Goal: Contribute content: Contribute content

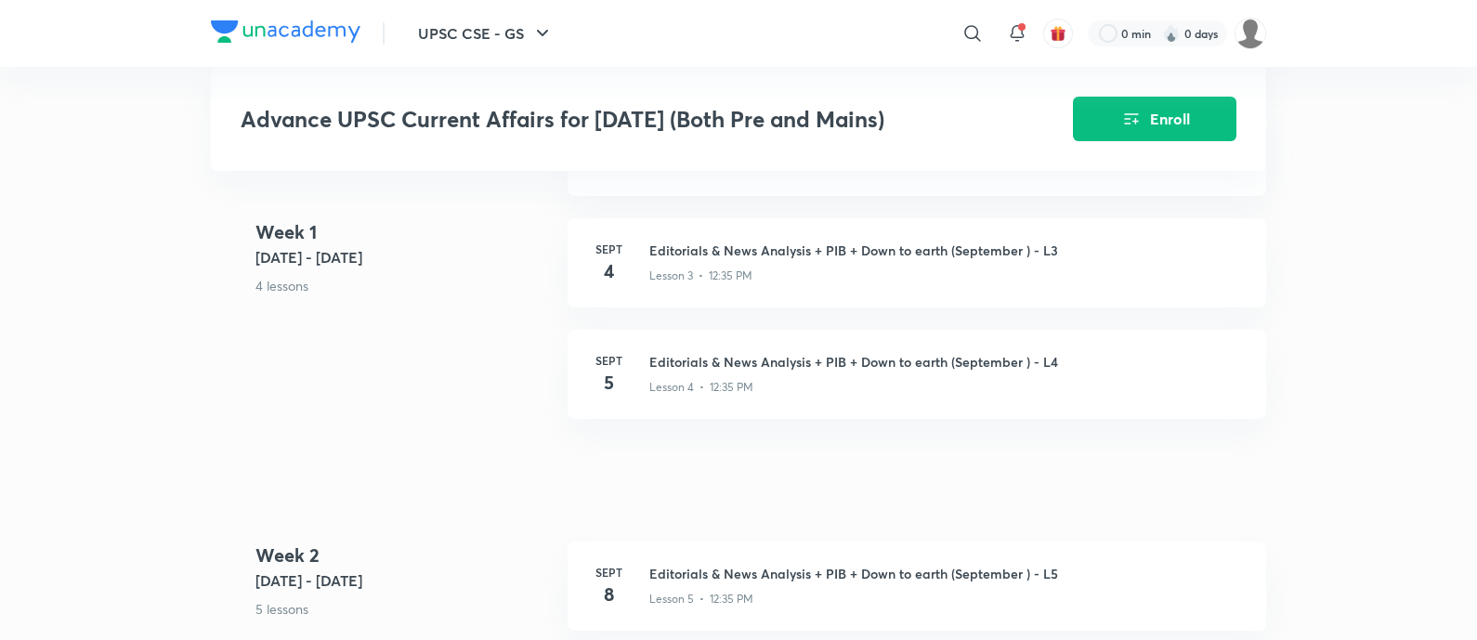
scroll to position [1045, 0]
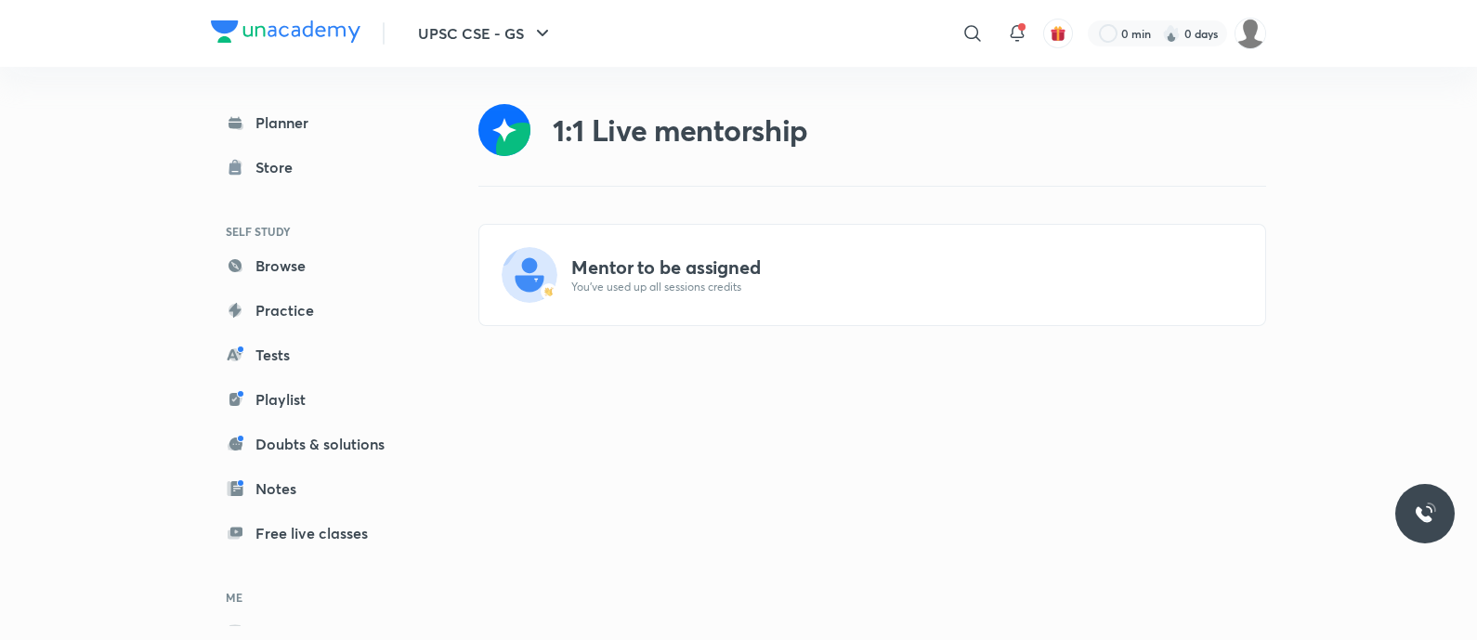
click at [696, 295] on div "Mentor to be assigned You’ve used up all sessions credits" at bounding box center [872, 275] width 786 height 100
drag, startPoint x: 692, startPoint y: 281, endPoint x: 767, endPoint y: 287, distance: 74.6
click at [692, 280] on p "You’ve used up all sessions credits" at bounding box center [907, 287] width 672 height 15
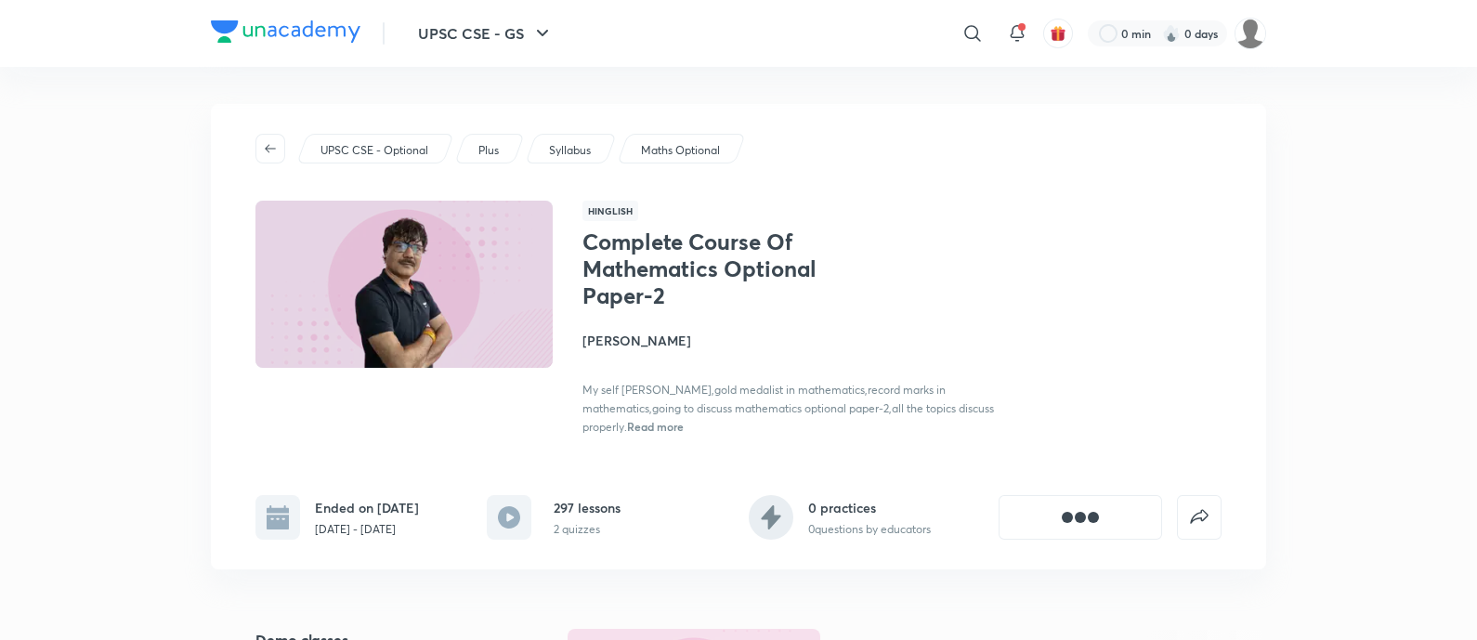
click at [684, 429] on span "Read more" at bounding box center [655, 426] width 57 height 15
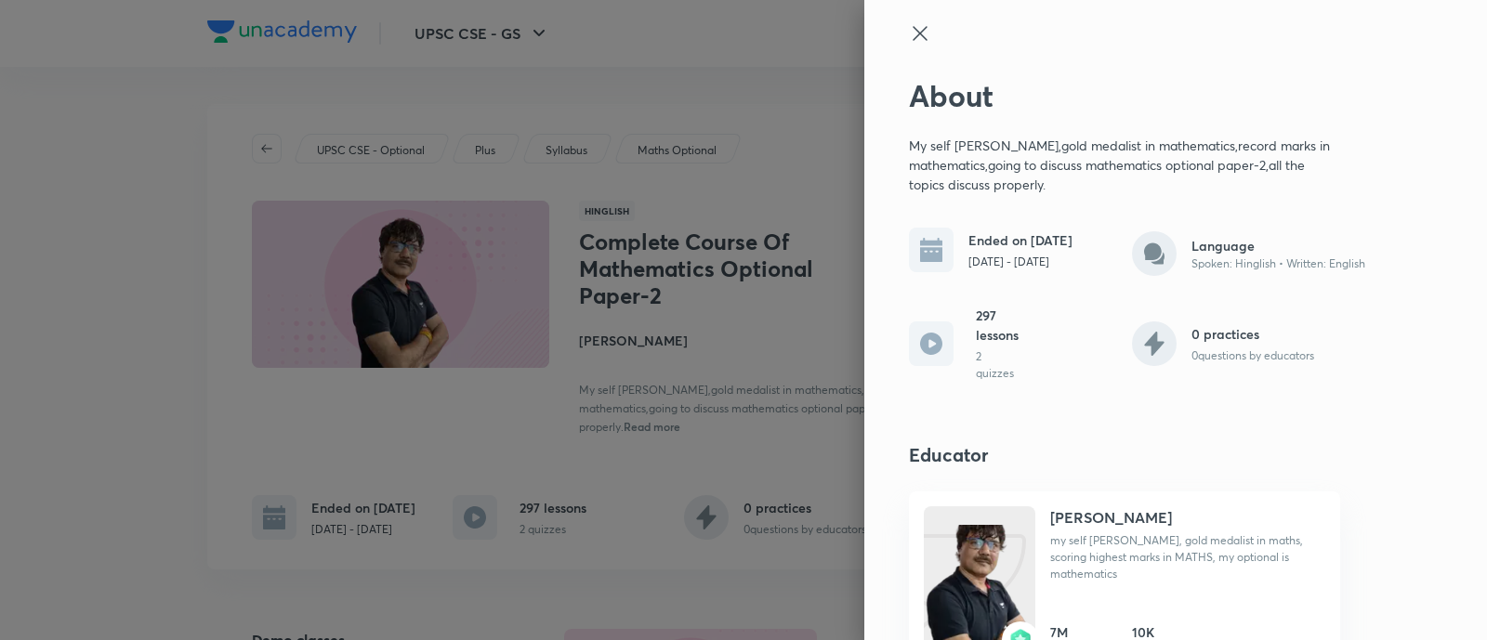
click at [909, 30] on icon at bounding box center [920, 33] width 22 height 22
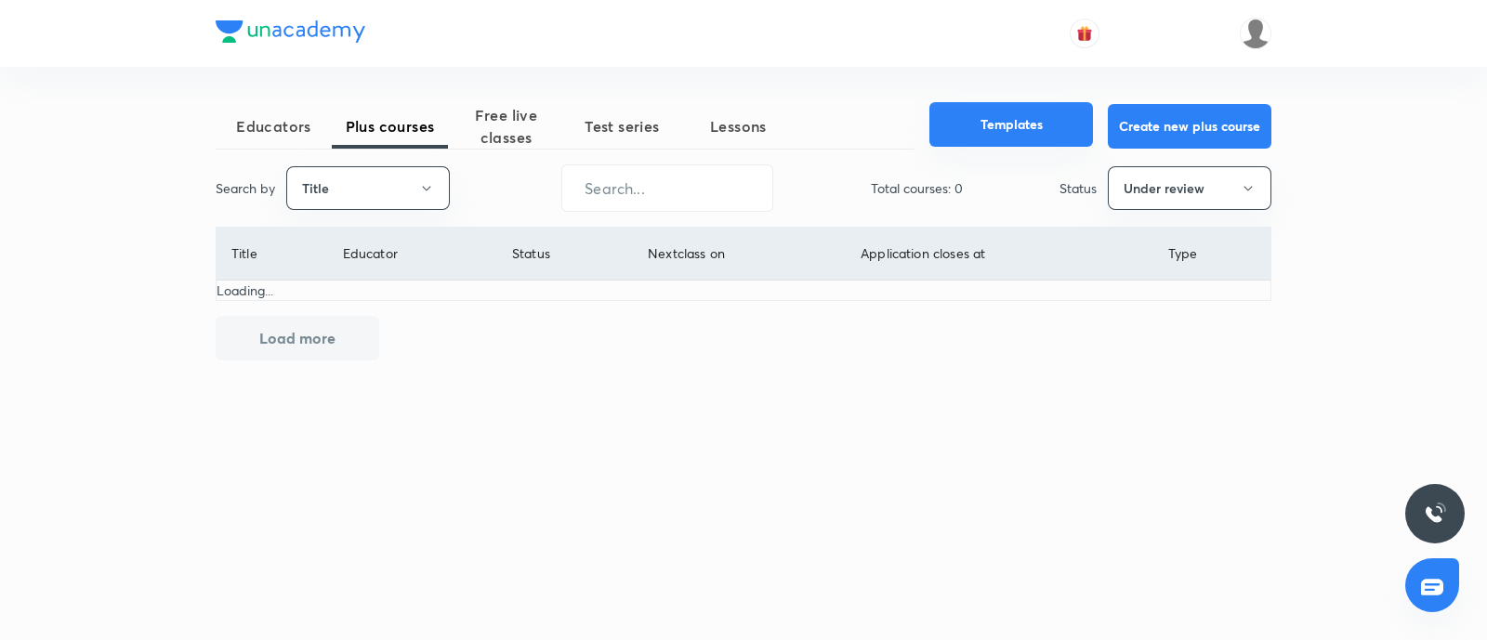
click at [1017, 130] on button "Templates" at bounding box center [1011, 124] width 164 height 45
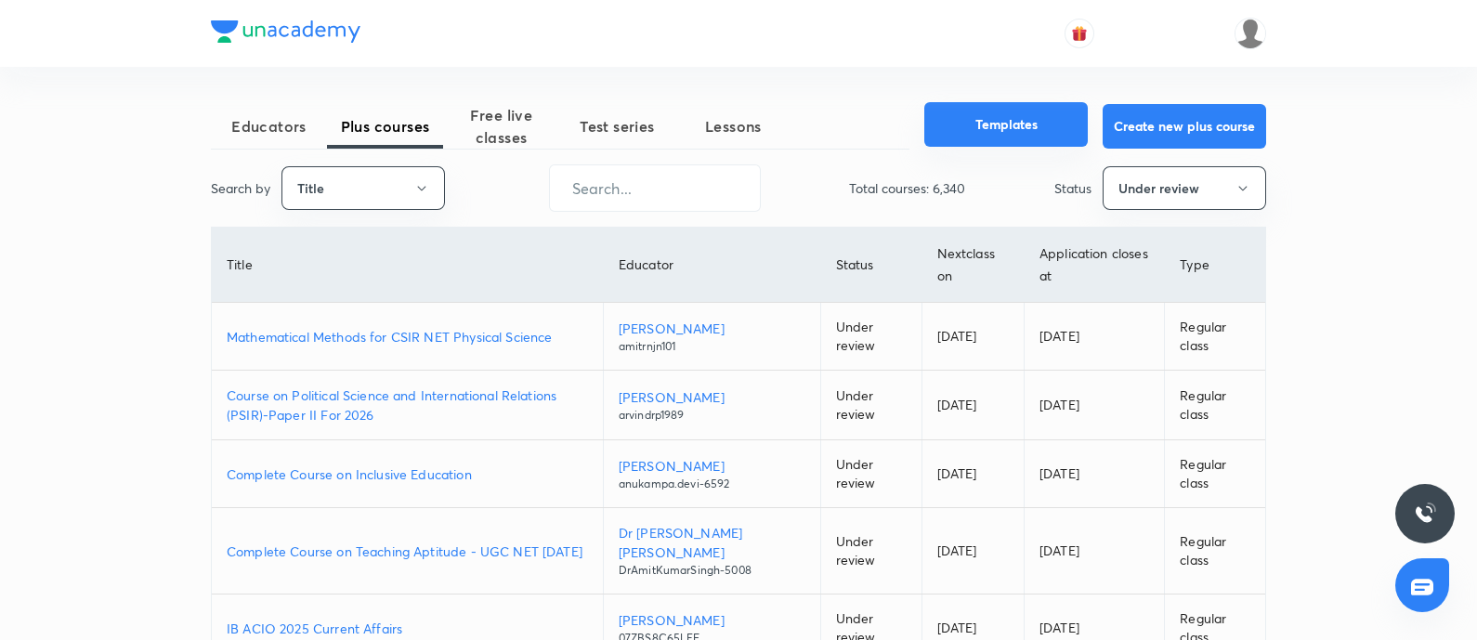
click at [980, 110] on button "Templates" at bounding box center [1006, 124] width 164 height 45
click at [407, 181] on button "Title" at bounding box center [364, 188] width 164 height 44
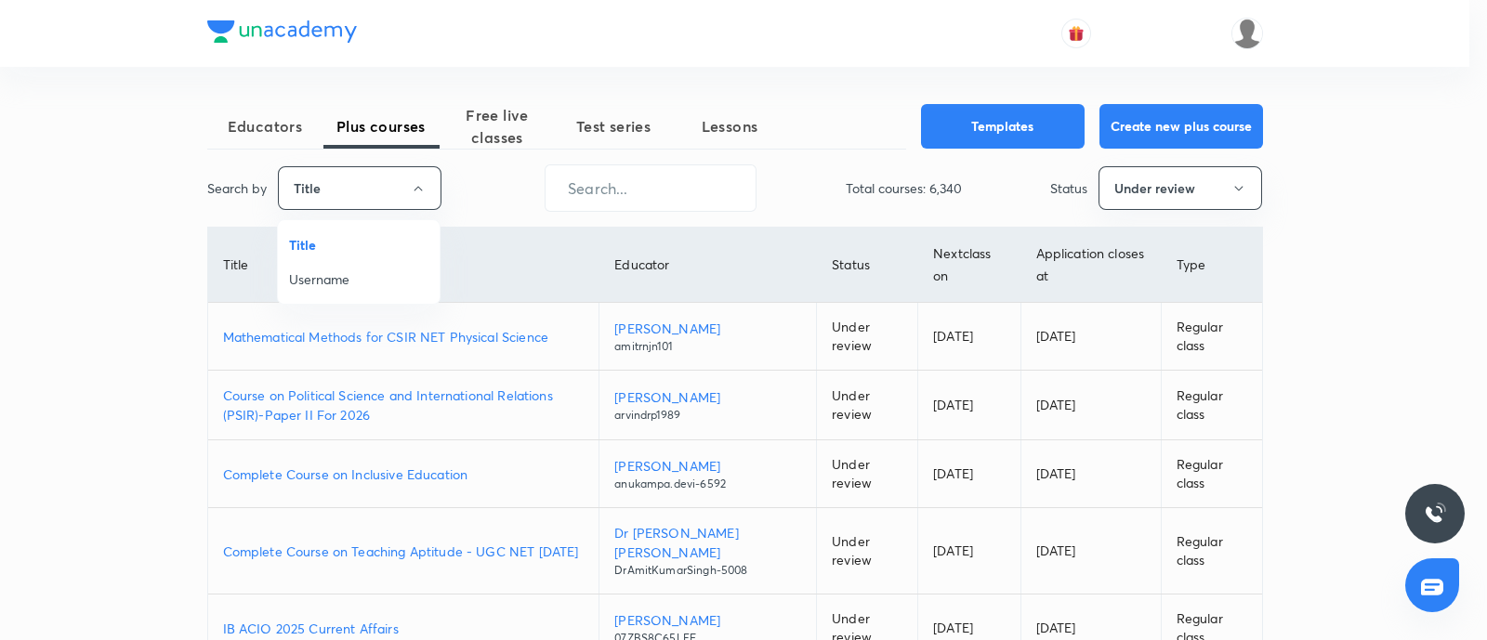
click at [337, 257] on li "Title" at bounding box center [359, 245] width 162 height 34
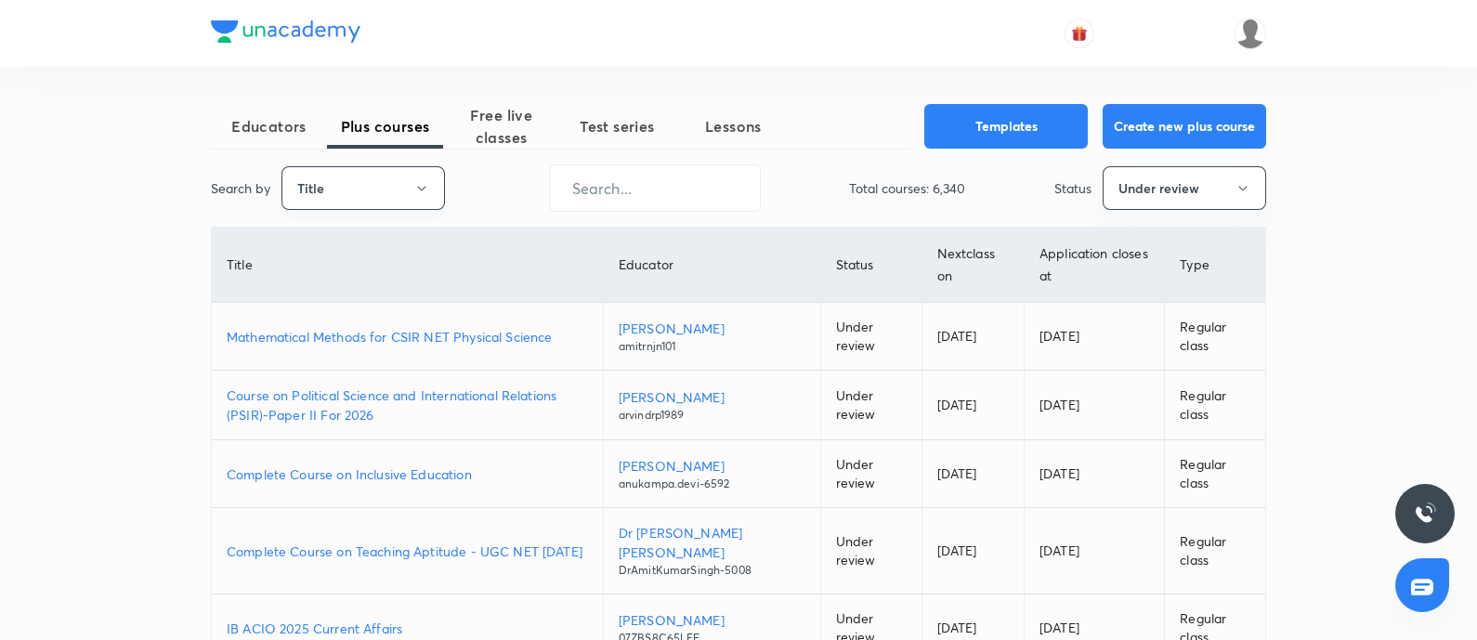
click at [340, 186] on button "Title" at bounding box center [364, 188] width 164 height 44
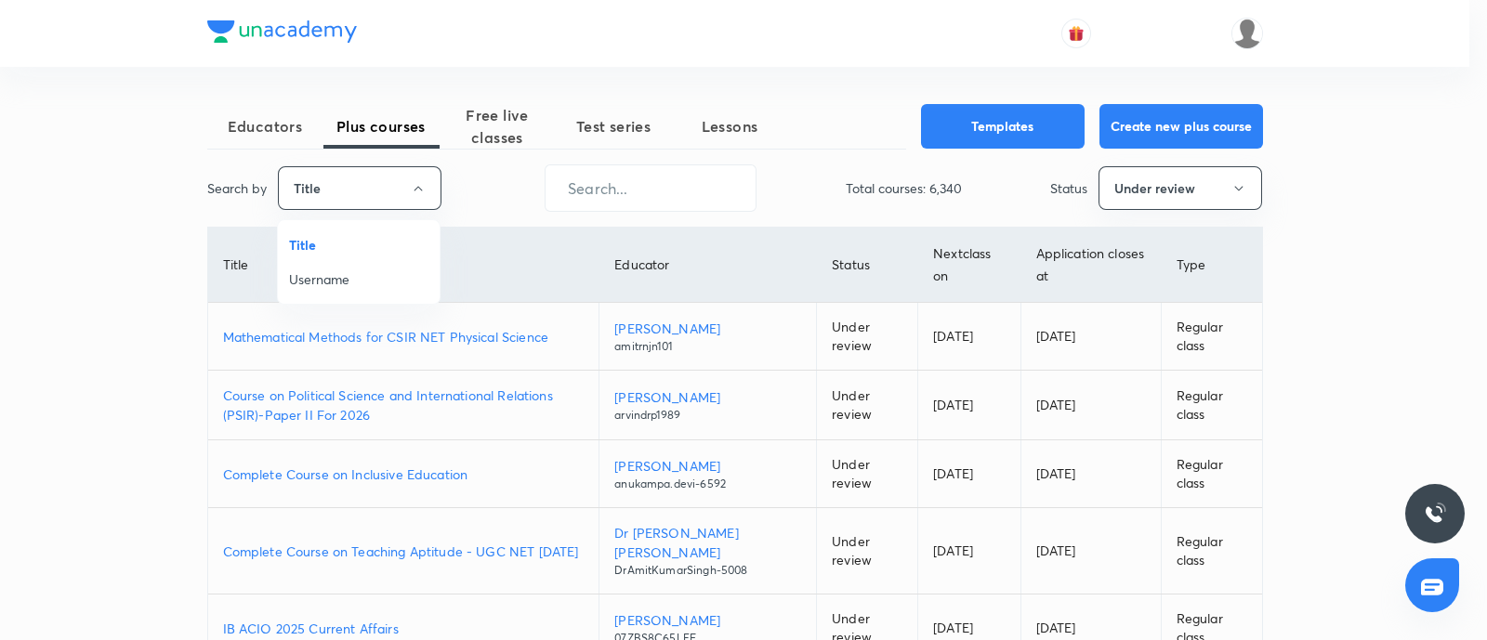
drag, startPoint x: 333, startPoint y: 283, endPoint x: 675, endPoint y: 202, distance: 352.4
click at [338, 281] on span "Username" at bounding box center [358, 279] width 139 height 20
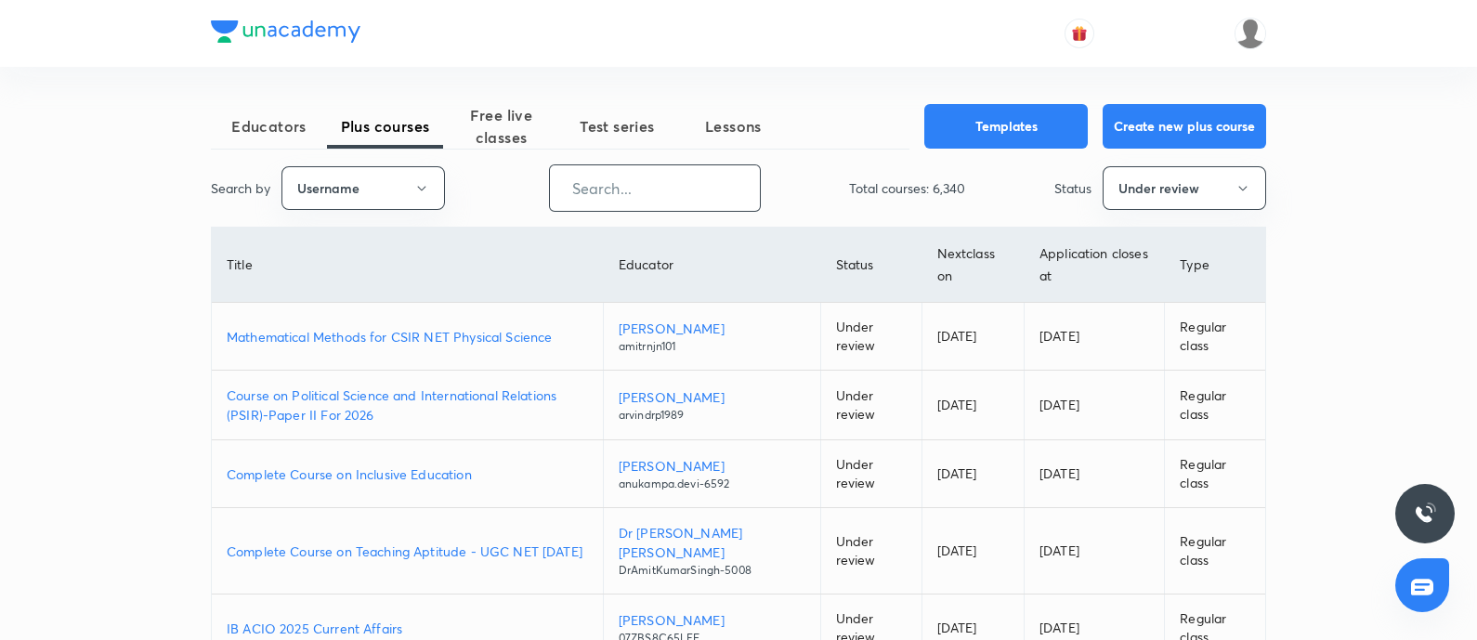
click at [685, 177] on input "text" at bounding box center [655, 187] width 210 height 47
paste input "unacademy-user-52H8ORZPDC5P"
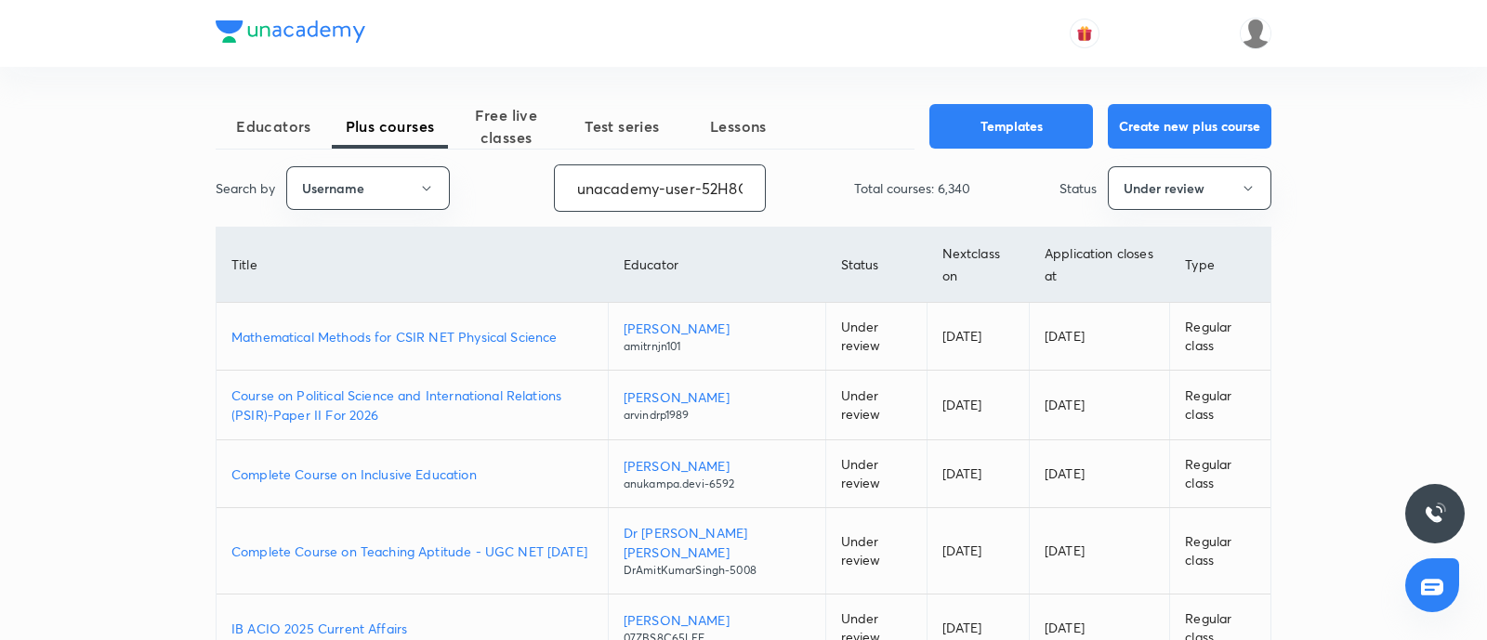
scroll to position [0, 75]
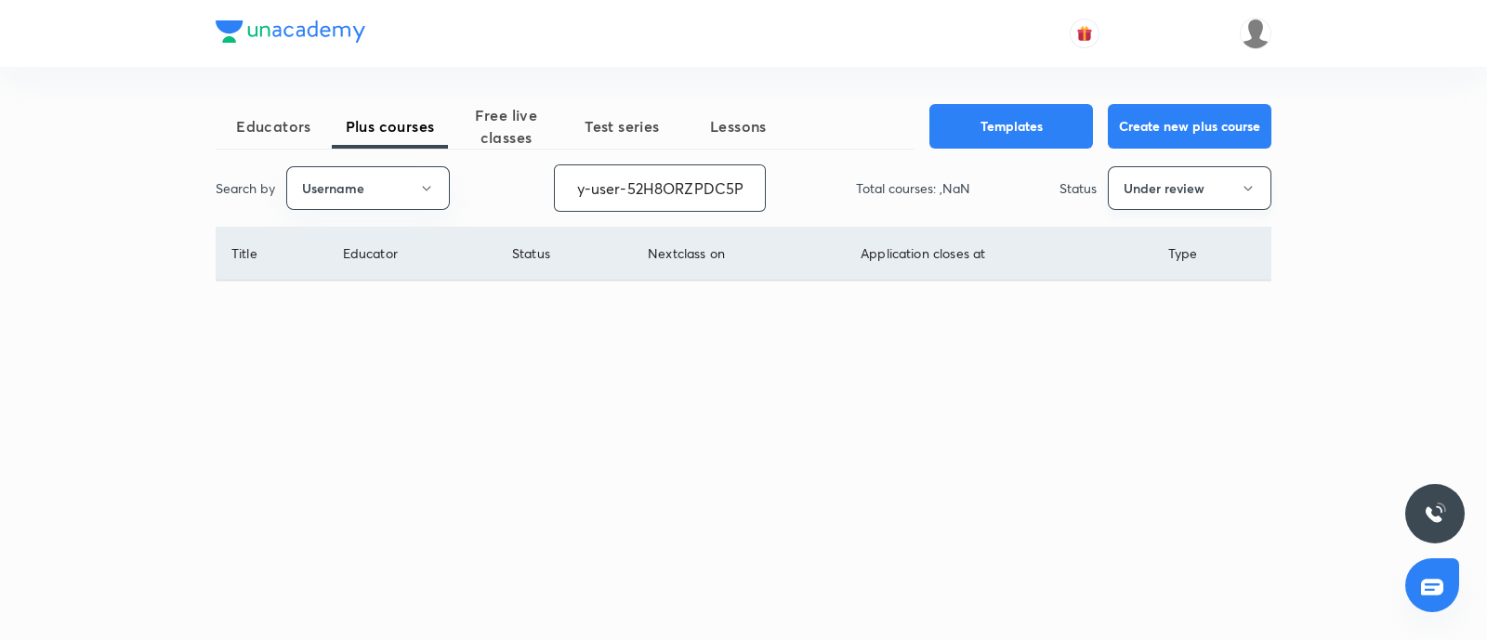
click at [1194, 184] on button "Under review" at bounding box center [1189, 188] width 164 height 44
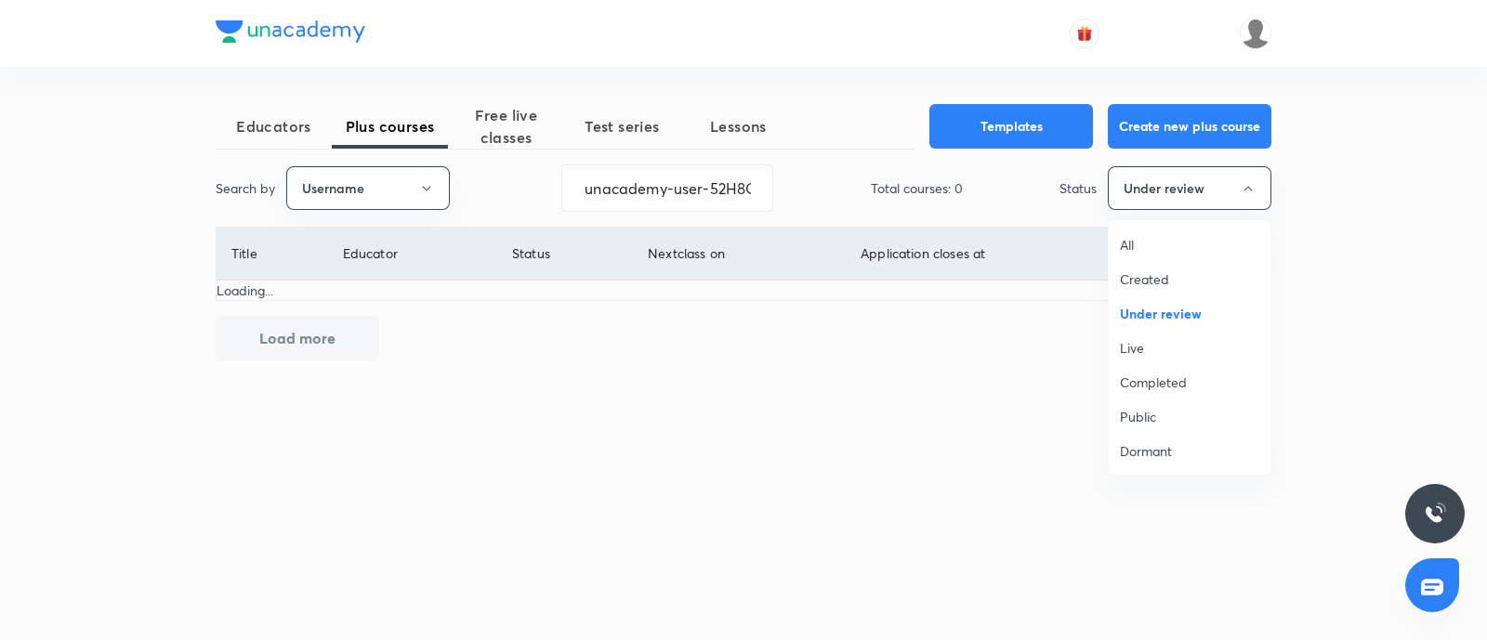
click at [1148, 350] on span "Live" at bounding box center [1189, 348] width 139 height 20
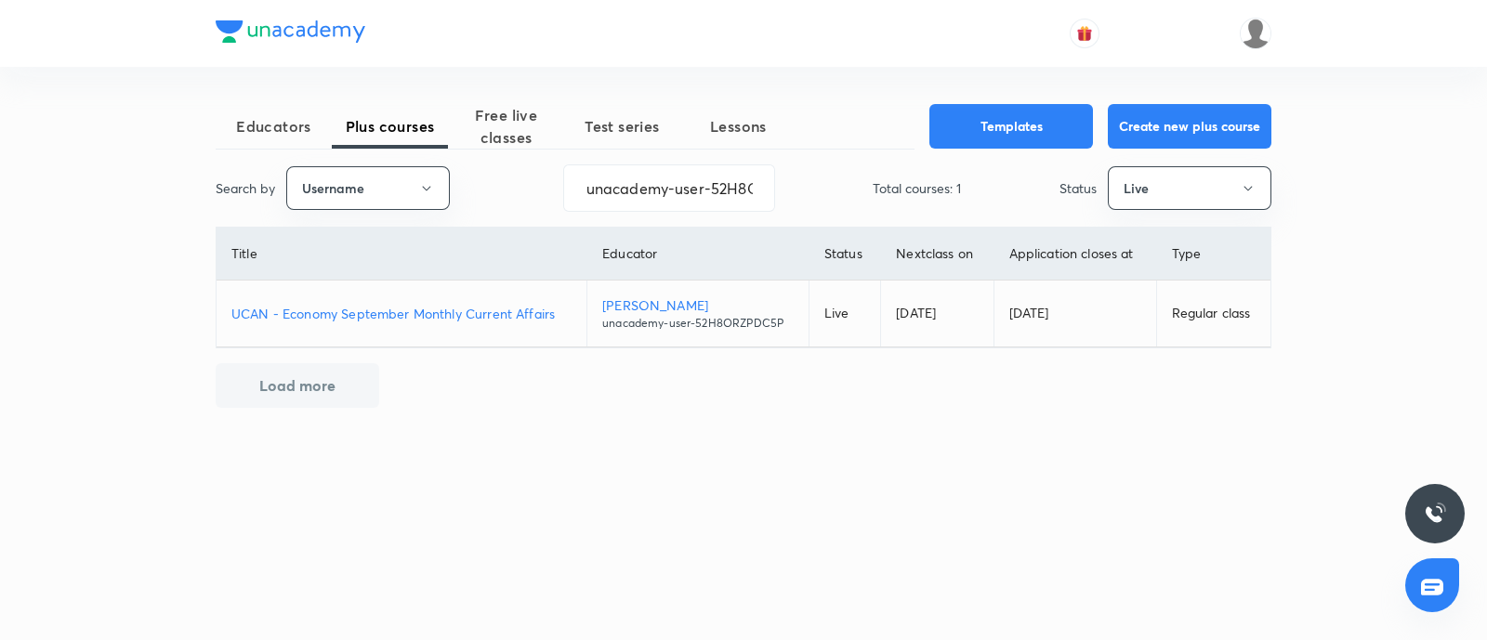
click at [423, 308] on p "UCAN - Economy September Monthly Current Affairs" at bounding box center [401, 314] width 340 height 20
drag, startPoint x: 948, startPoint y: 159, endPoint x: 983, endPoint y: 158, distance: 35.3
click at [981, 158] on div "Educators Plus courses Free live classes Test series Lessons Templates Create n…" at bounding box center [743, 256] width 1055 height 304
paste input "TZ5H22DLVEYH"
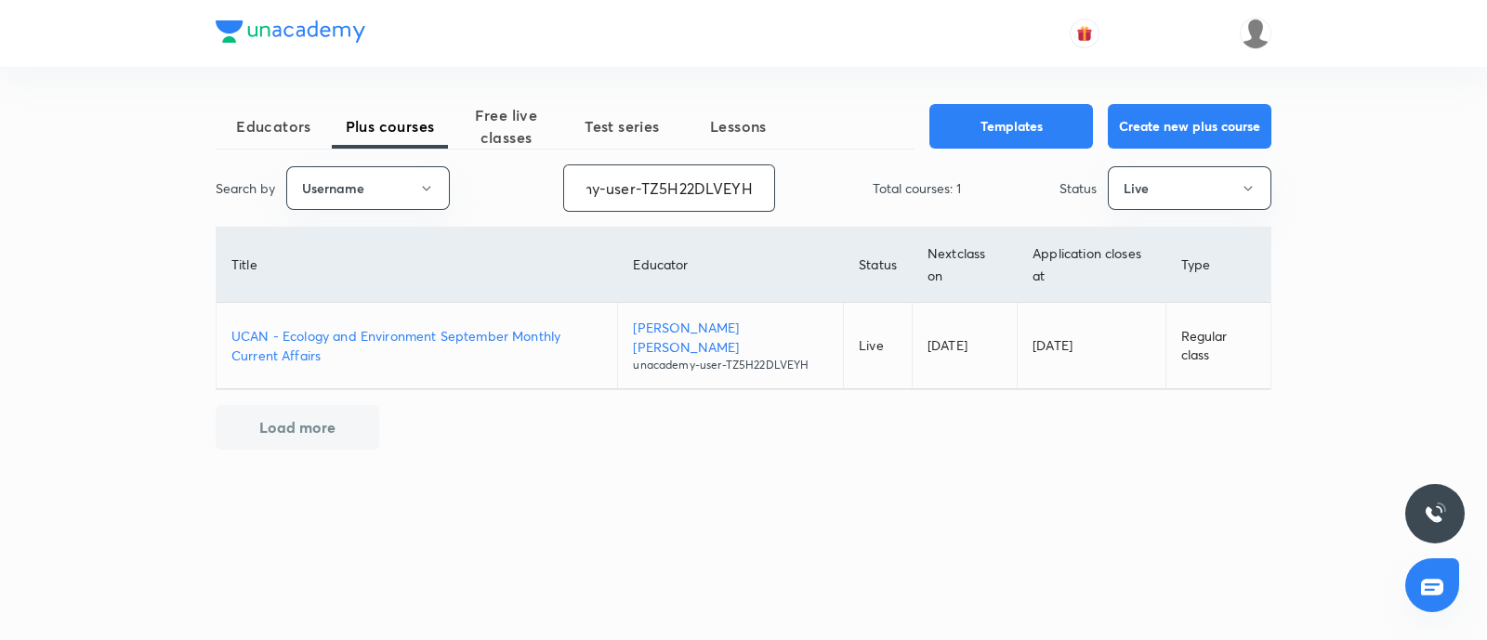
type input "unacademy-user-TZ5H22DLVEYH"
click at [381, 330] on p "UCAN - Ecology and Environment September Monthly Current Affairs" at bounding box center [416, 345] width 371 height 39
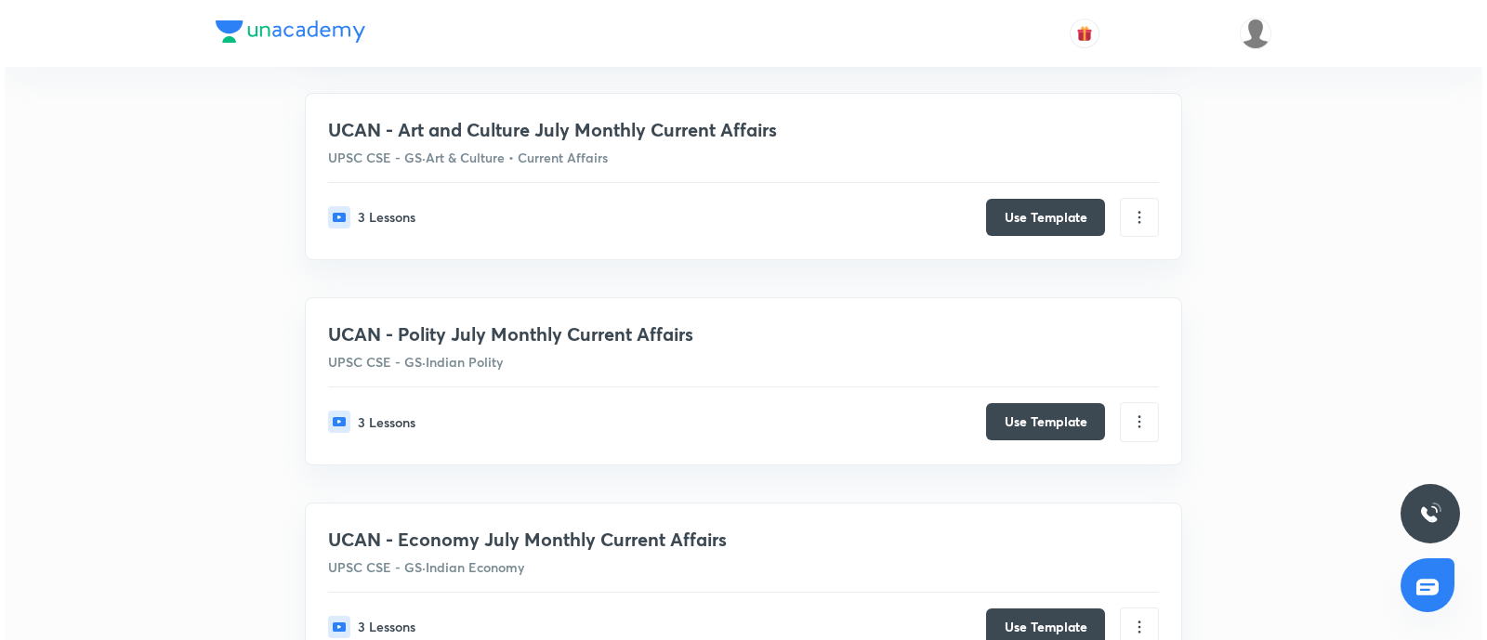
scroll to position [1041, 0]
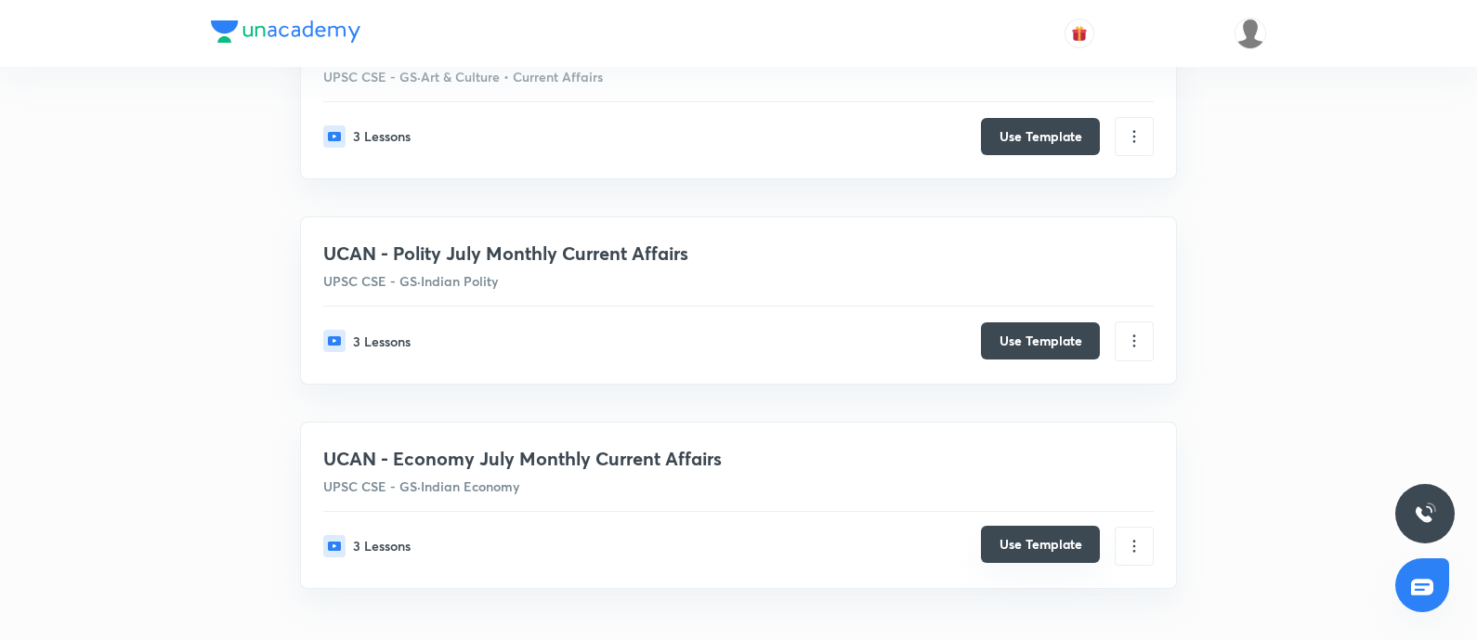
type input "ucan"
click at [1013, 543] on button "Use Template" at bounding box center [1040, 544] width 119 height 37
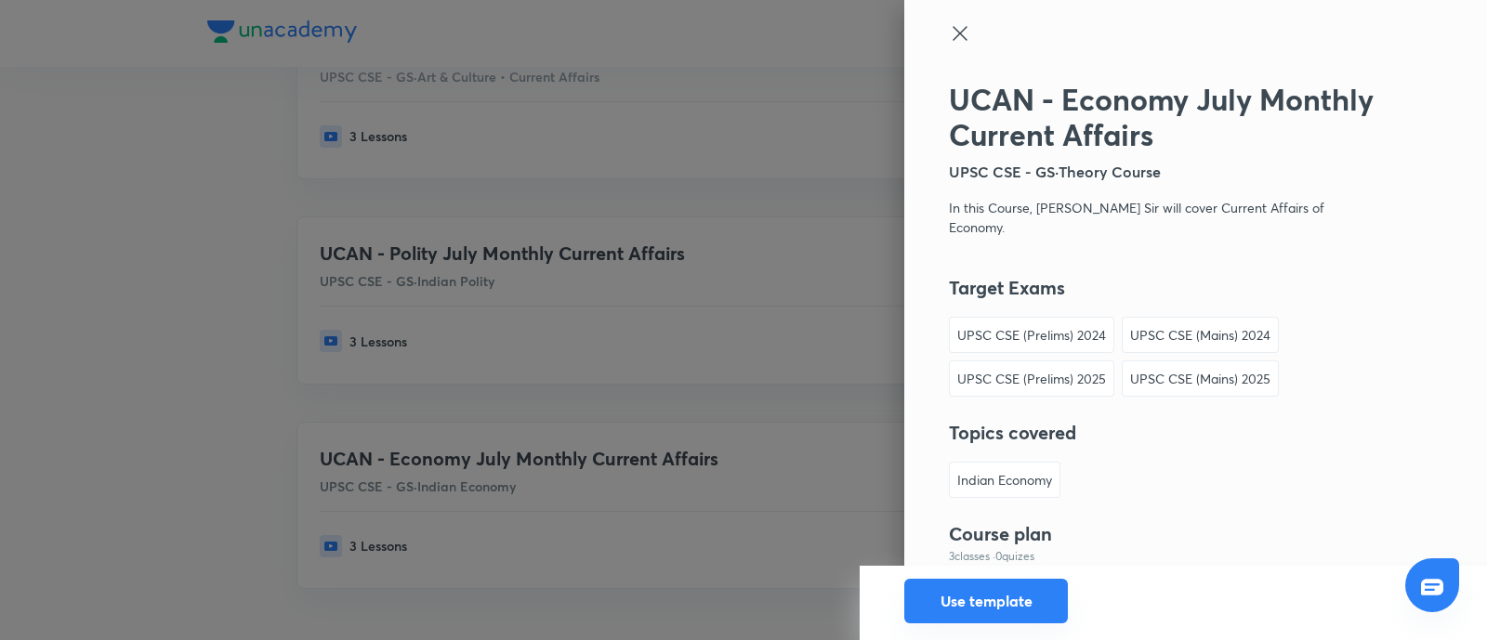
drag, startPoint x: 971, startPoint y: 593, endPoint x: 955, endPoint y: 594, distance: 15.8
click at [971, 592] on button "Use template" at bounding box center [986, 601] width 164 height 45
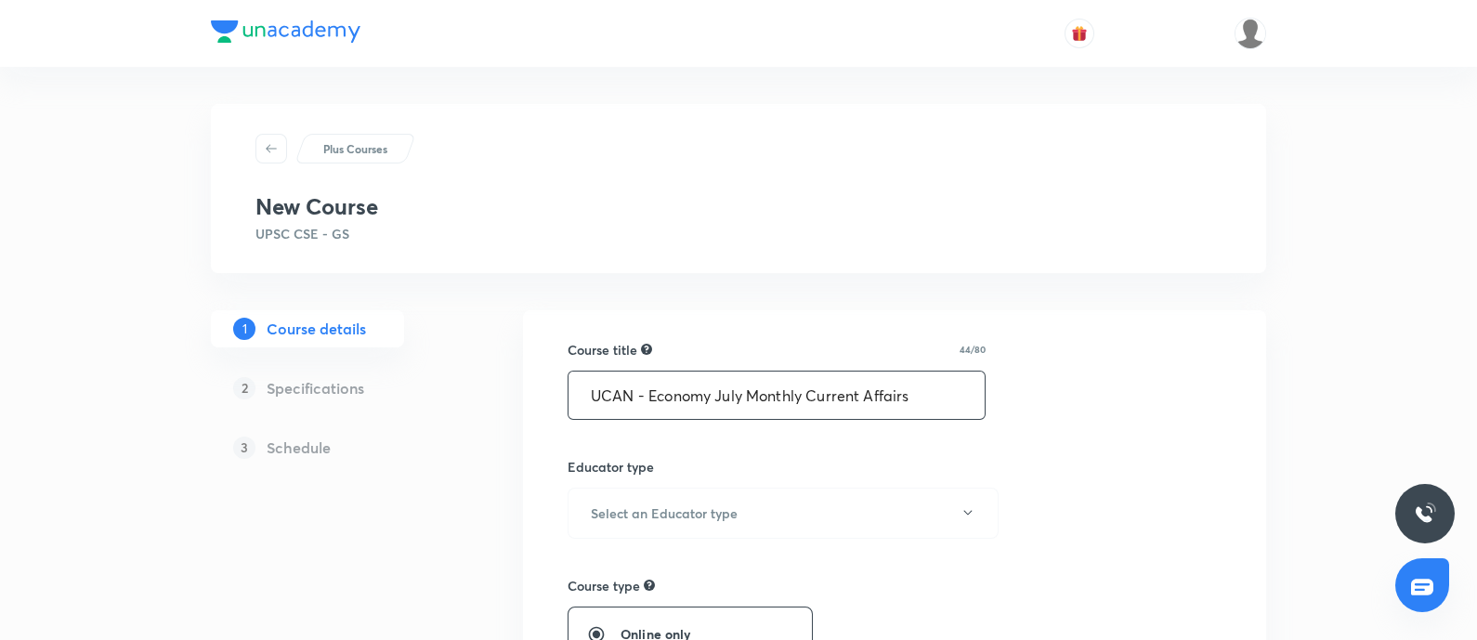
click at [740, 394] on input "UCAN - Economy July Monthly Current Affairs" at bounding box center [777, 395] width 416 height 47
click at [583, 404] on input "UCAN - Economy September Monthly Current Affairs" at bounding box center [777, 395] width 416 height 47
type input "UCAN - Economy September Monthly Current Affairs"
click at [612, 516] on h6 "Select an Educator type" at bounding box center [664, 514] width 147 height 20
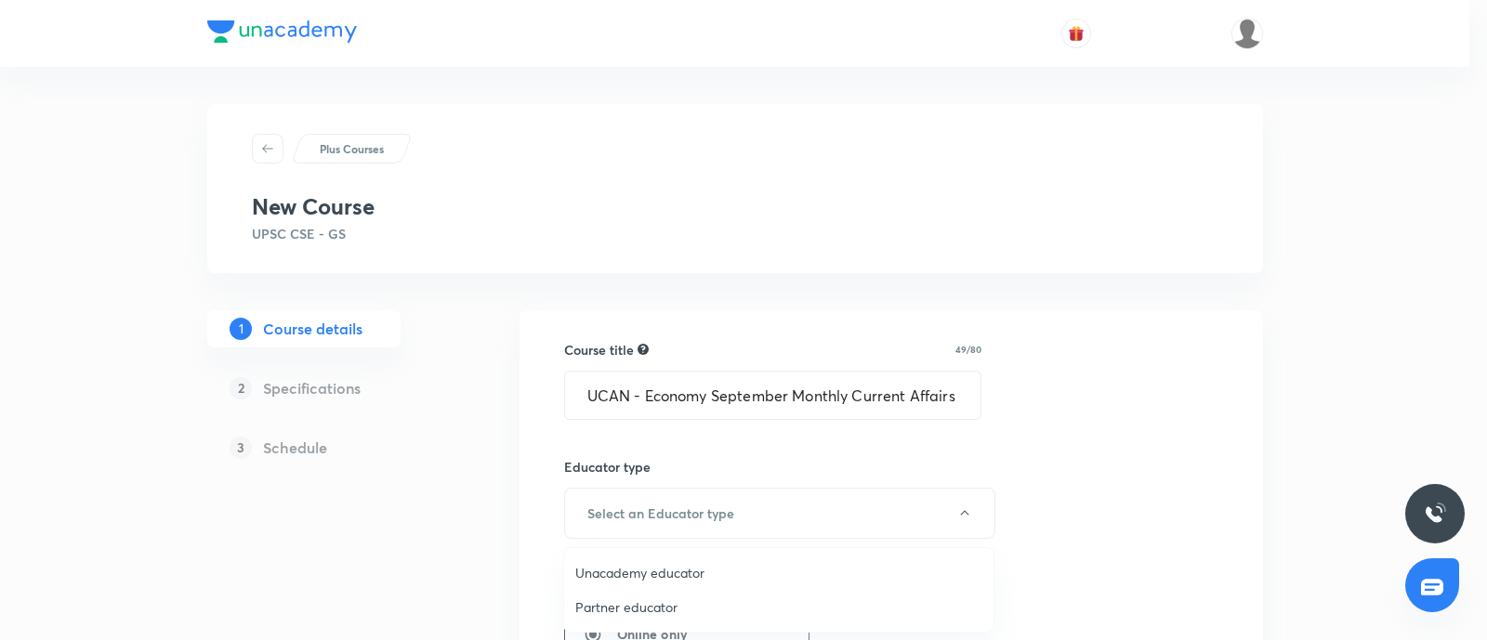
drag, startPoint x: 674, startPoint y: 562, endPoint x: 1068, endPoint y: 355, distance: 445.9
click at [674, 560] on li "Unacademy educator" at bounding box center [778, 573] width 429 height 34
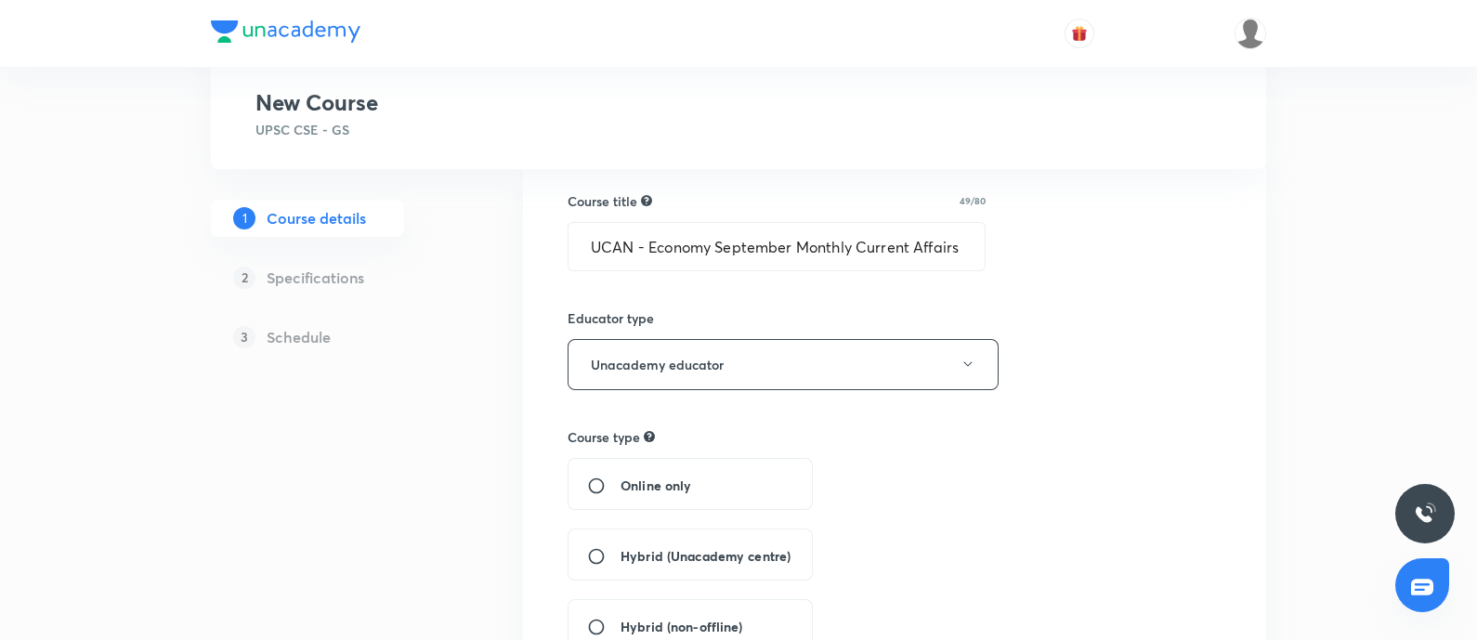
scroll to position [231, 0]
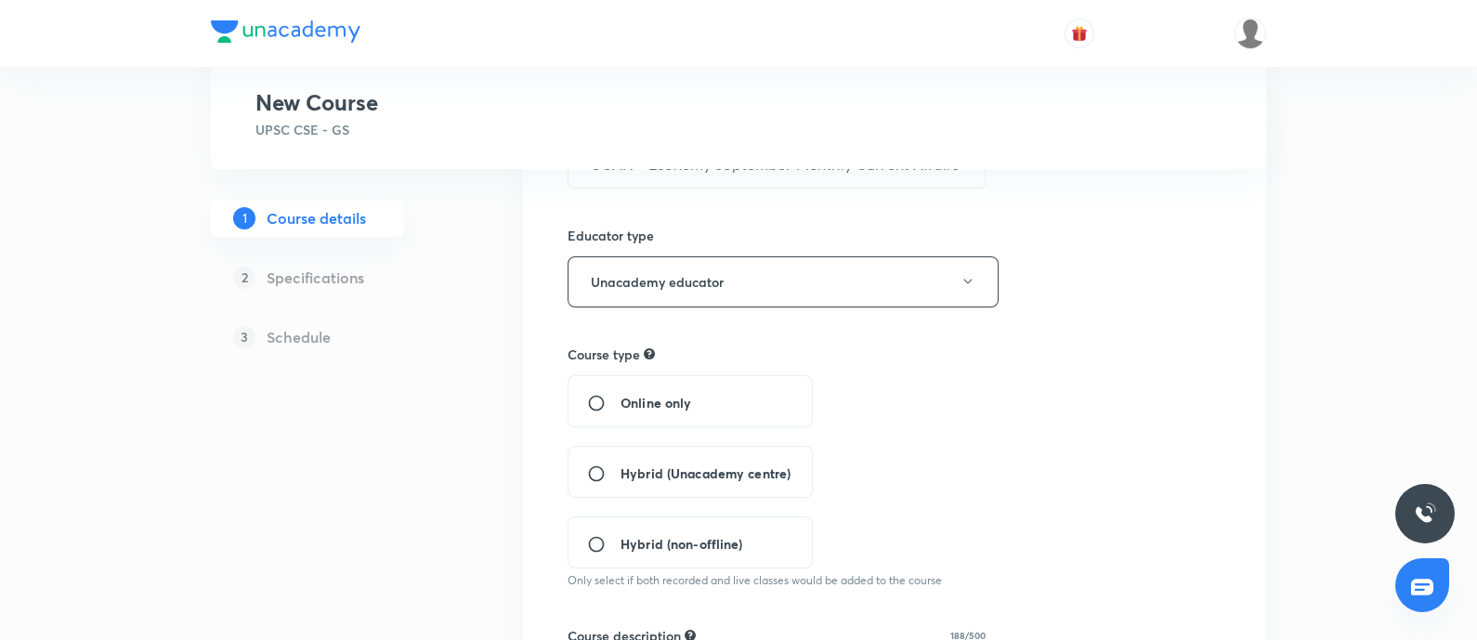
drag, startPoint x: 590, startPoint y: 390, endPoint x: 599, endPoint y: 400, distance: 13.8
click at [590, 389] on div "Online only" at bounding box center [690, 401] width 245 height 52
click at [592, 397] on input "Online only" at bounding box center [603, 403] width 33 height 19
radio input "true"
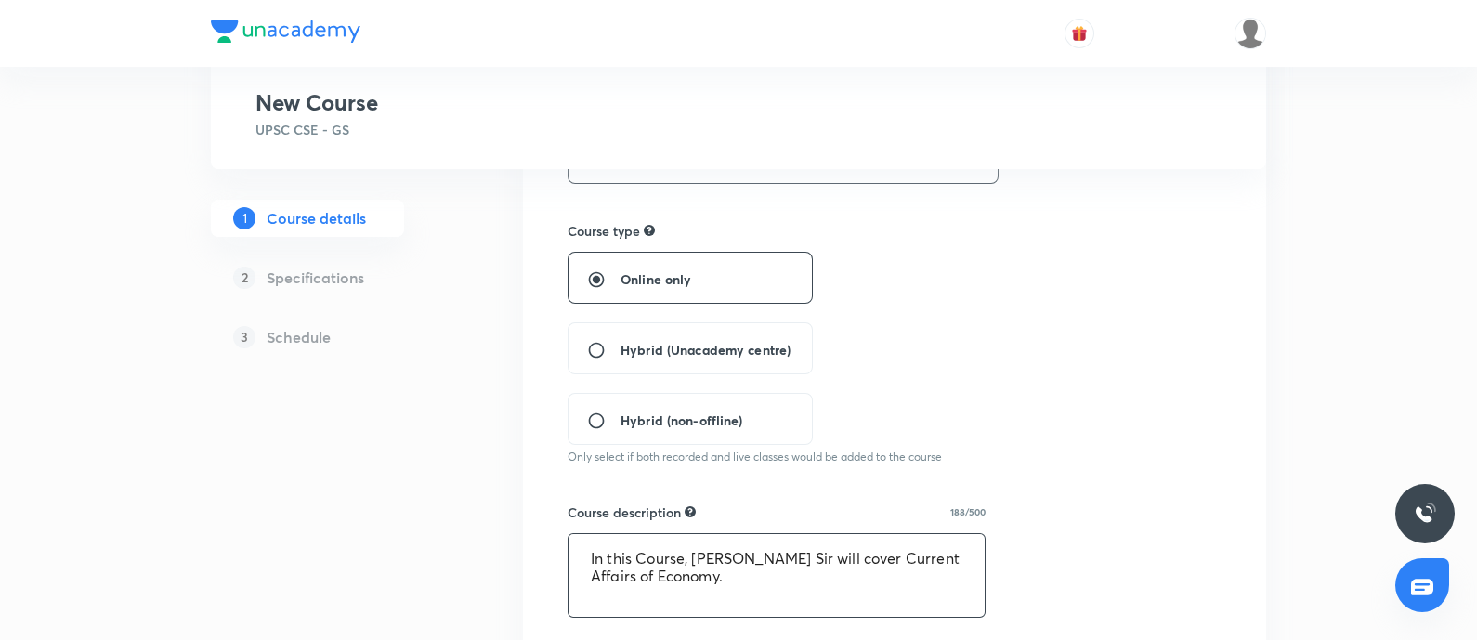
scroll to position [464, 0]
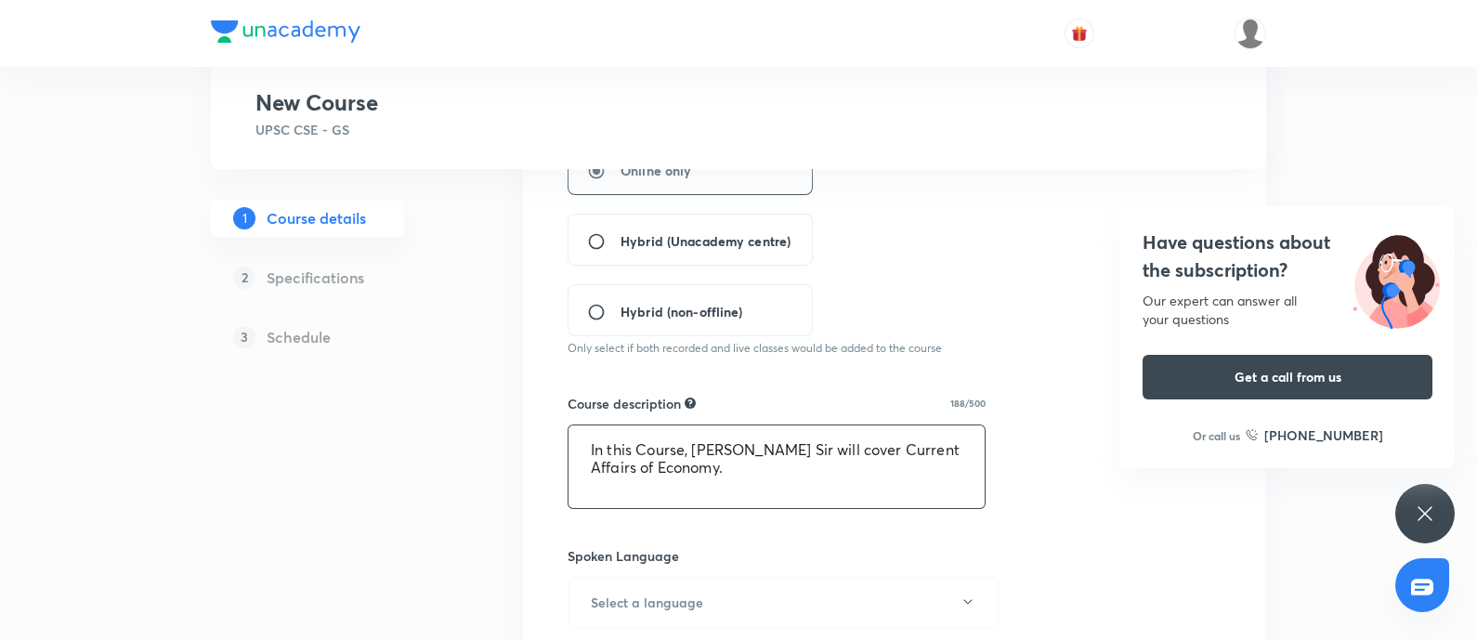
click at [805, 465] on textarea "In this Course, Shyam Shankar Kaggod Sir will cover Current Affairs of Economy." at bounding box center [777, 467] width 416 height 83
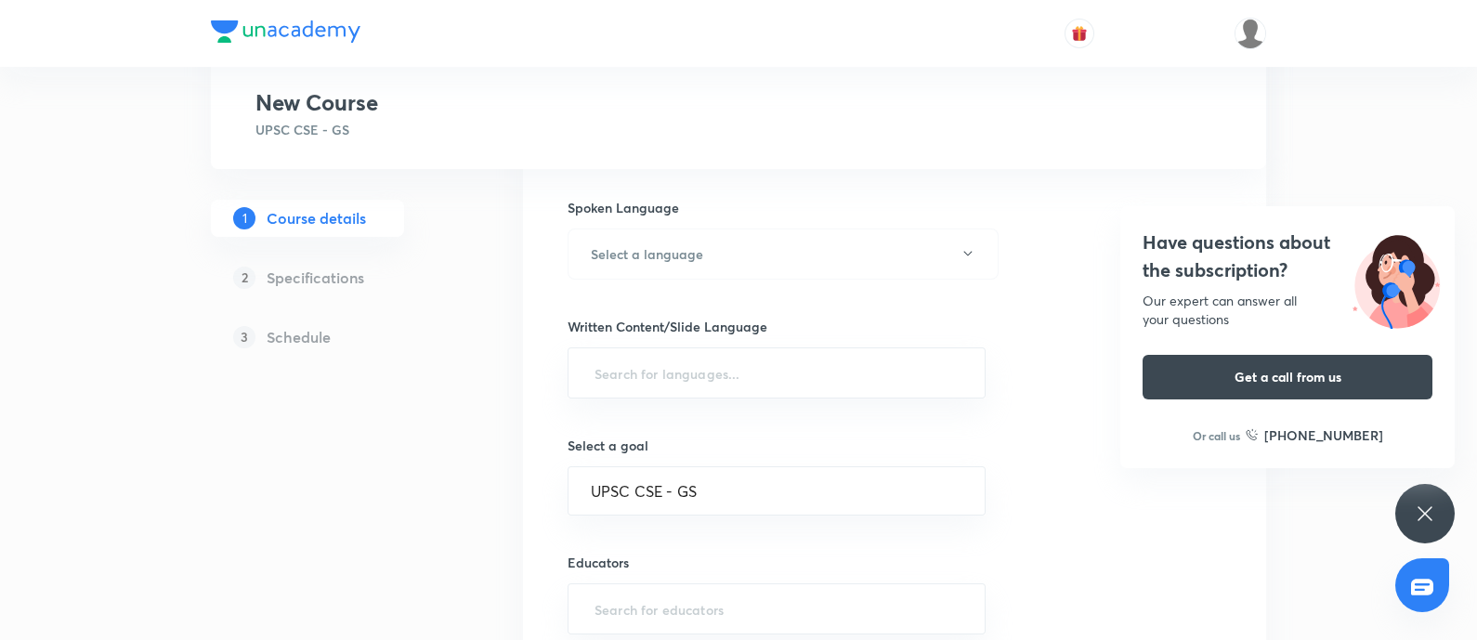
type textarea "In this Course, Shyam Shankar Kaggod Sir will cover Current Affairs of Economy."
click at [683, 216] on div "Spoken Language Select a language" at bounding box center [777, 239] width 418 height 82
click at [672, 238] on button "Select a language" at bounding box center [783, 254] width 431 height 51
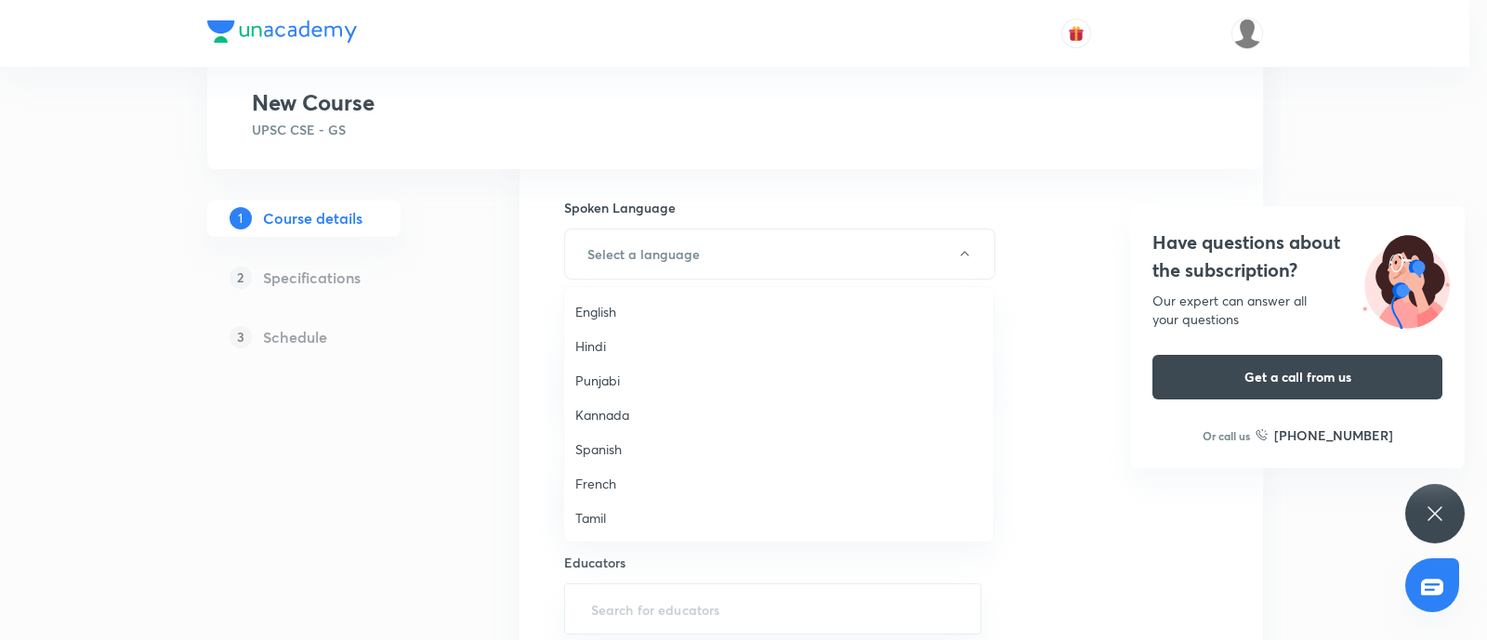
drag, startPoint x: 604, startPoint y: 318, endPoint x: 947, endPoint y: 466, distance: 373.7
click at [604, 318] on span "English" at bounding box center [778, 312] width 407 height 20
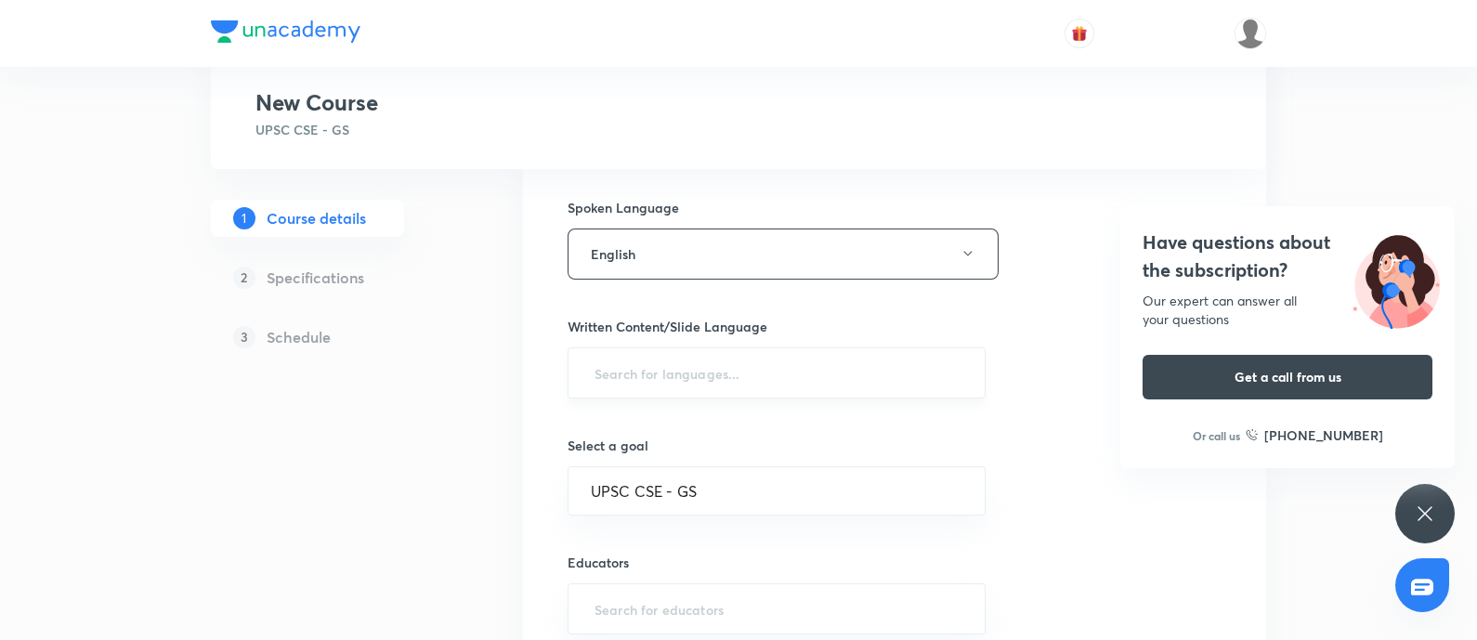
click at [680, 373] on input "text" at bounding box center [777, 373] width 372 height 34
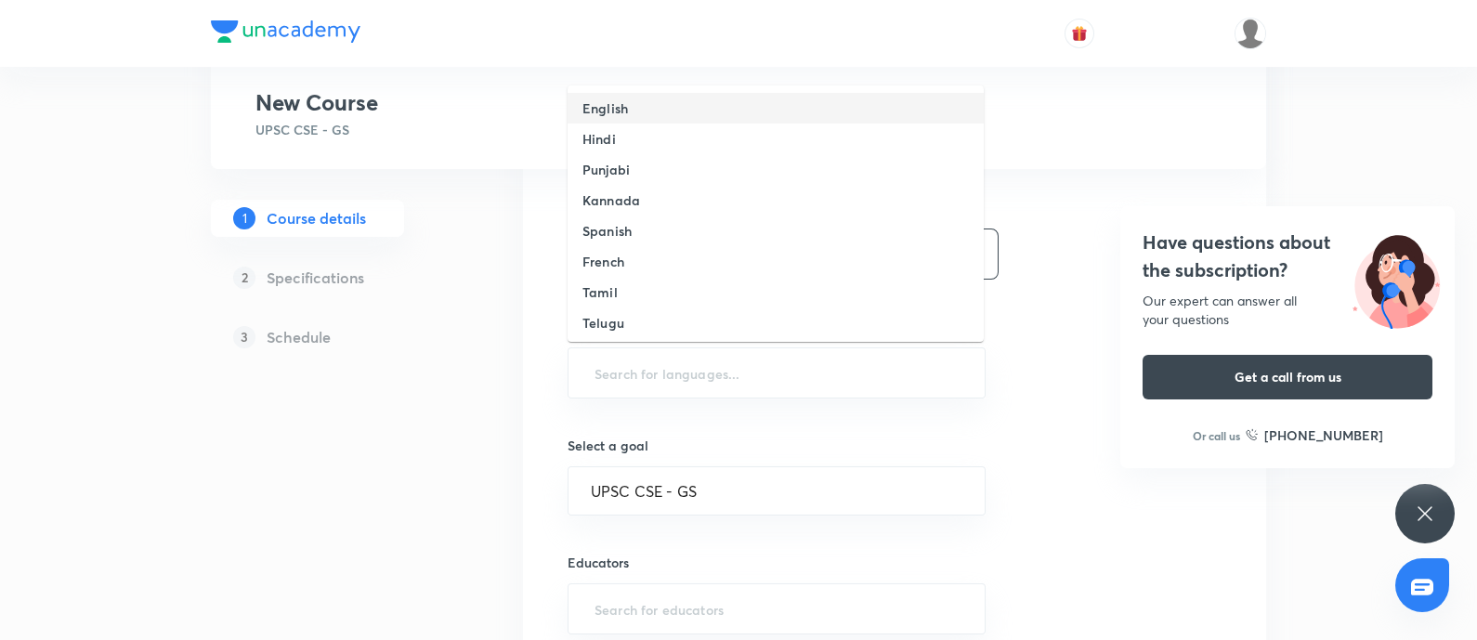
click at [631, 114] on li "English" at bounding box center [776, 108] width 416 height 31
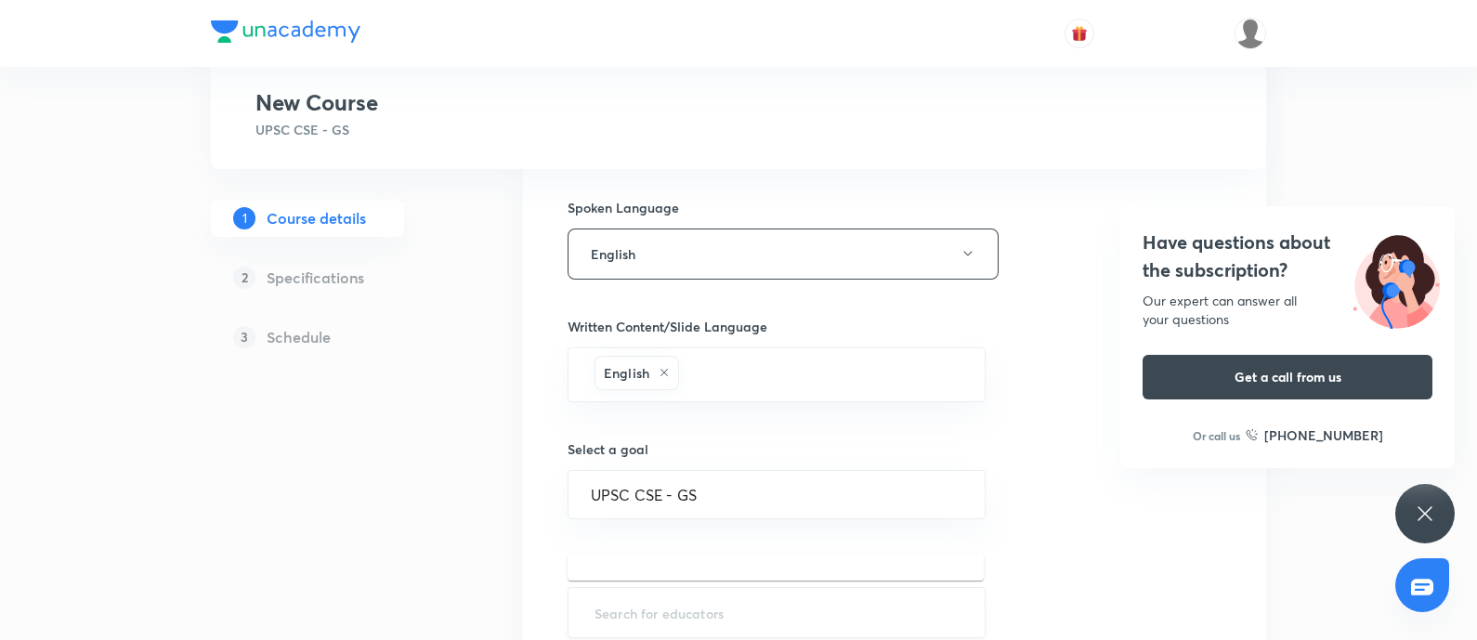
click at [624, 608] on input "text" at bounding box center [777, 613] width 372 height 34
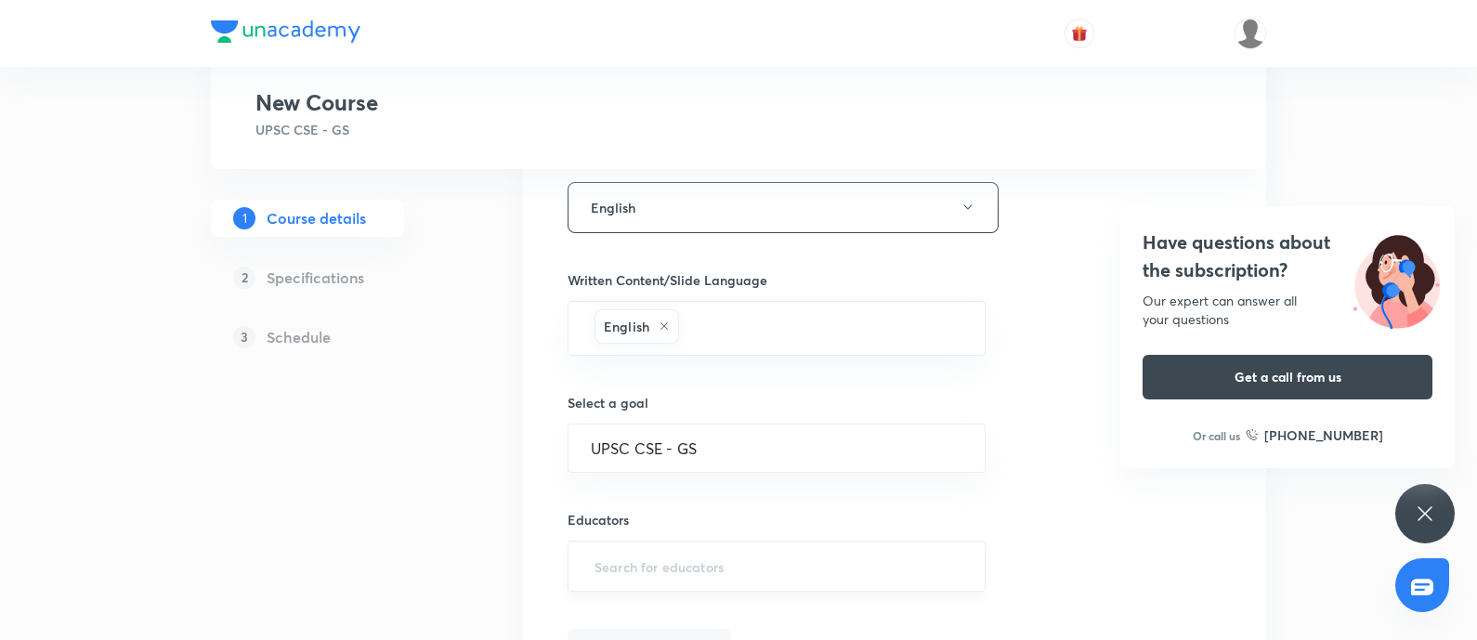
scroll to position [928, 0]
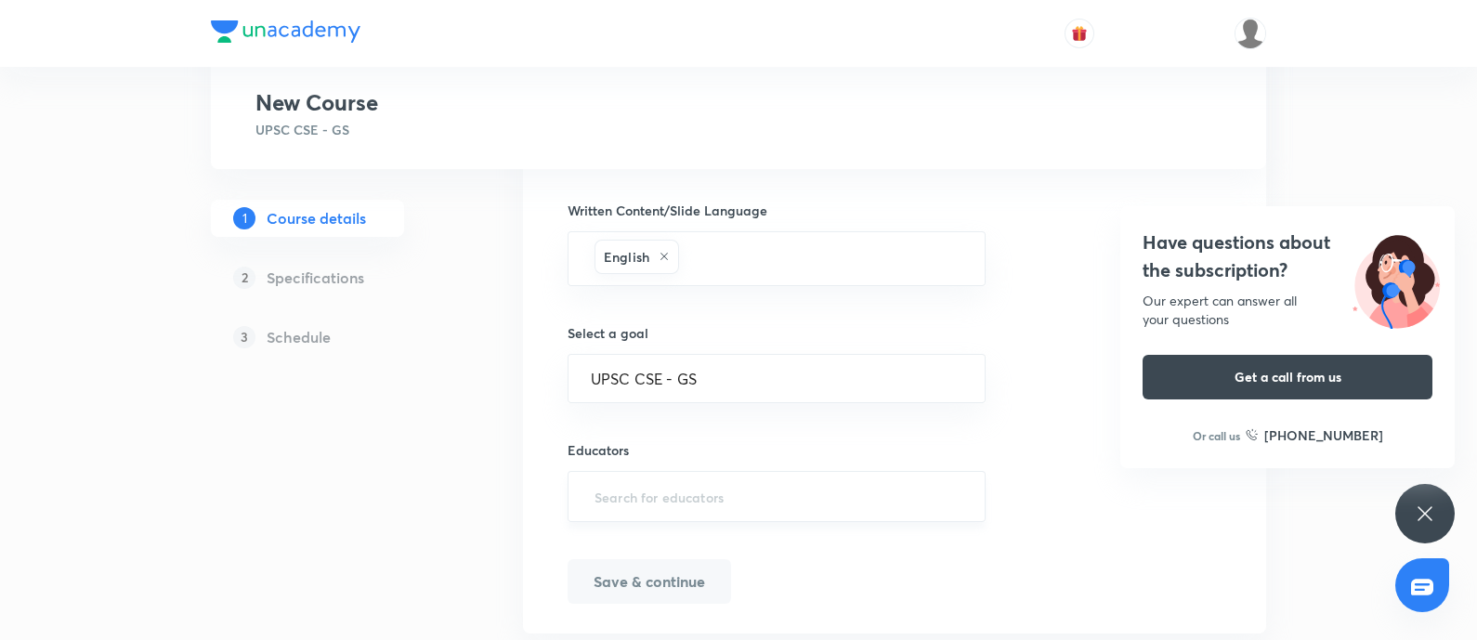
click at [662, 485] on input "text" at bounding box center [777, 496] width 372 height 34
paste input "unacademy-user-52H8ORZPDC5P"
type input "unacademy-user-52H8ORZPDC5P"
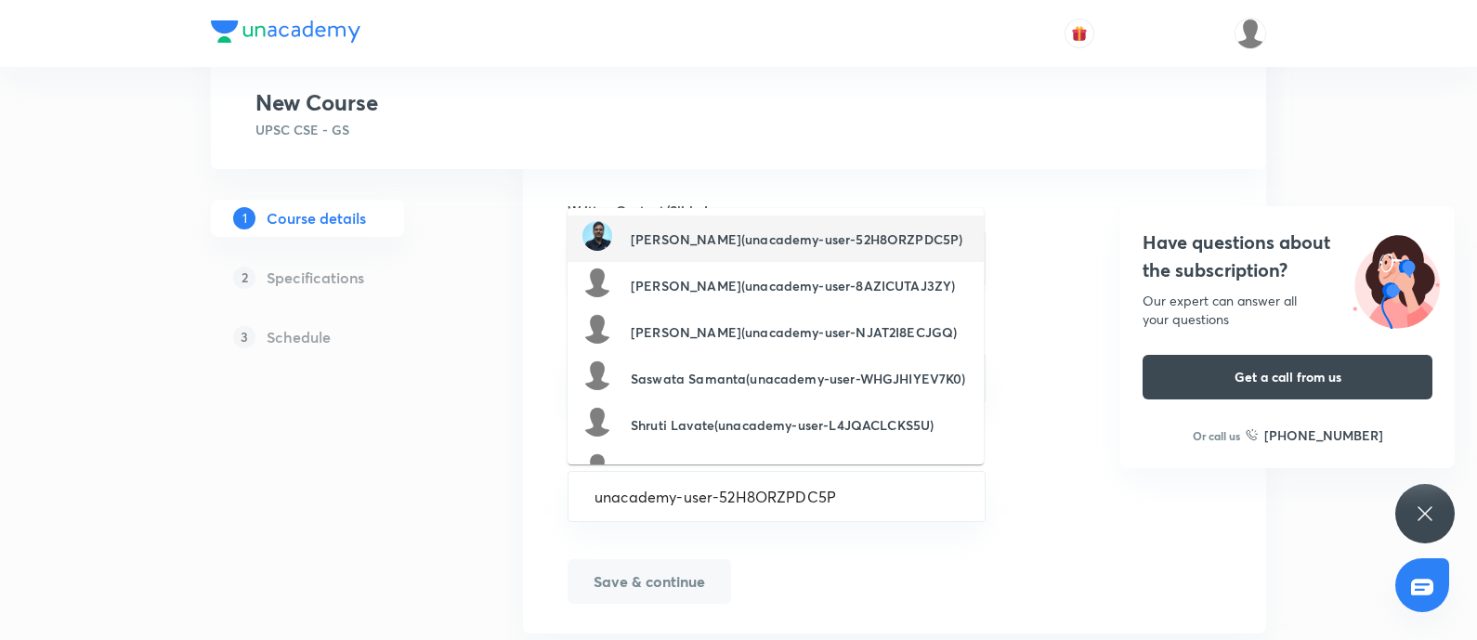
click at [635, 239] on h6 "Shyam Shankar Kaggod(unacademy-user-52H8ORZPDC5P)" at bounding box center [797, 239] width 332 height 20
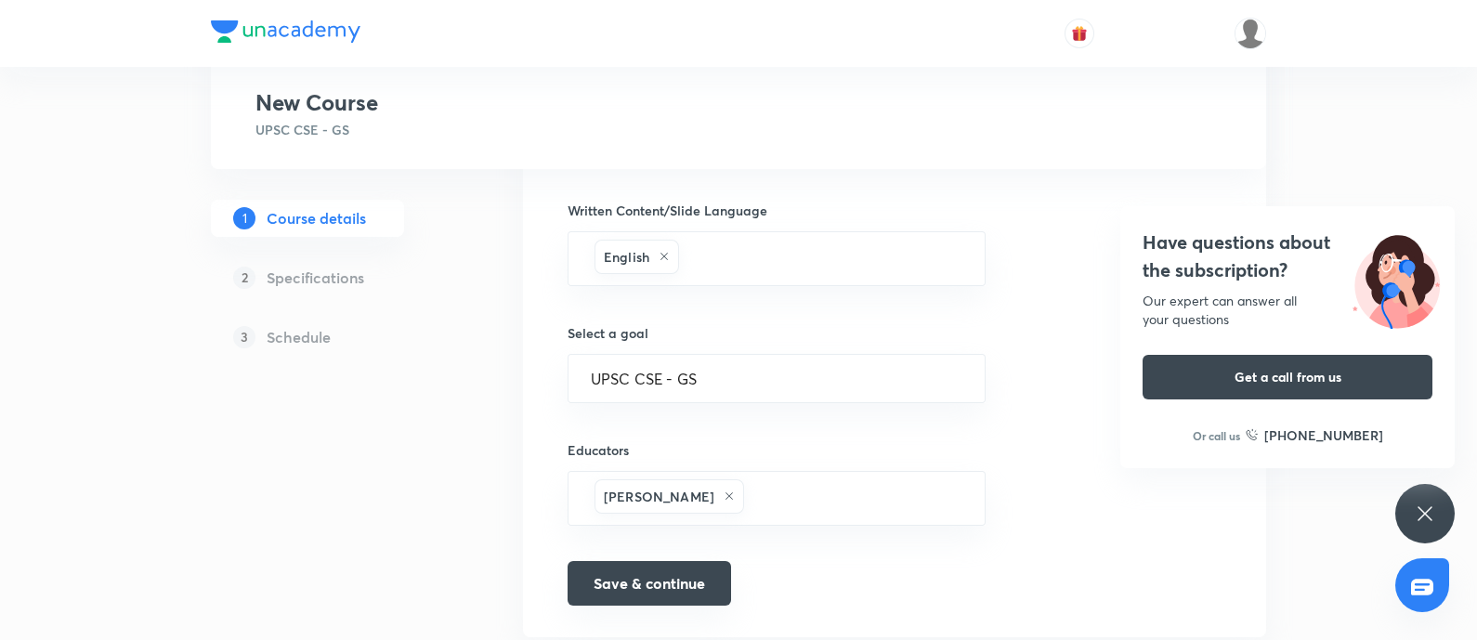
click at [636, 563] on button "Save & continue" at bounding box center [650, 583] width 164 height 45
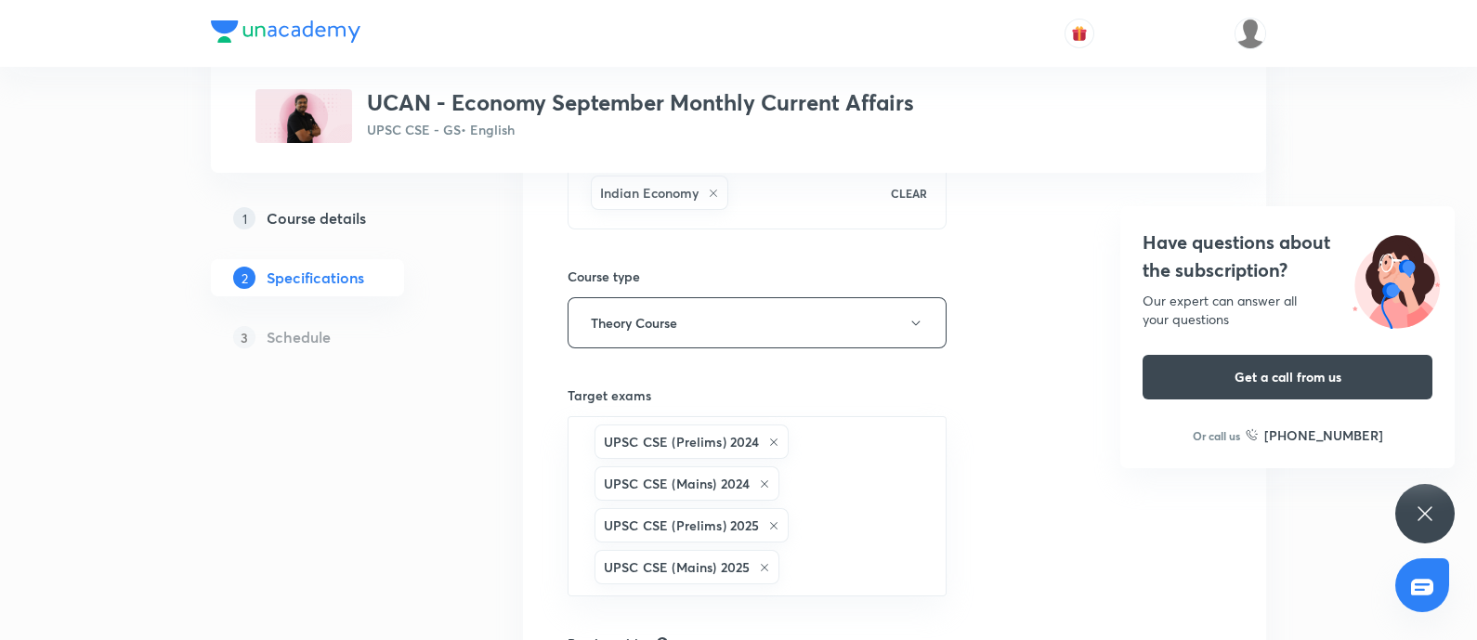
scroll to position [348, 0]
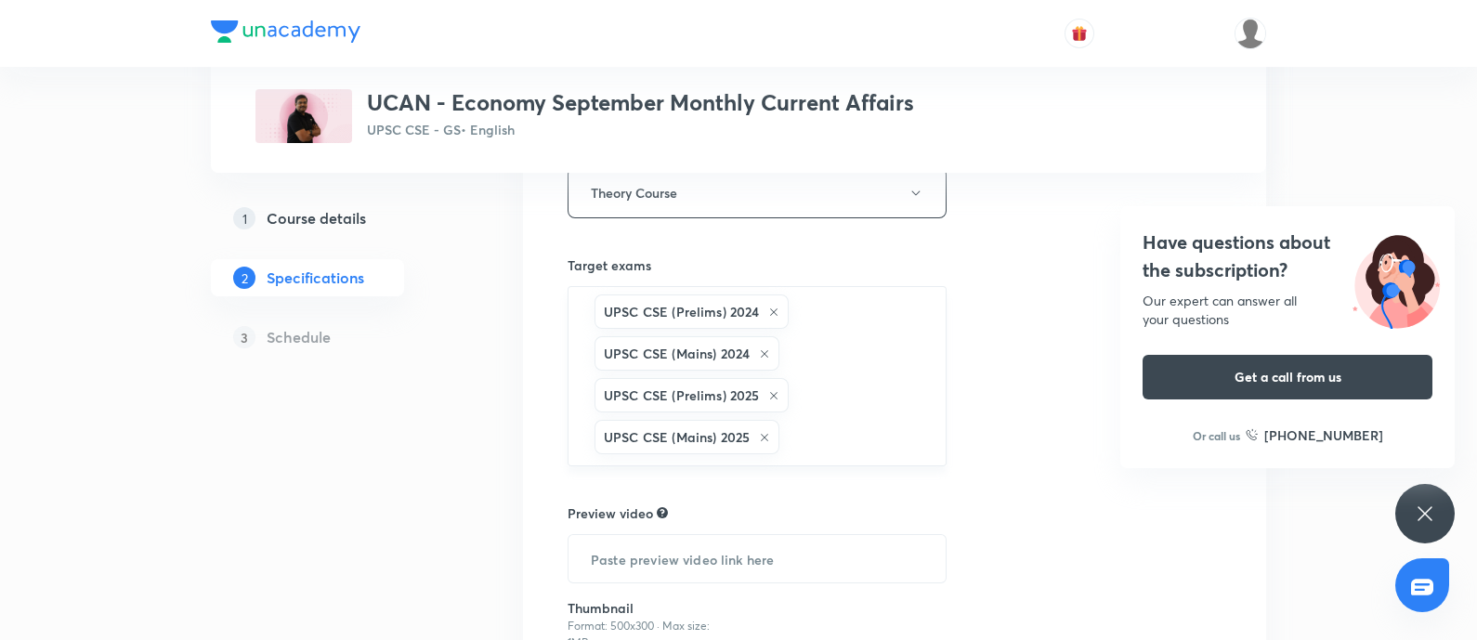
click at [771, 315] on icon at bounding box center [773, 312] width 11 height 11
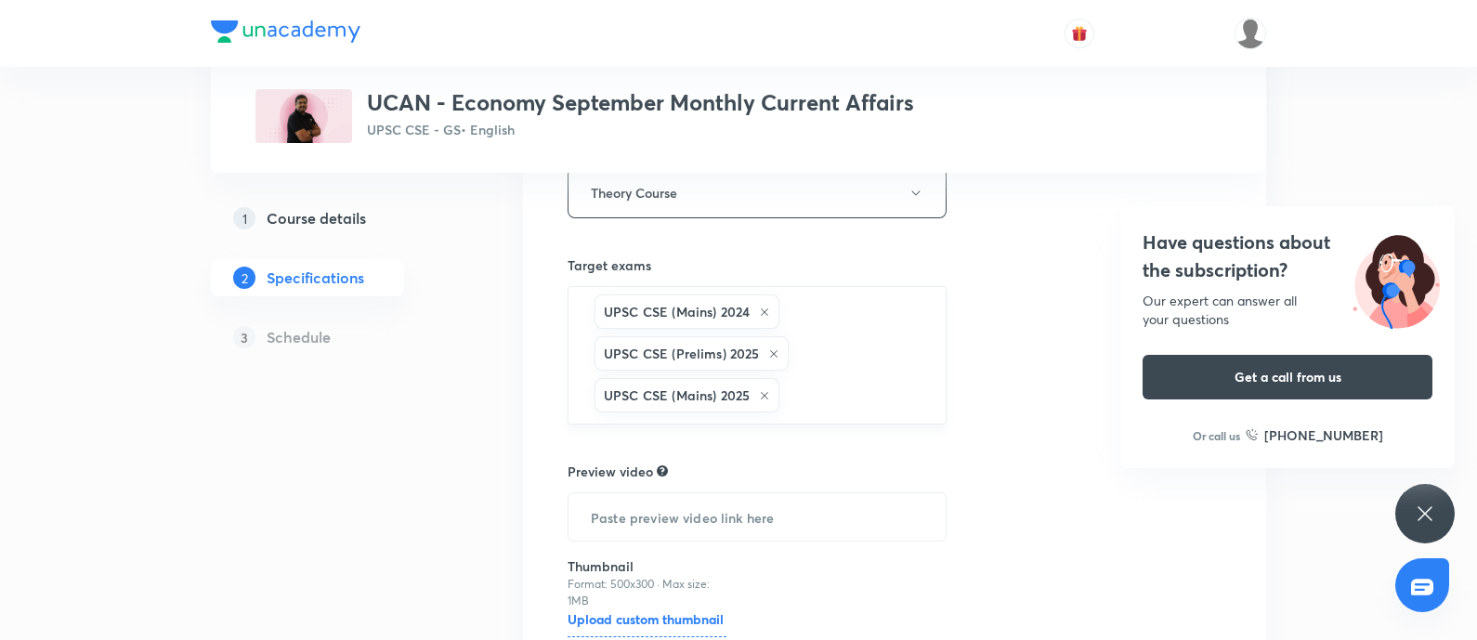
click at [763, 311] on icon at bounding box center [764, 312] width 11 height 11
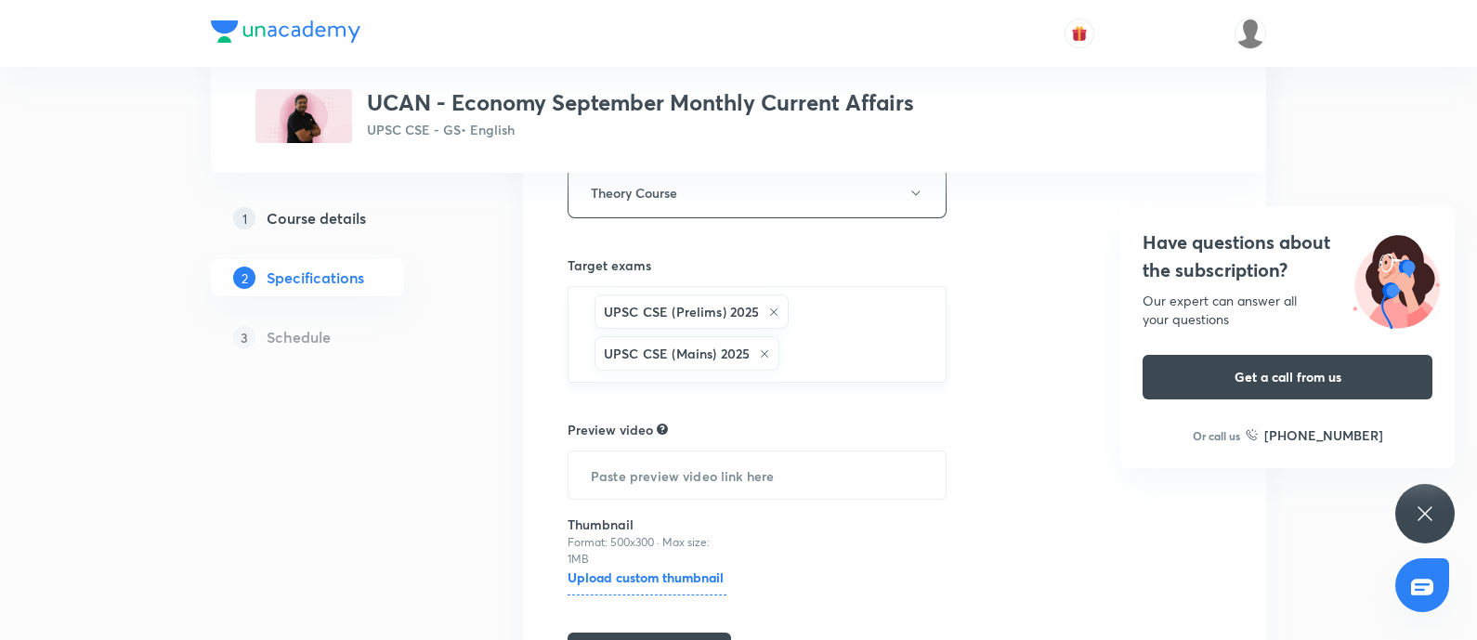
click at [774, 308] on icon at bounding box center [773, 312] width 11 height 11
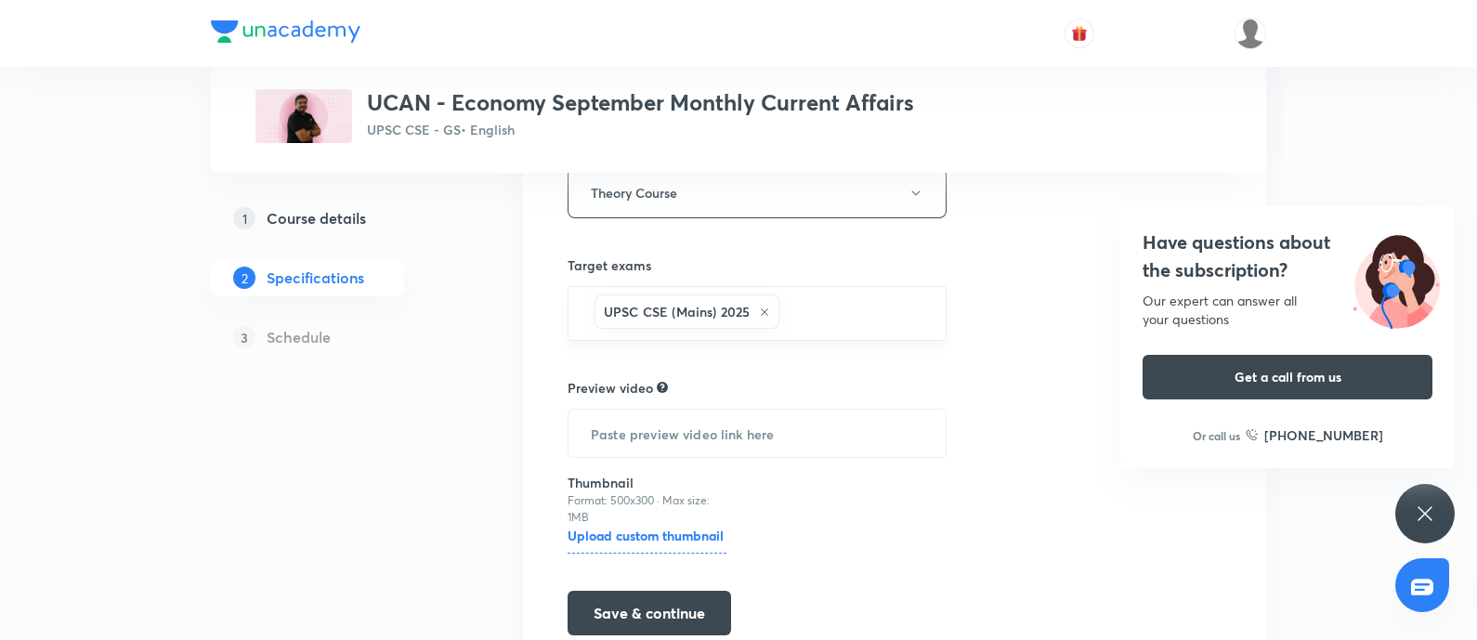
click at [763, 310] on icon at bounding box center [764, 312] width 11 height 11
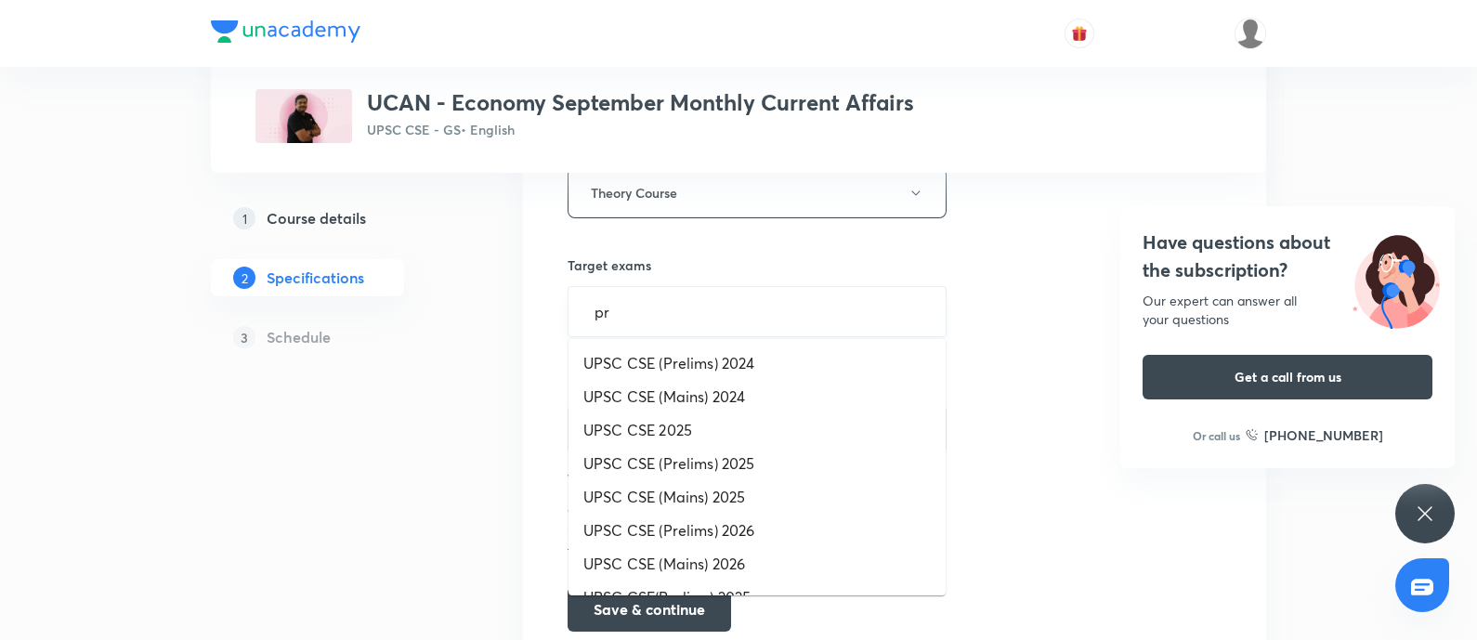
type input "pre"
click at [701, 426] on li "UPSC CSE (Prelims) 2026" at bounding box center [757, 429] width 377 height 33
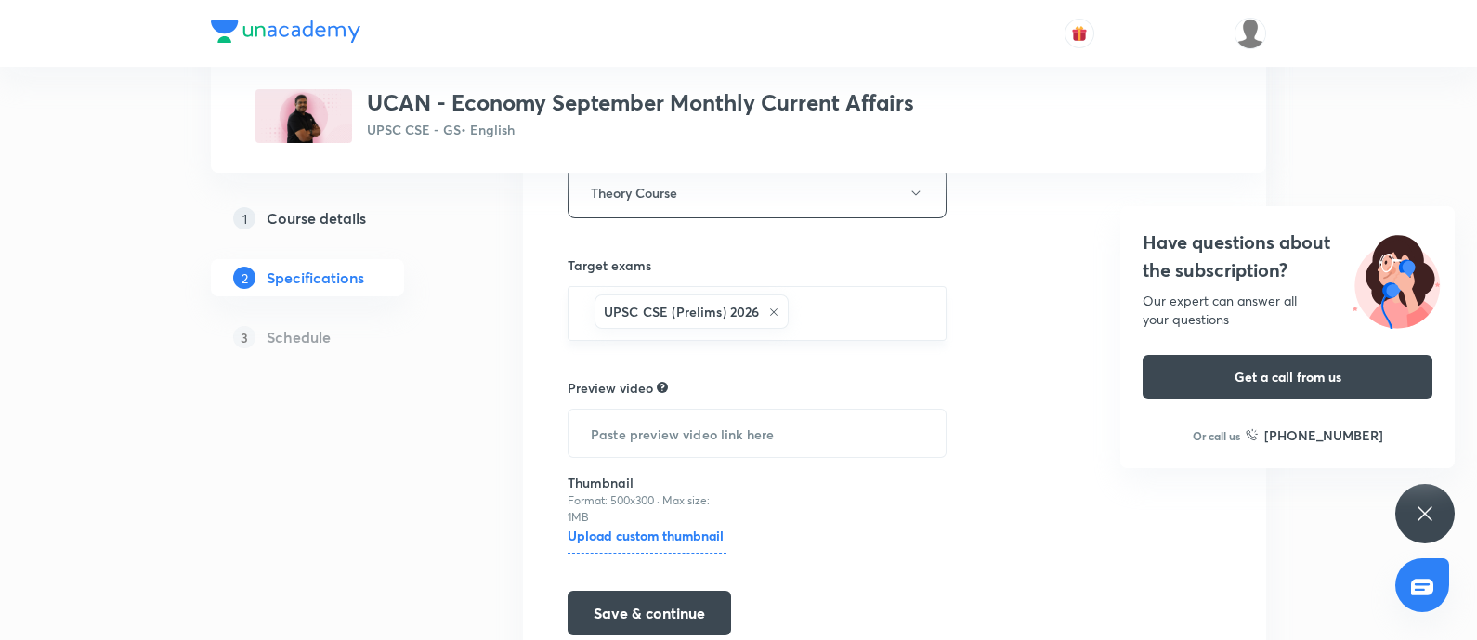
click at [845, 308] on input "text" at bounding box center [858, 313] width 130 height 34
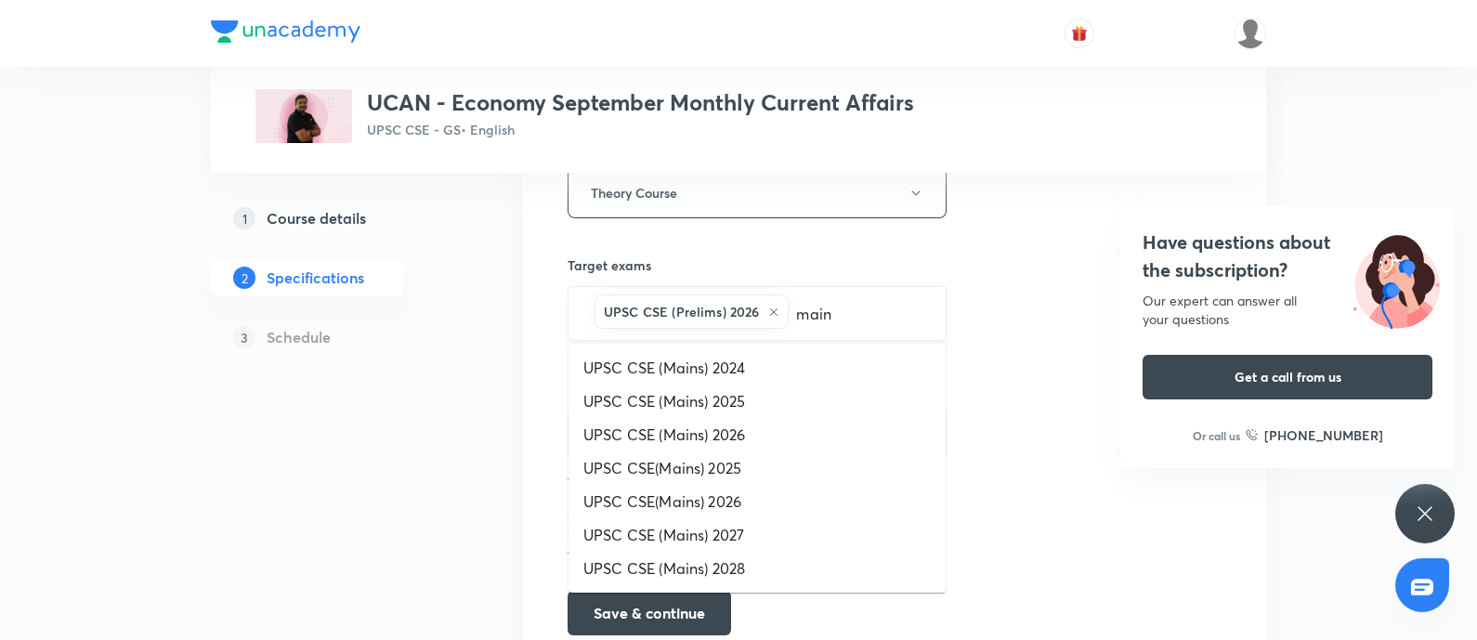
type input "mains"
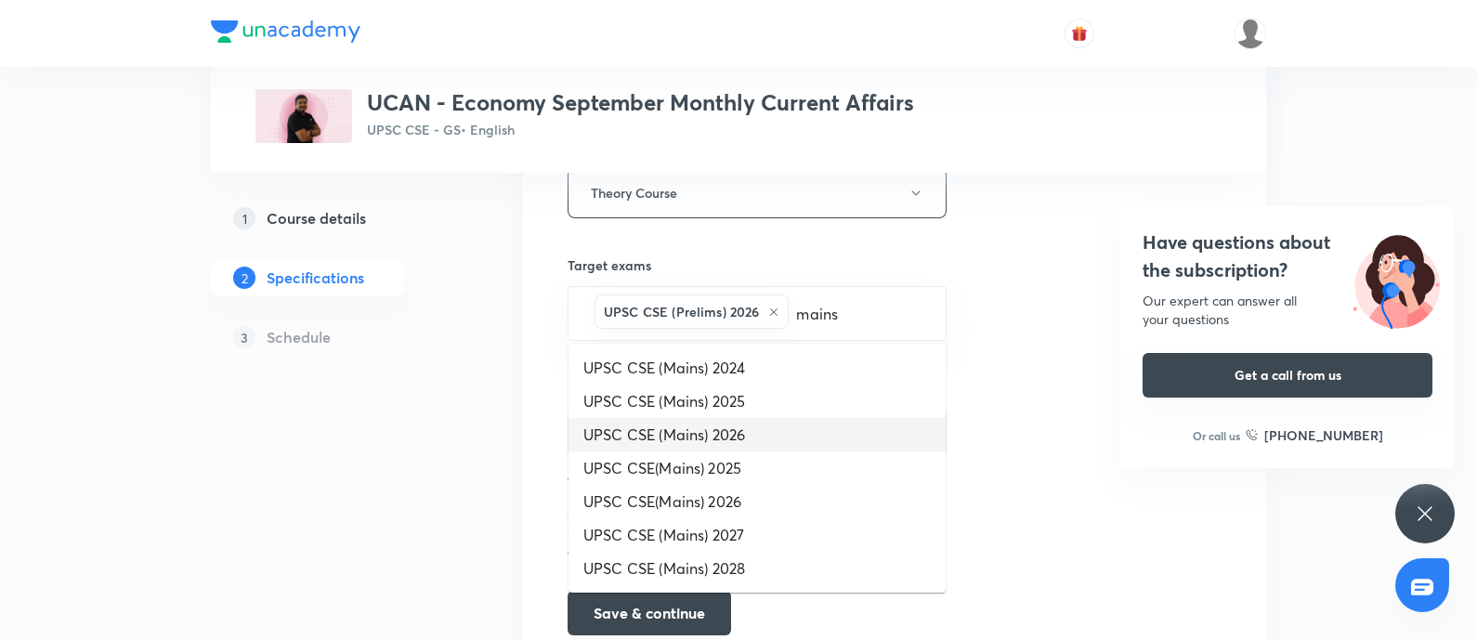
drag, startPoint x: 769, startPoint y: 439, endPoint x: 1143, endPoint y: 358, distance: 382.3
click at [768, 440] on li "UPSC CSE (Mains) 2026" at bounding box center [757, 434] width 377 height 33
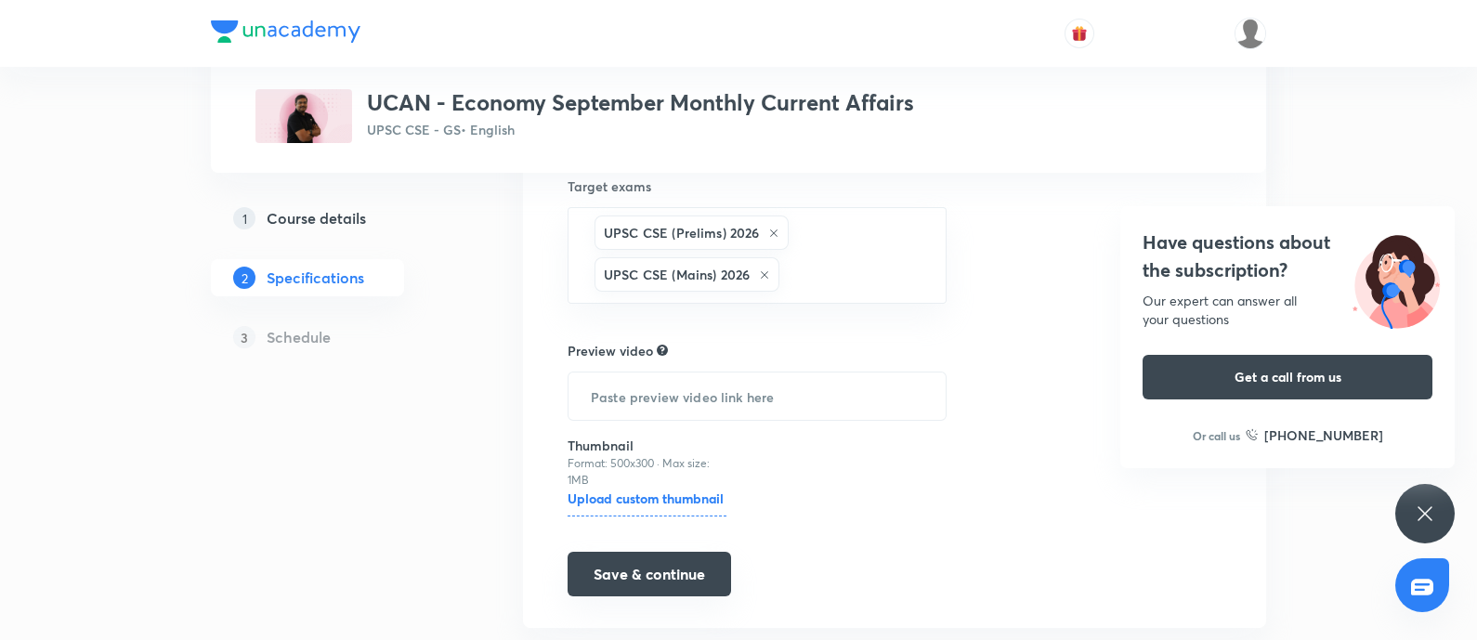
scroll to position [464, 0]
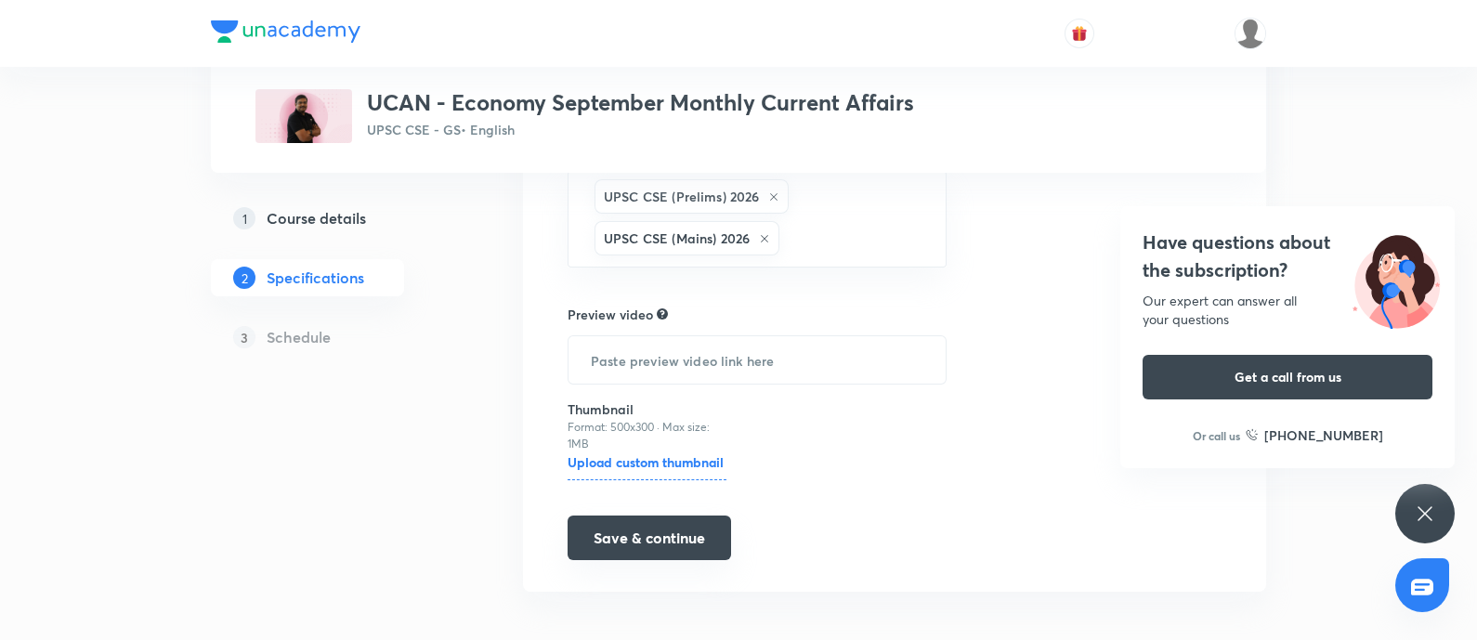
click at [705, 522] on button "Save & continue" at bounding box center [650, 538] width 164 height 45
drag, startPoint x: 1206, startPoint y: 262, endPoint x: 1240, endPoint y: 297, distance: 49.3
click at [1206, 260] on h4 "Have questions about the subscription?" at bounding box center [1288, 257] width 290 height 56
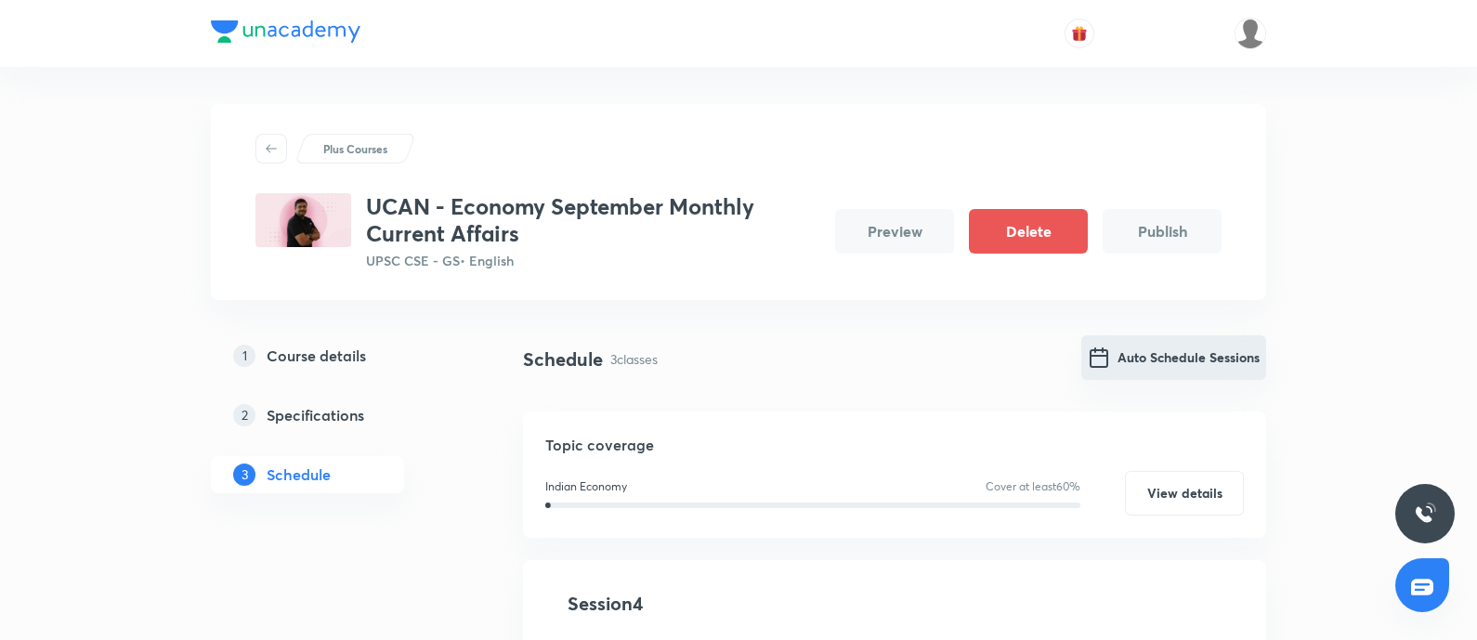
click at [1145, 360] on button "Auto Schedule Sessions" at bounding box center [1173, 357] width 185 height 45
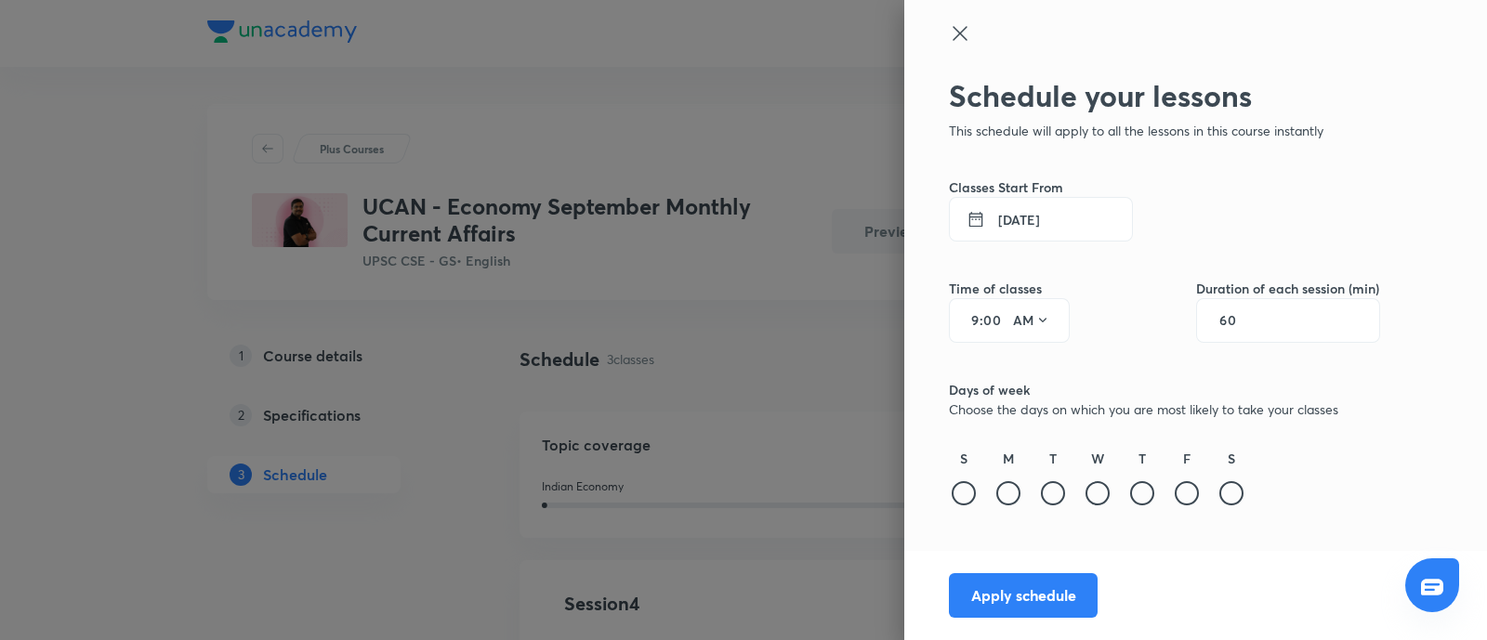
click at [1043, 227] on button "1 Sept 2025" at bounding box center [1041, 219] width 184 height 45
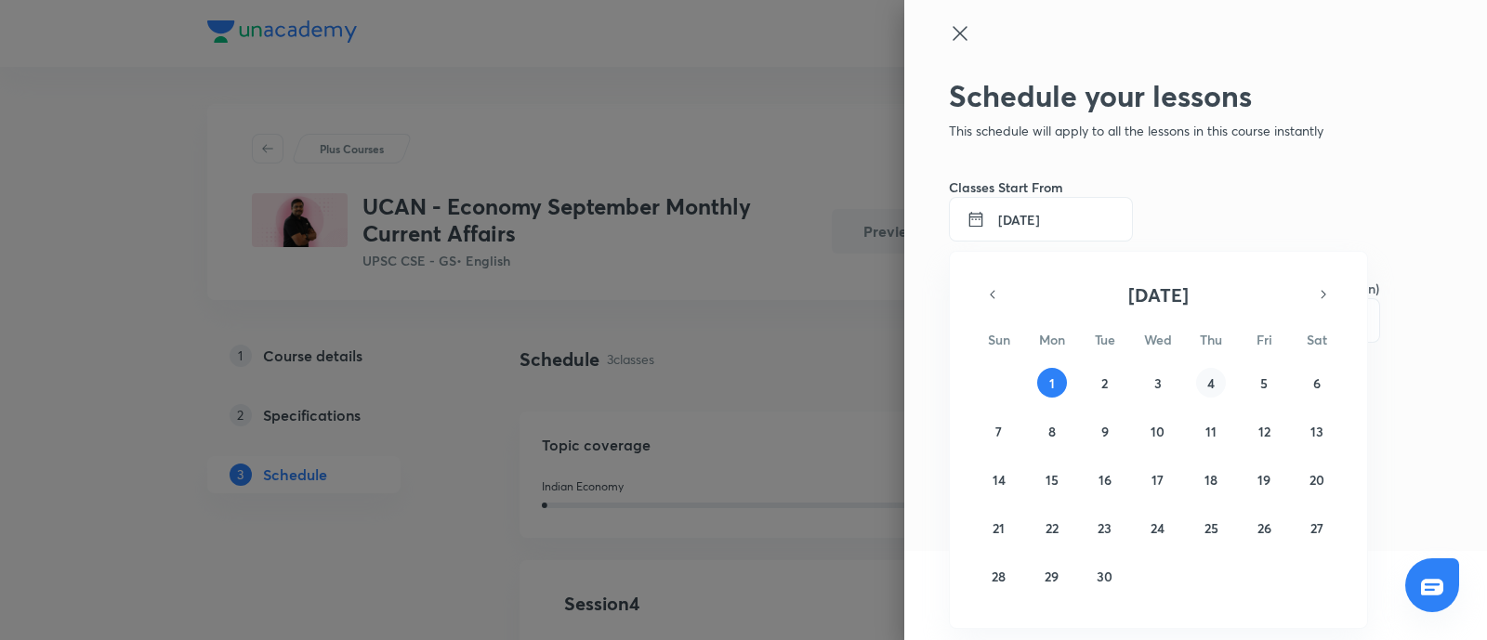
click at [1210, 383] on abbr "4" at bounding box center [1210, 383] width 7 height 18
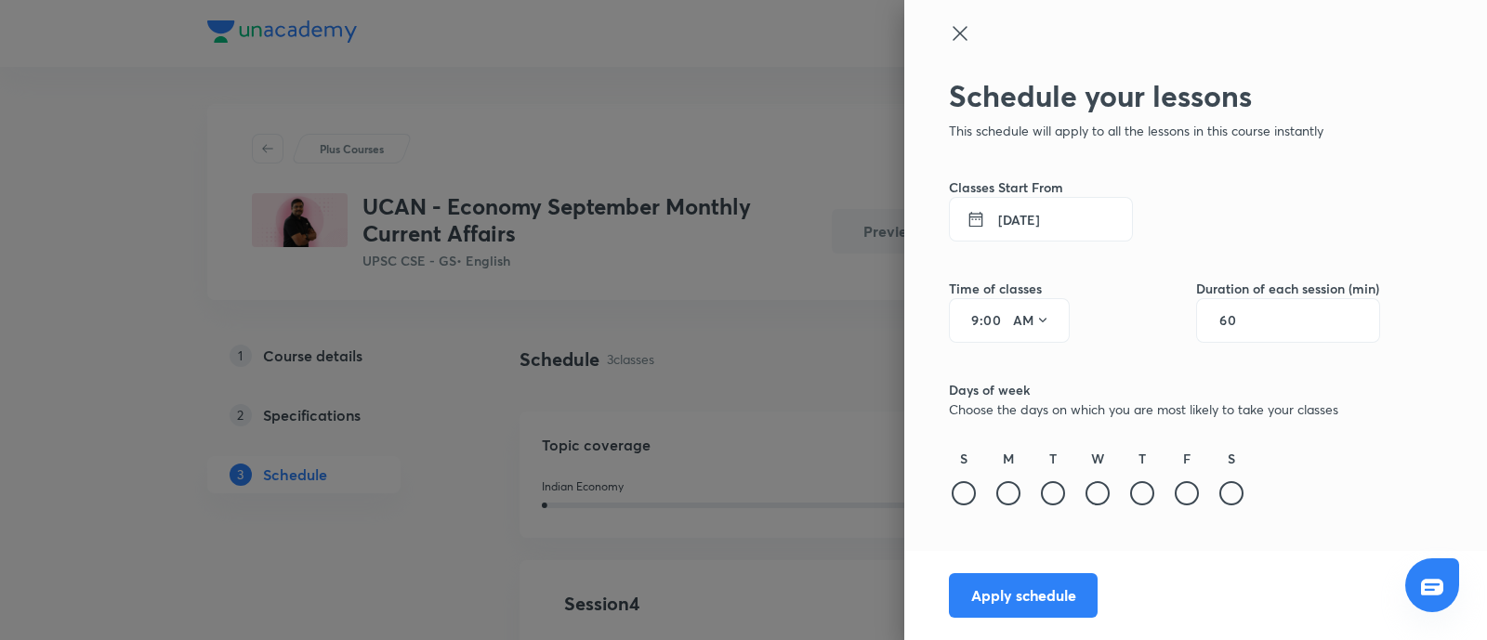
click at [1231, 327] on input "60" at bounding box center [1236, 320] width 35 height 15
type input "120"
drag, startPoint x: 971, startPoint y: 318, endPoint x: 1047, endPoint y: 377, distance: 96.6
click at [971, 320] on input "9" at bounding box center [968, 320] width 22 height 15
type input "12"
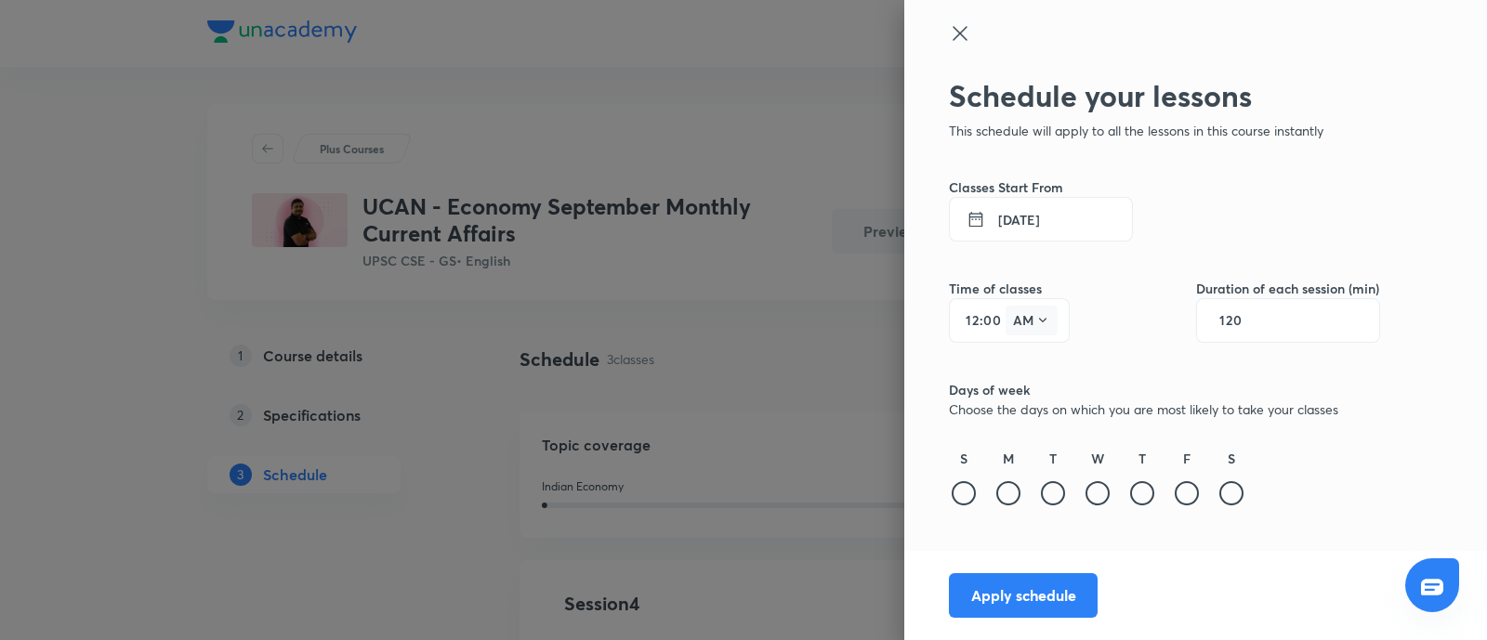
click at [1036, 333] on button "AM" at bounding box center [1031, 321] width 52 height 30
click at [1031, 366] on div "PM" at bounding box center [1032, 368] width 67 height 45
drag, startPoint x: 1142, startPoint y: 489, endPoint x: 1029, endPoint y: 564, distance: 136.1
click at [1140, 490] on div at bounding box center [1142, 493] width 24 height 24
click at [1011, 587] on button "Apply schedule" at bounding box center [1023, 593] width 149 height 45
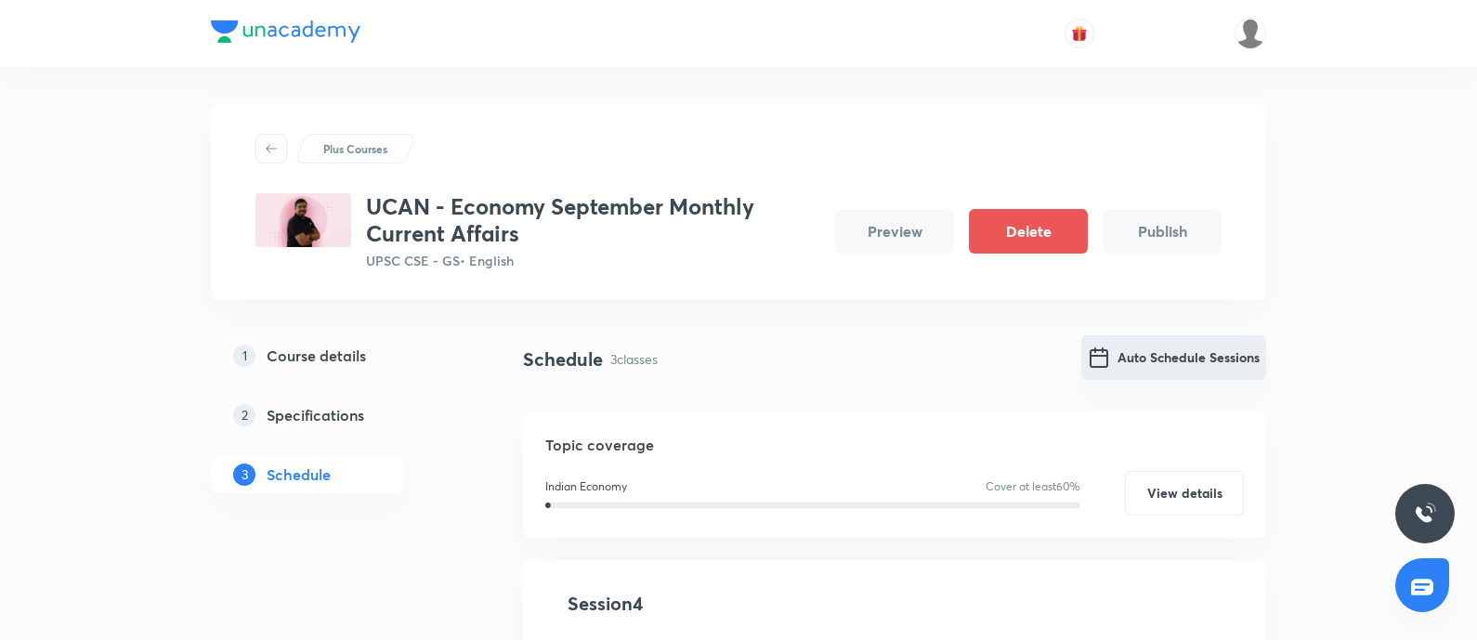
click at [1147, 357] on button "Auto Schedule Sessions" at bounding box center [1173, 357] width 185 height 45
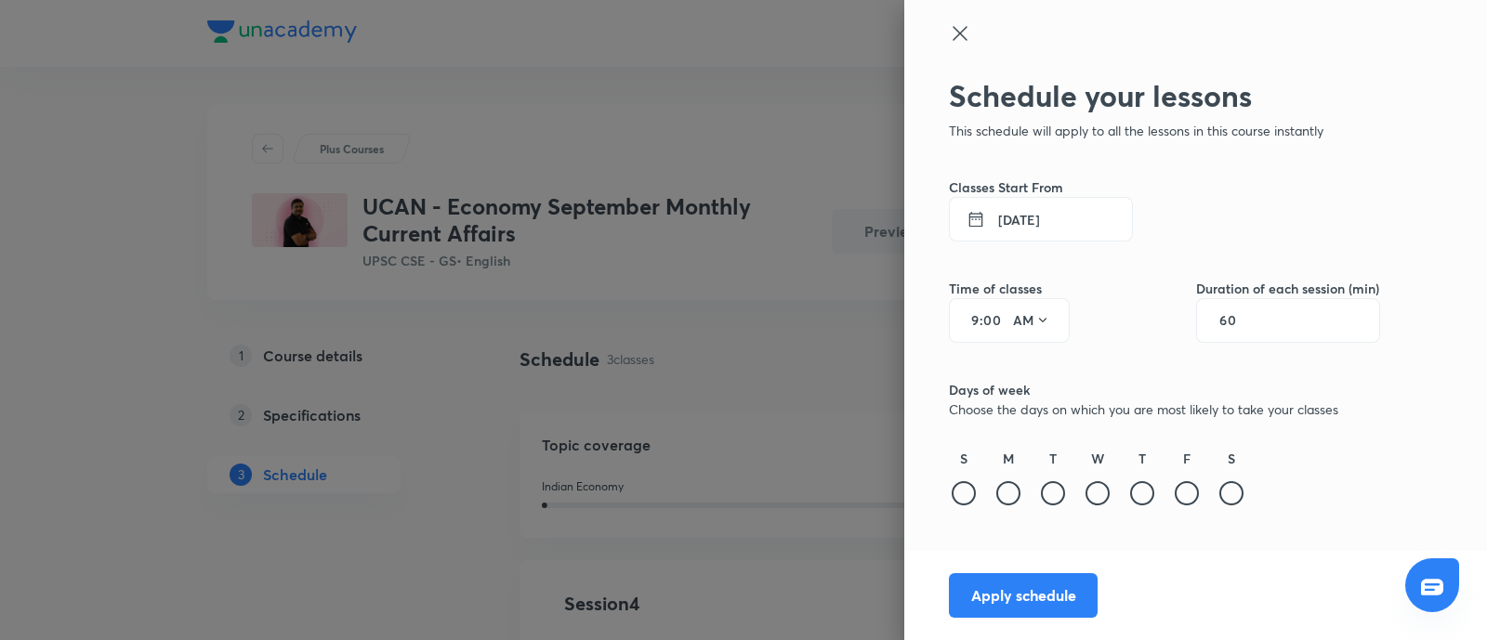
click at [1059, 213] on button "1 Sept 2025" at bounding box center [1041, 219] width 184 height 45
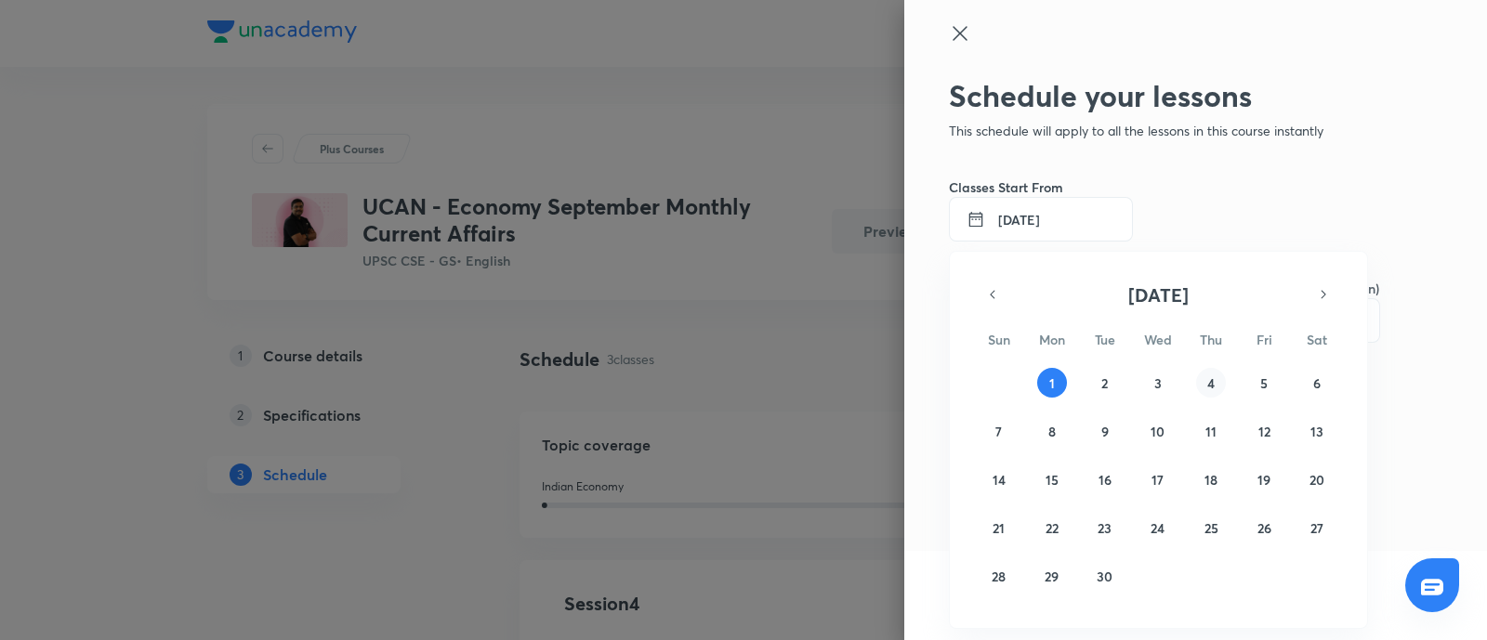
click at [1203, 381] on button "4" at bounding box center [1211, 383] width 30 height 30
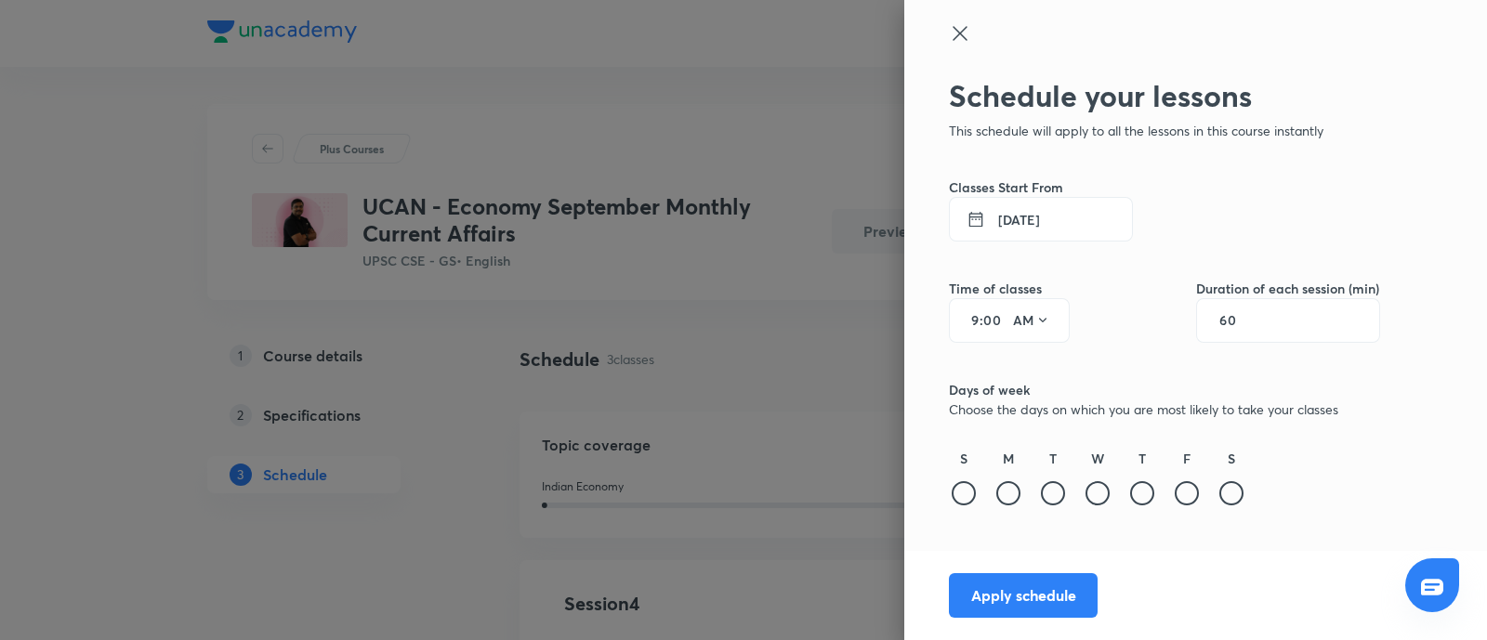
click at [976, 321] on input "9" at bounding box center [968, 320] width 22 height 15
type input "12"
click at [1035, 321] on icon at bounding box center [1042, 320] width 15 height 15
drag, startPoint x: 1021, startPoint y: 373, endPoint x: 1037, endPoint y: 373, distance: 15.8
click at [1022, 373] on div "PM" at bounding box center [1032, 368] width 67 height 45
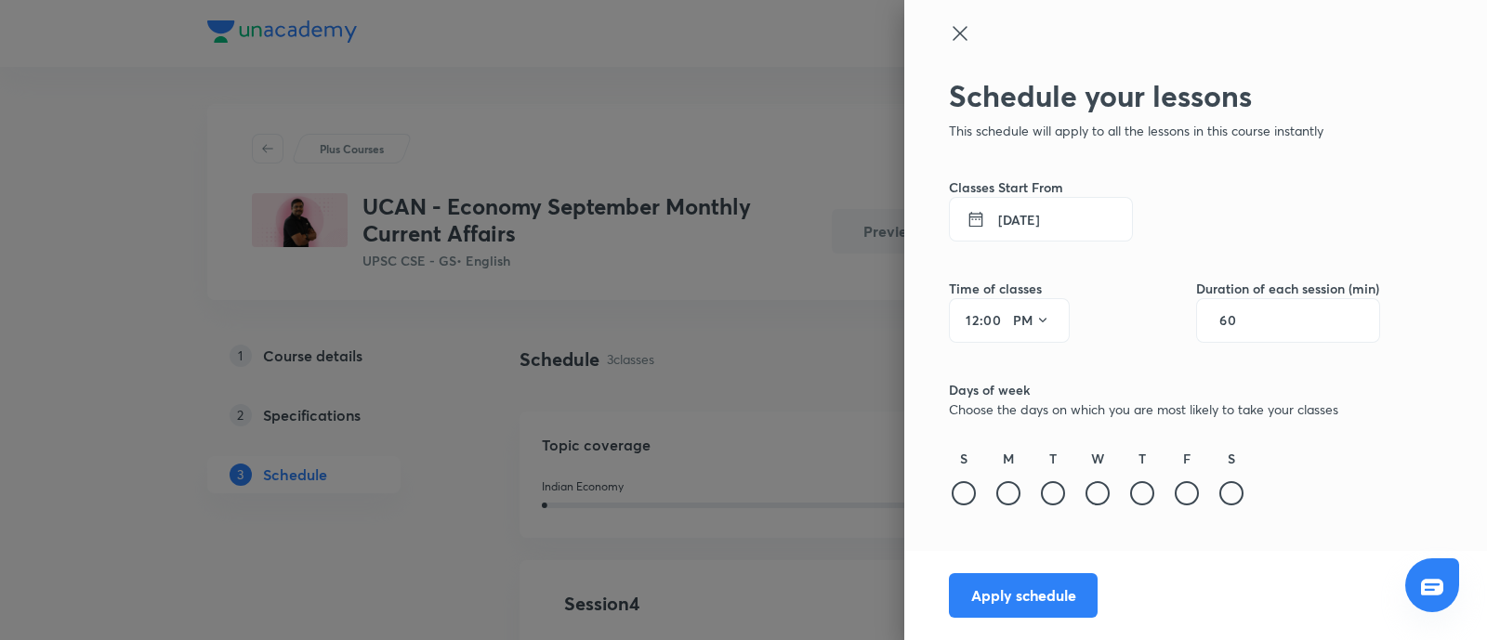
click at [1248, 322] on input "60" at bounding box center [1236, 320] width 35 height 15
type input "120"
click at [1059, 232] on button "4 Sept 2025" at bounding box center [1041, 219] width 184 height 45
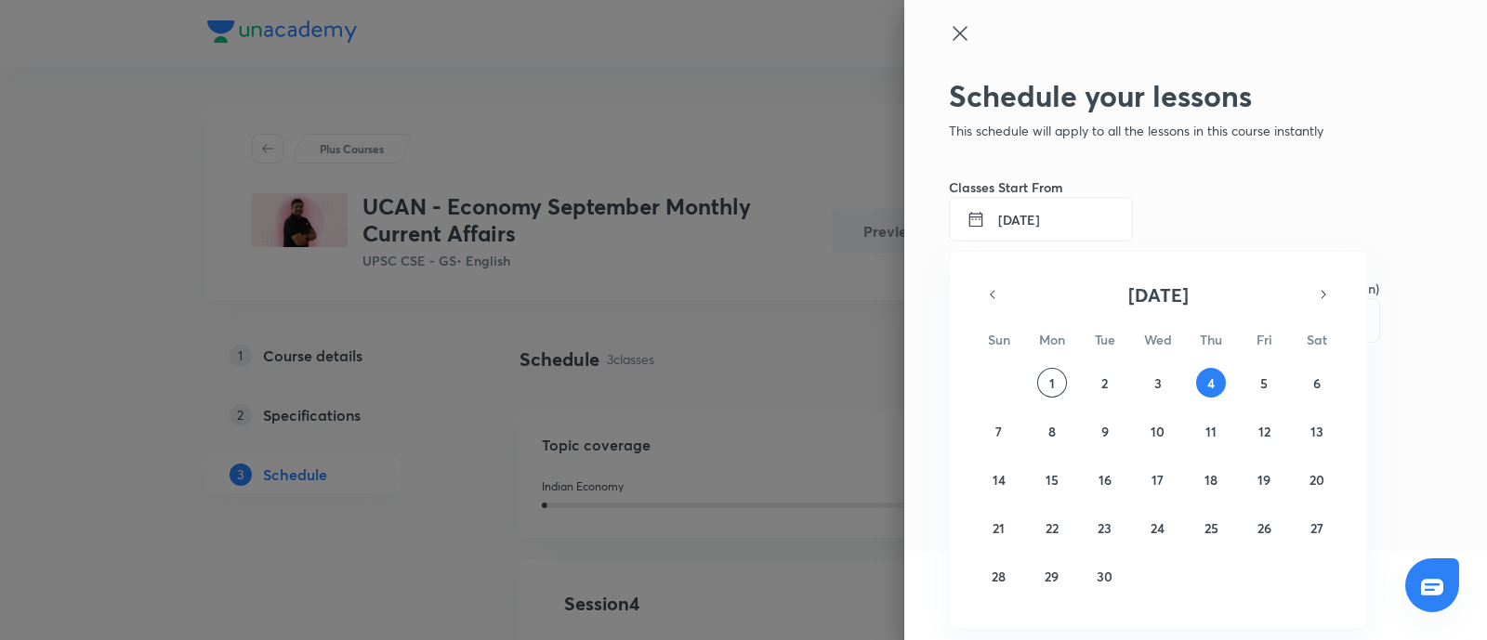
click at [1059, 233] on div at bounding box center [743, 320] width 1487 height 640
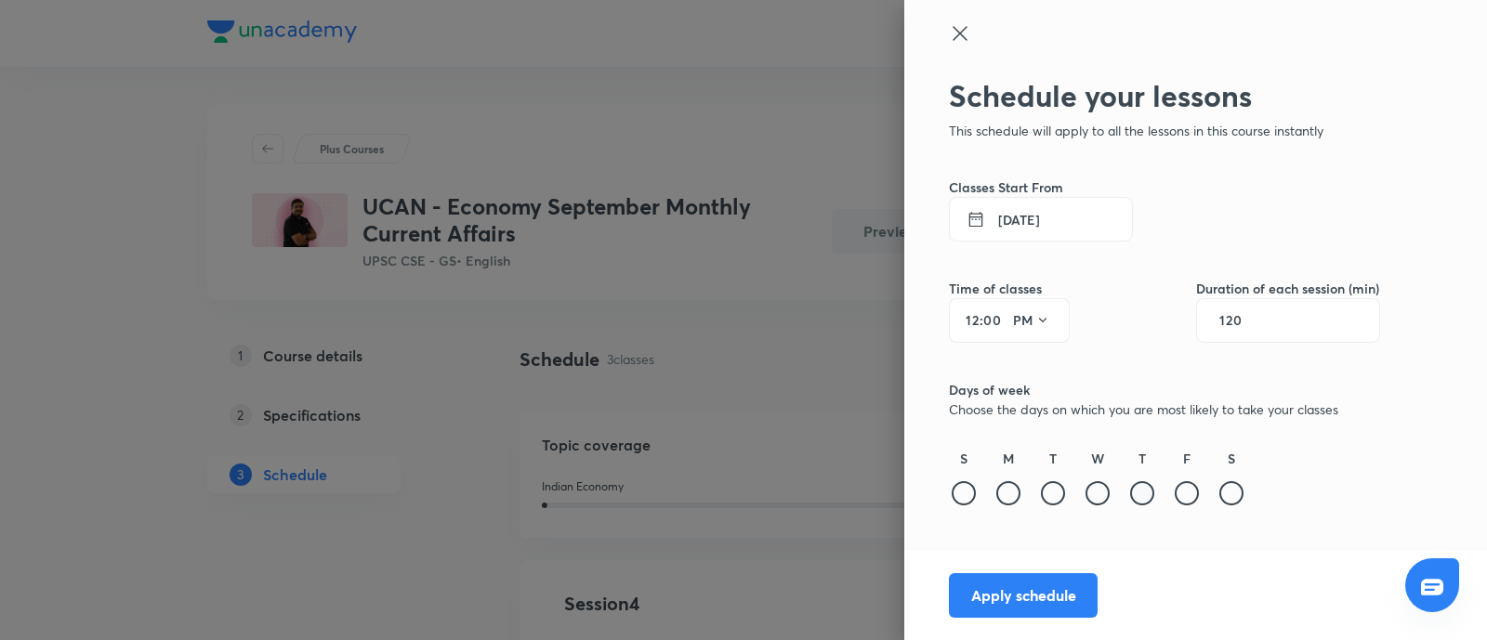
click at [1140, 484] on div at bounding box center [1142, 493] width 24 height 24
drag, startPoint x: 1068, startPoint y: 567, endPoint x: 1057, endPoint y: 588, distance: 24.1
click at [1057, 588] on button "Apply schedule" at bounding box center [1023, 593] width 149 height 45
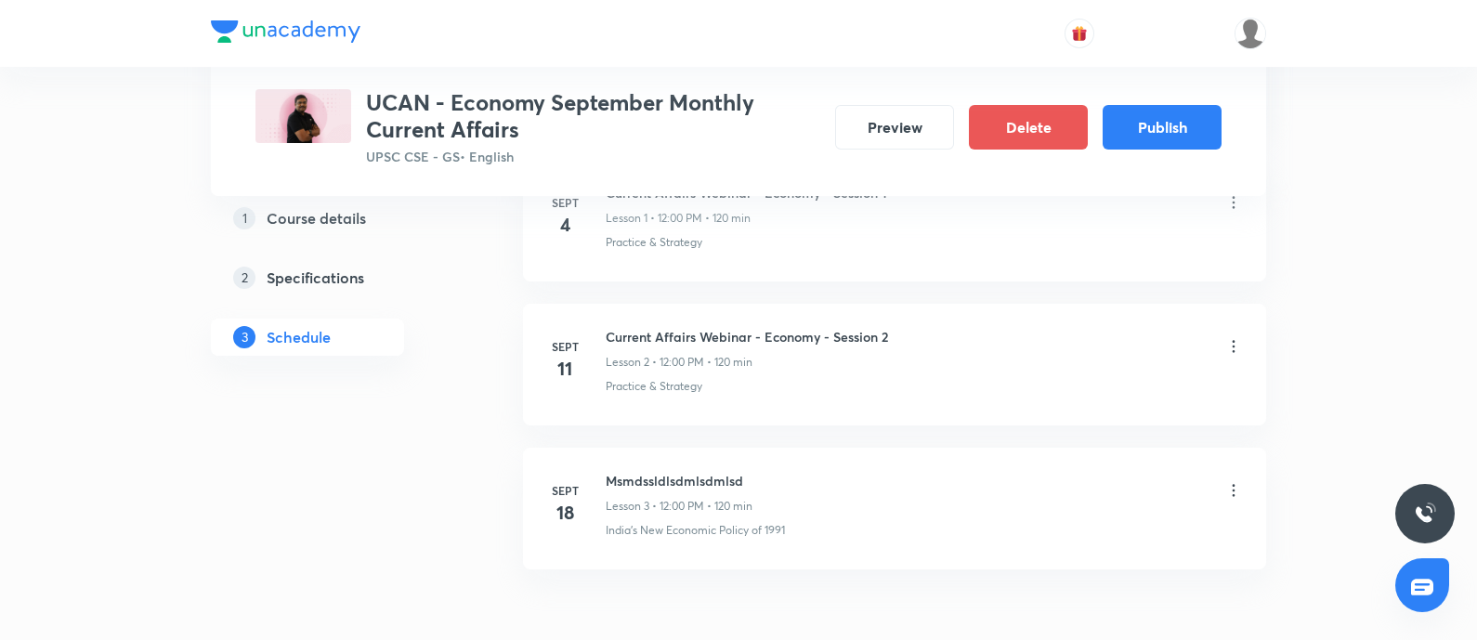
scroll to position [1161, 0]
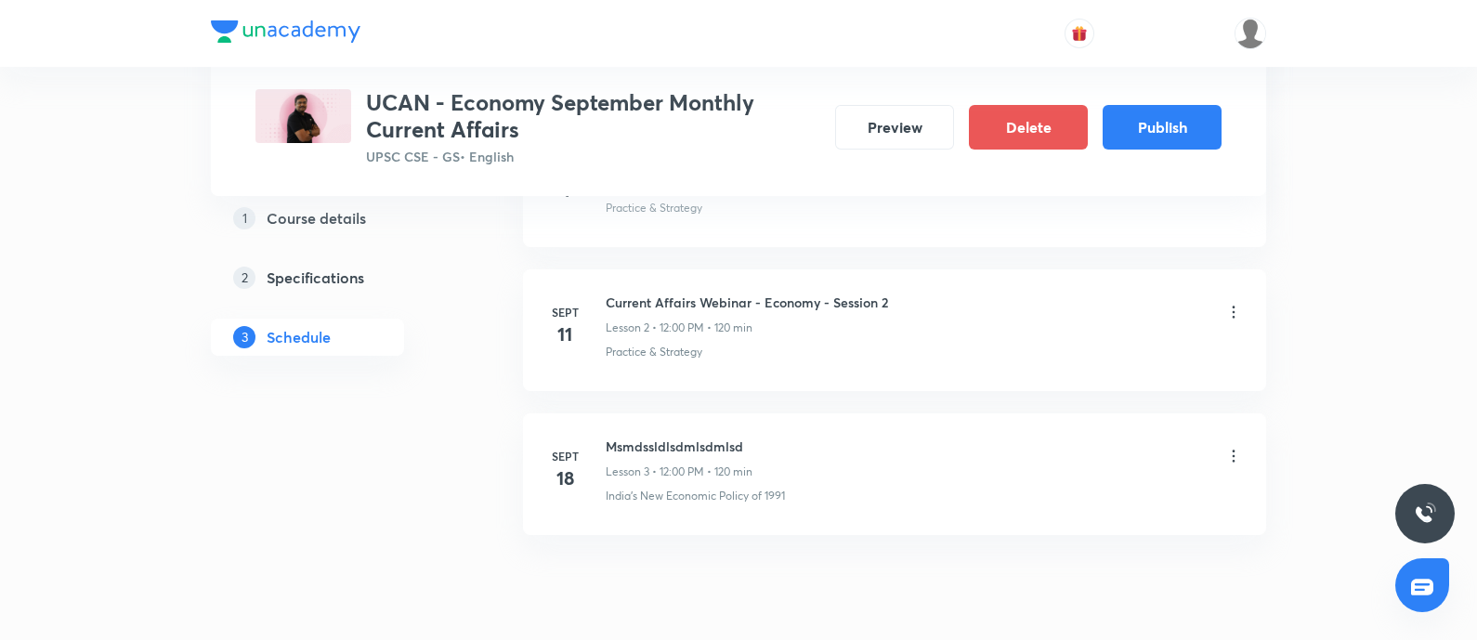
click at [1233, 451] on icon at bounding box center [1234, 457] width 3 height 12
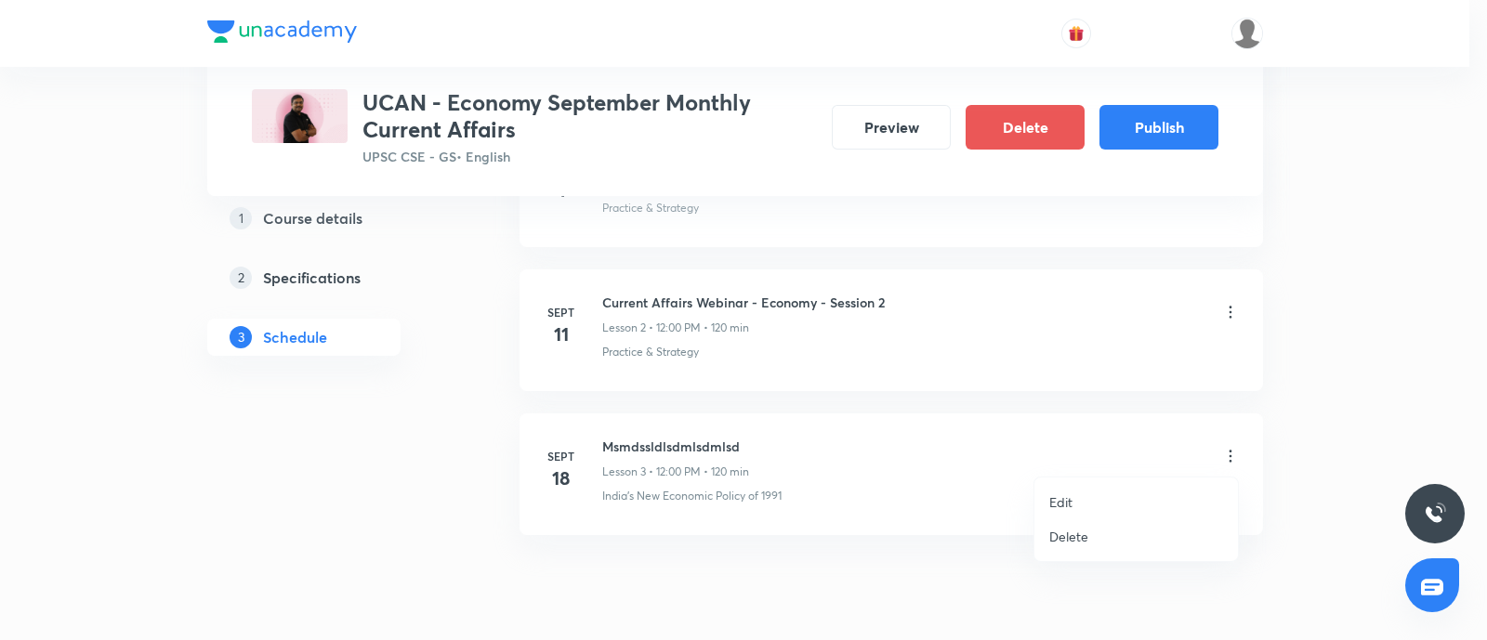
click at [1081, 544] on p "Delete" at bounding box center [1068, 537] width 39 height 20
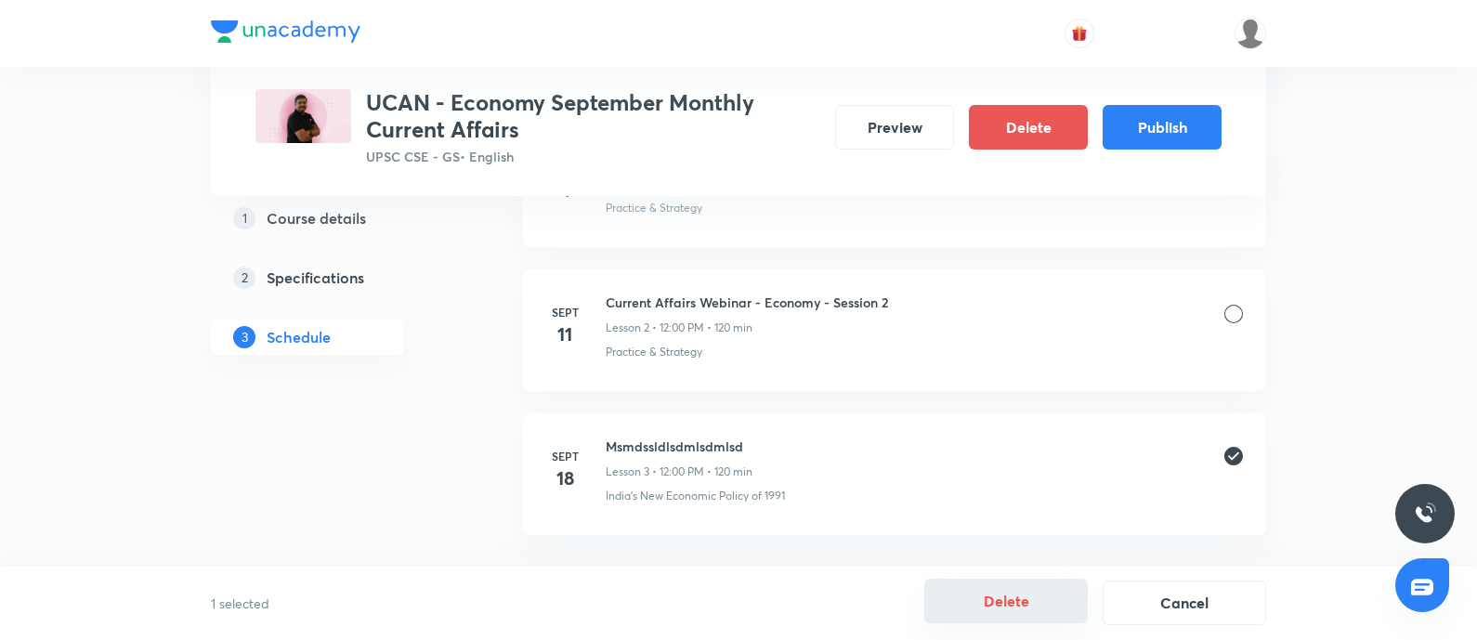
click at [1041, 593] on button "Delete" at bounding box center [1006, 601] width 164 height 45
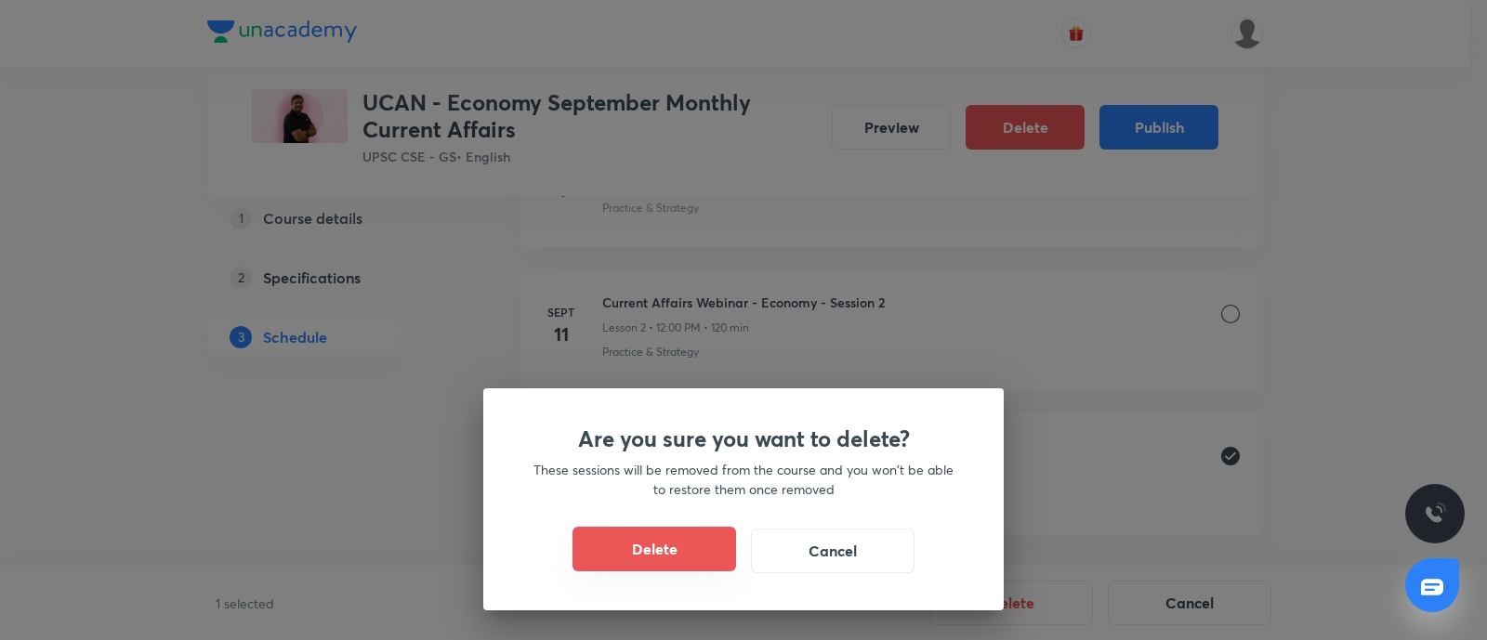
click at [654, 531] on button "Delete" at bounding box center [654, 549] width 164 height 45
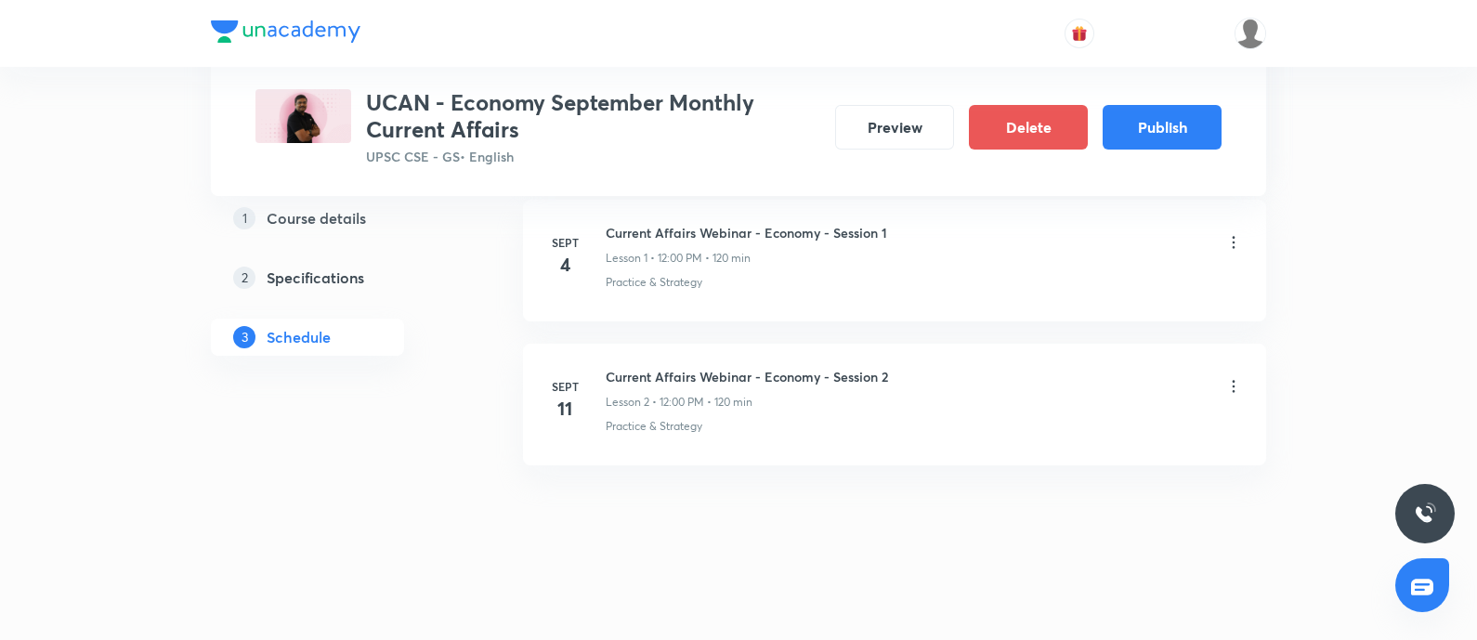
scroll to position [1084, 0]
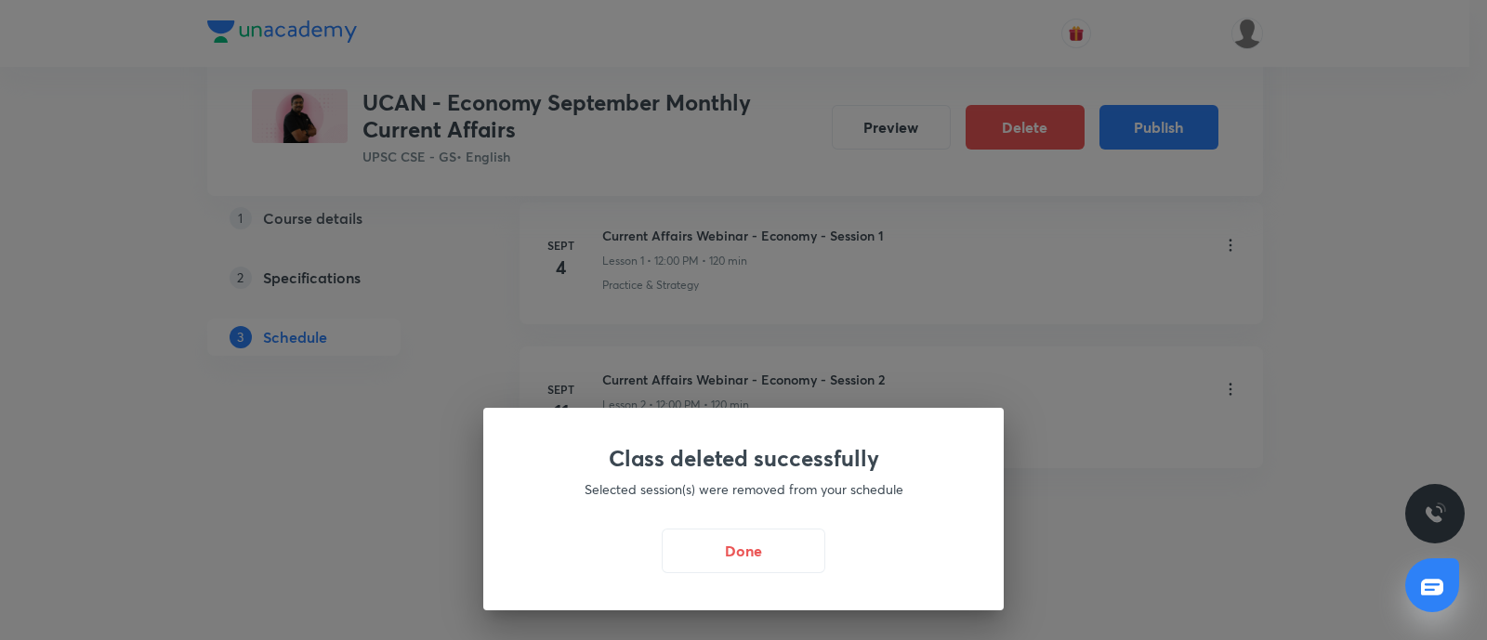
click at [1152, 135] on div "Class deleted successfully Selected session(s) were removed from your schedule …" at bounding box center [743, 320] width 1487 height 640
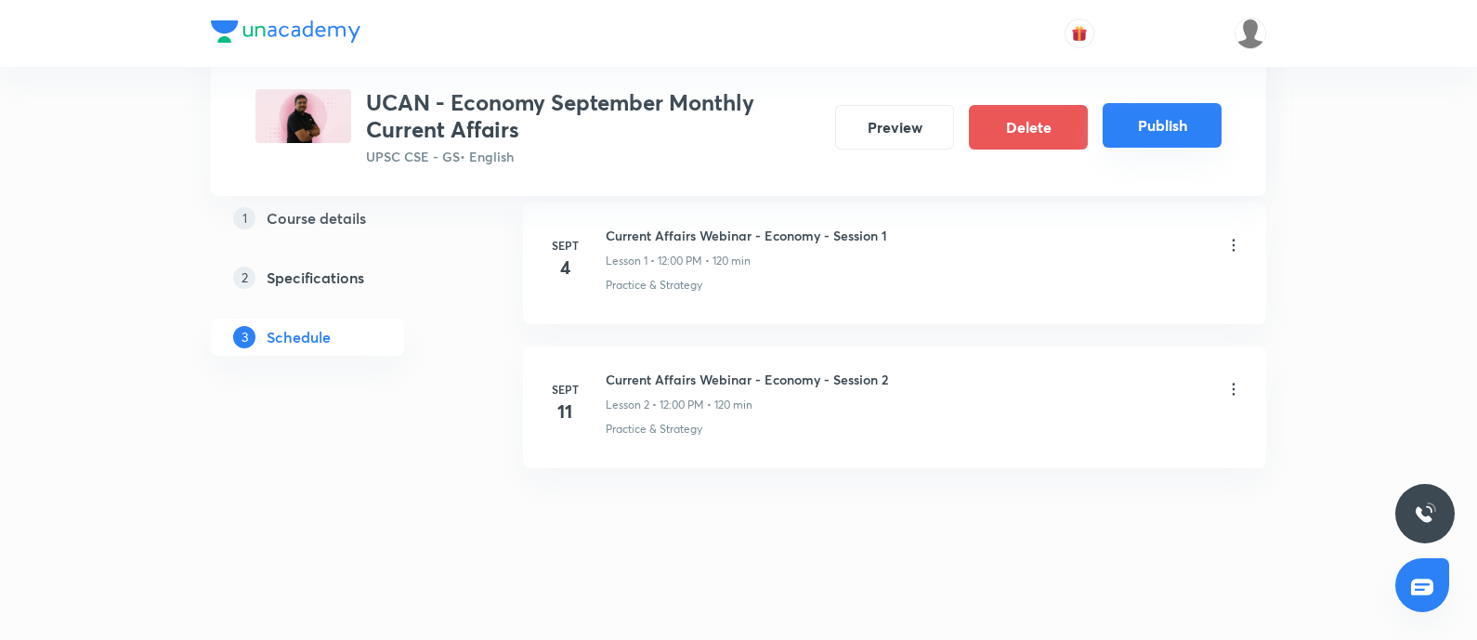
click at [1197, 120] on button "Publish" at bounding box center [1162, 125] width 119 height 45
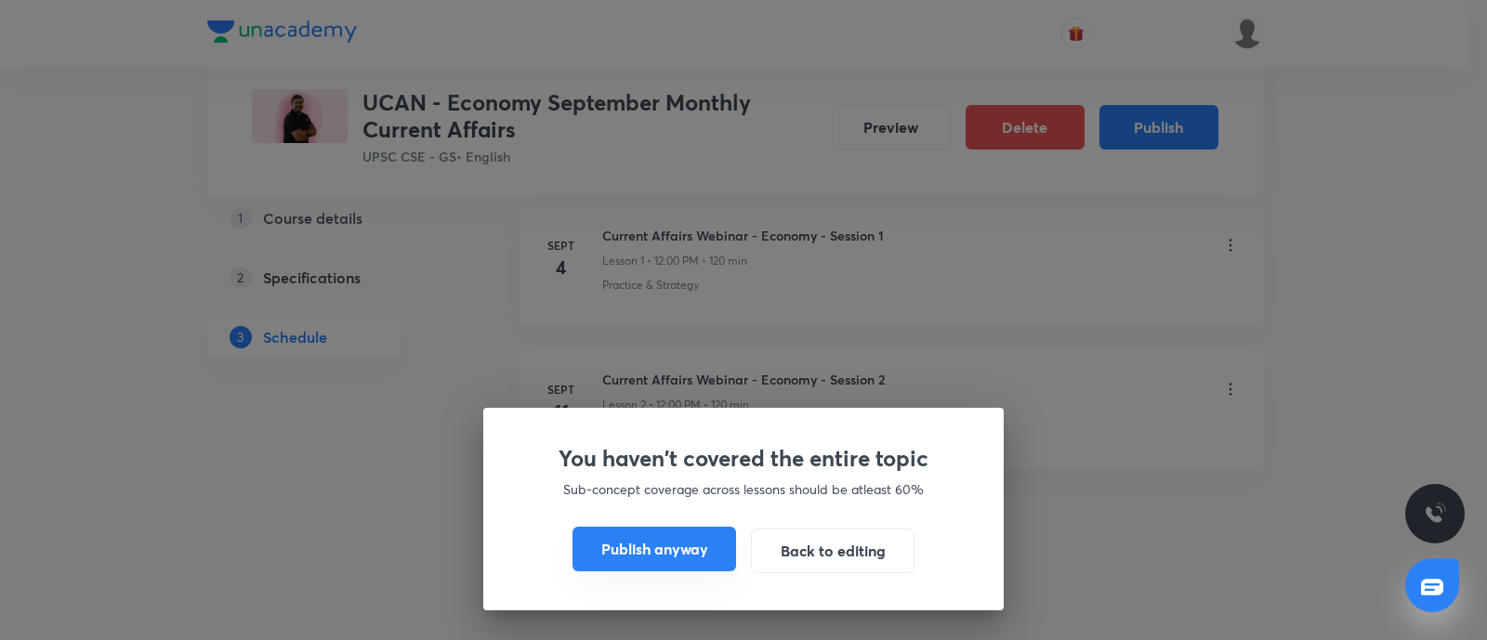
click at [666, 548] on button "Publish anyway" at bounding box center [654, 549] width 164 height 45
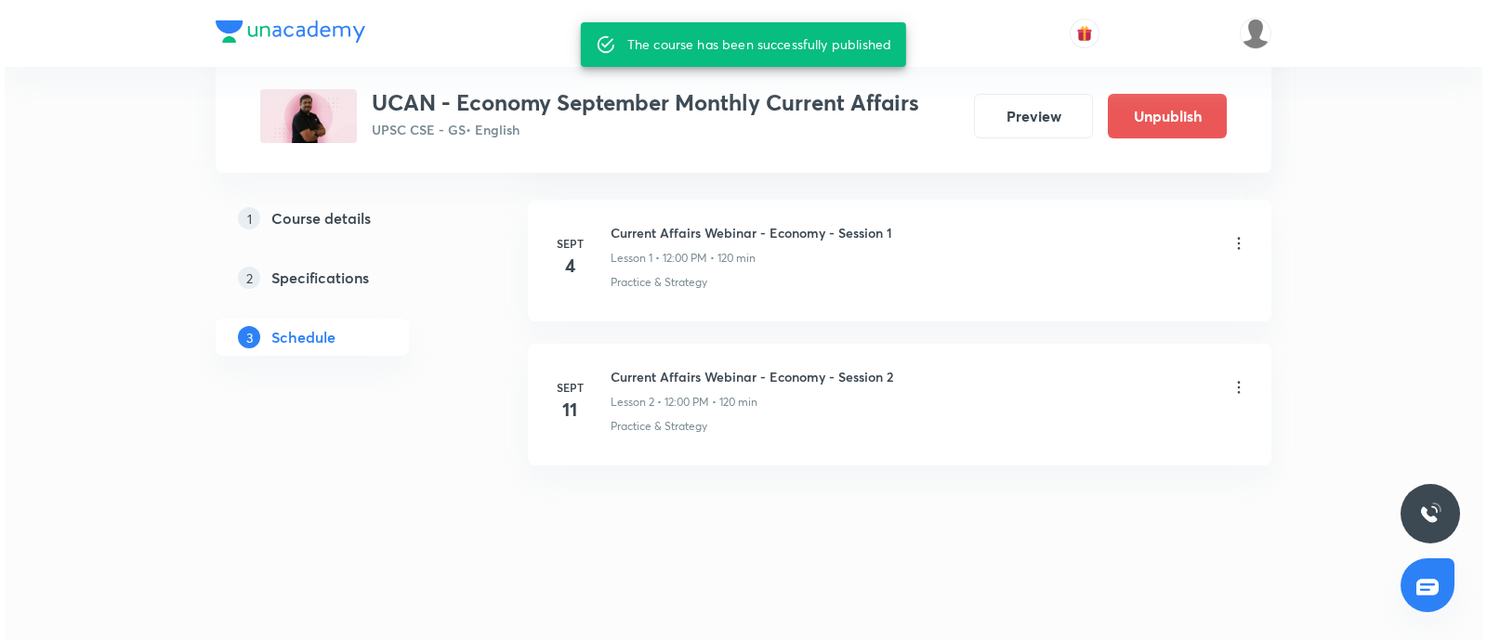
scroll to position [1045, 0]
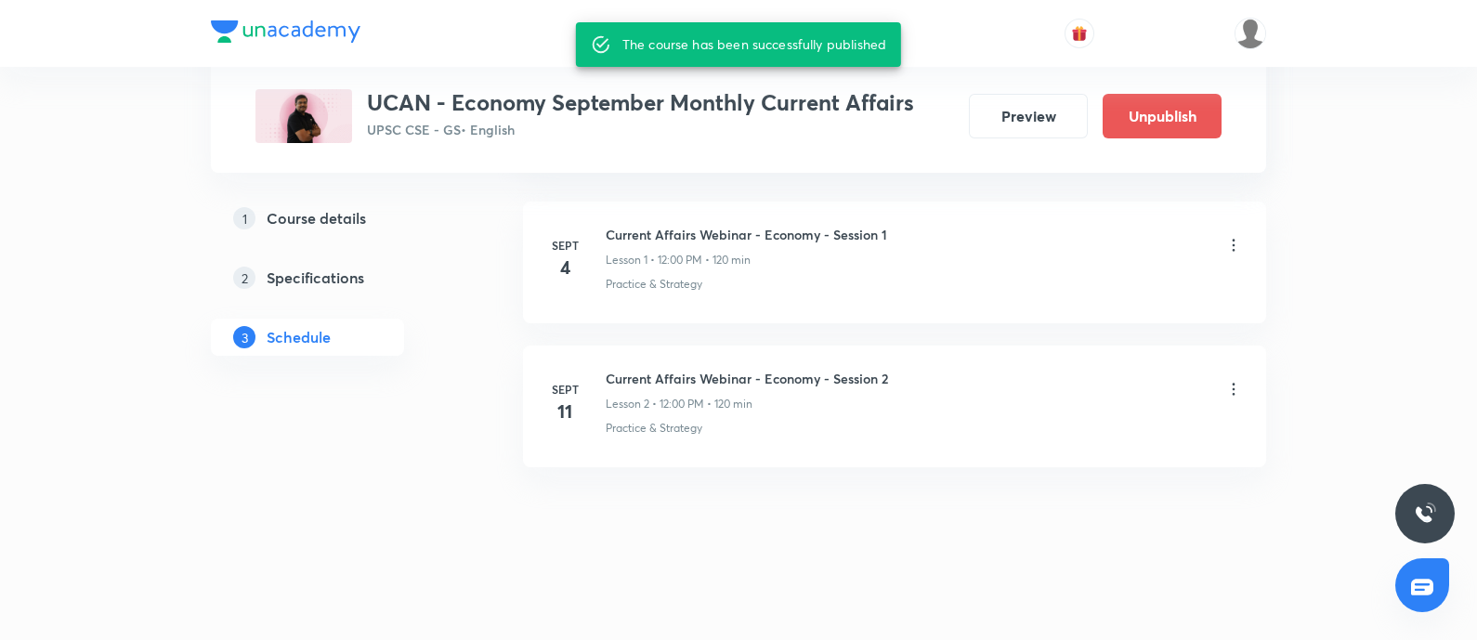
click at [1231, 388] on icon at bounding box center [1234, 389] width 19 height 19
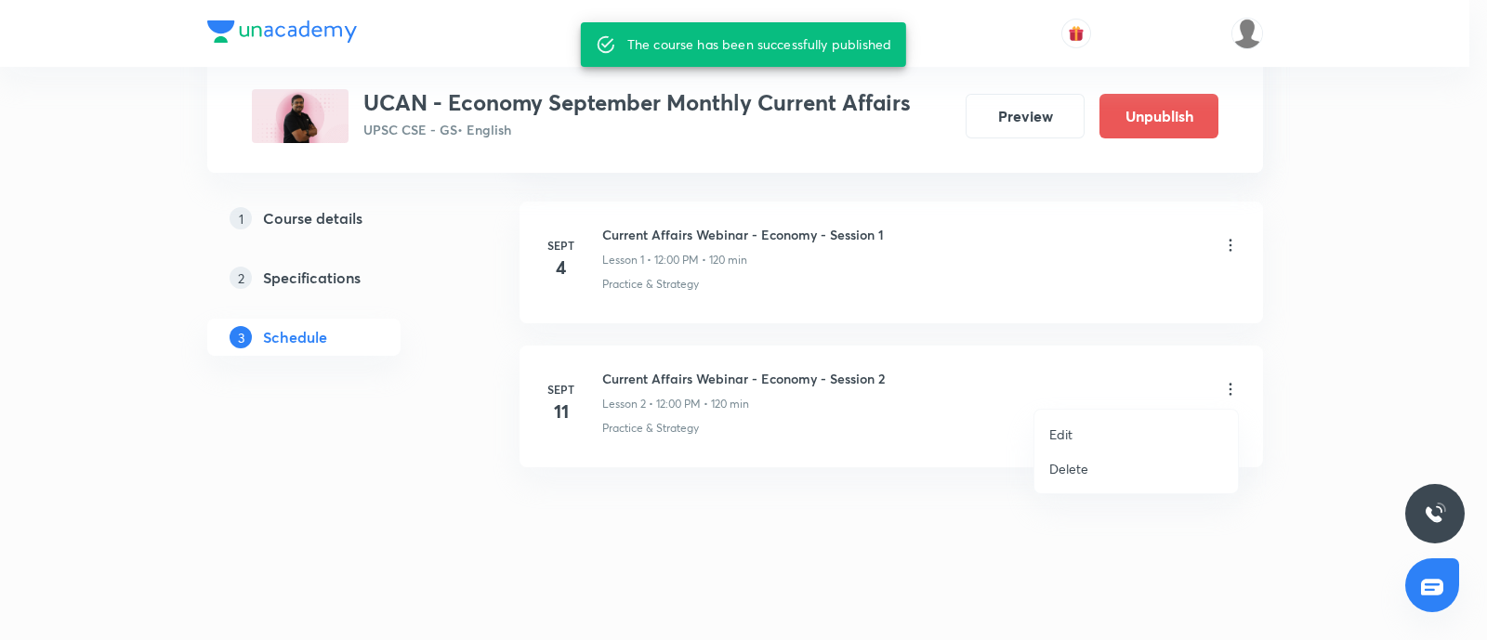
drag, startPoint x: 1064, startPoint y: 434, endPoint x: 866, endPoint y: 504, distance: 209.8
click at [1064, 433] on p "Edit" at bounding box center [1060, 435] width 23 height 20
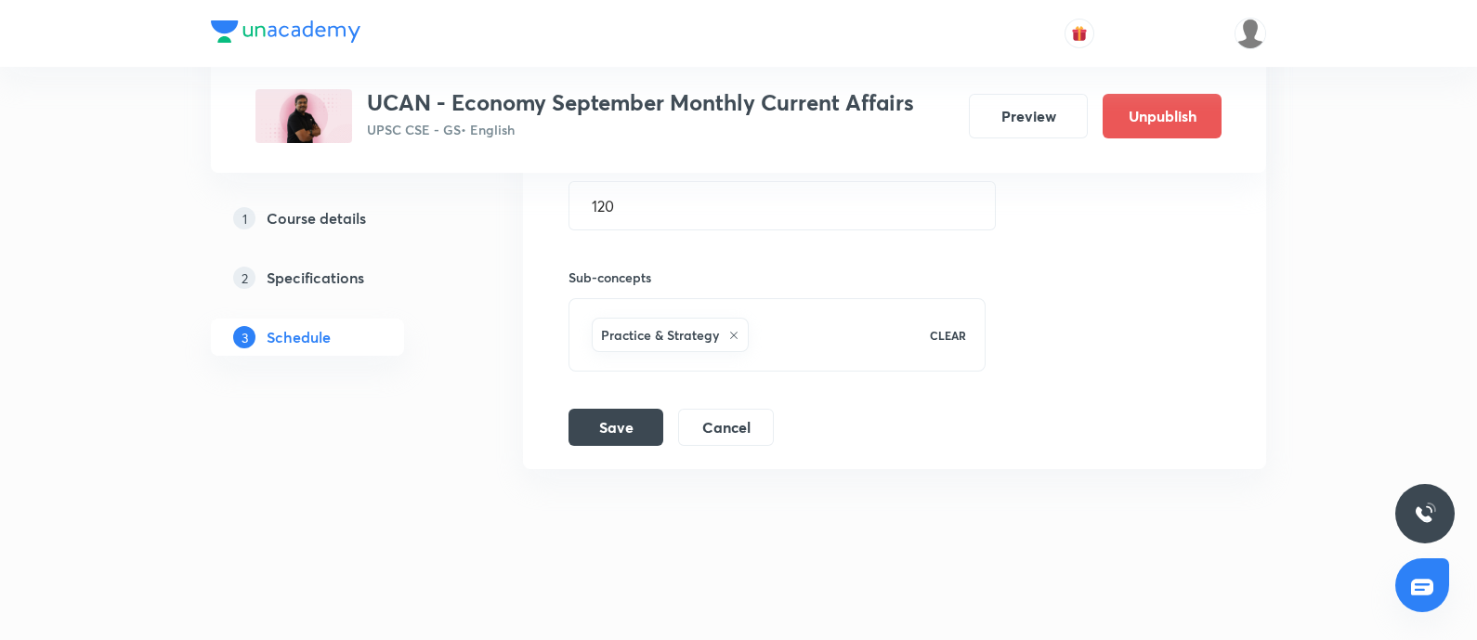
scroll to position [669, 0]
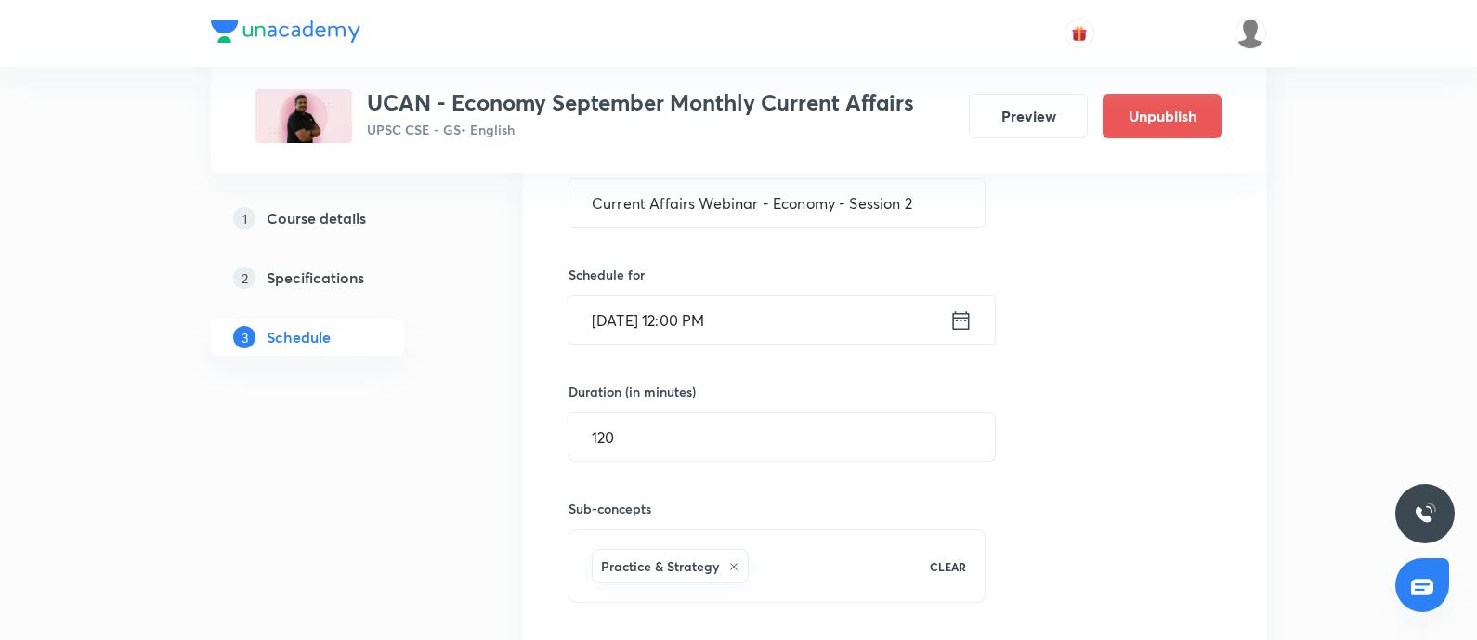
click at [951, 314] on icon at bounding box center [961, 321] width 23 height 26
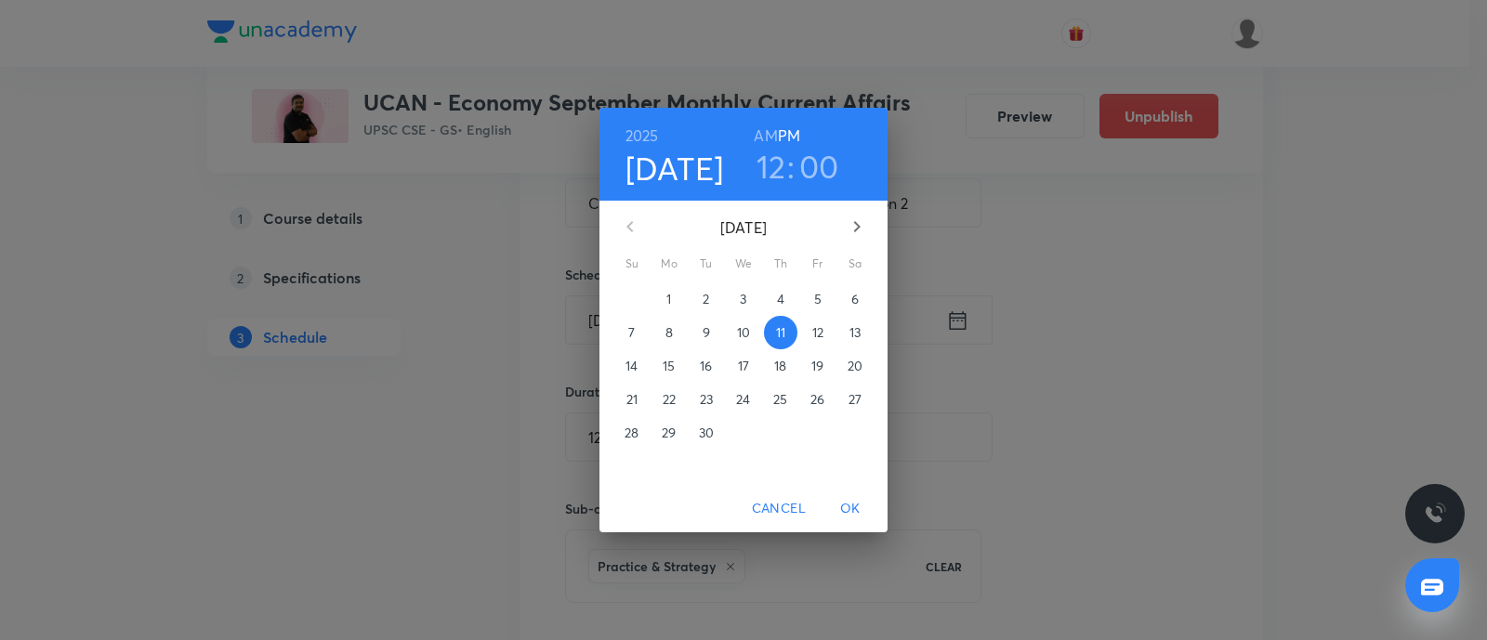
click at [849, 365] on p "20" at bounding box center [854, 366] width 15 height 19
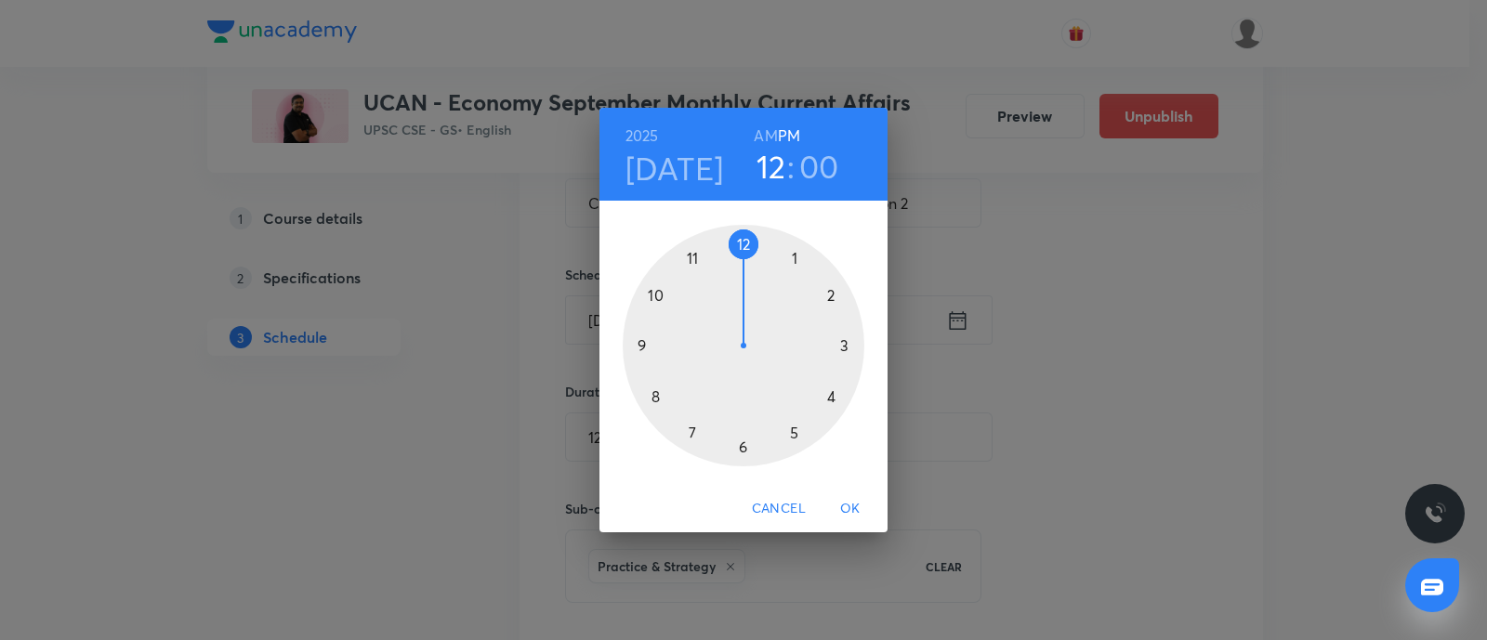
click at [685, 256] on div at bounding box center [743, 346] width 242 height 242
click at [762, 130] on h6 "AM" at bounding box center [764, 136] width 23 height 26
click at [849, 517] on span "OK" at bounding box center [850, 508] width 45 height 23
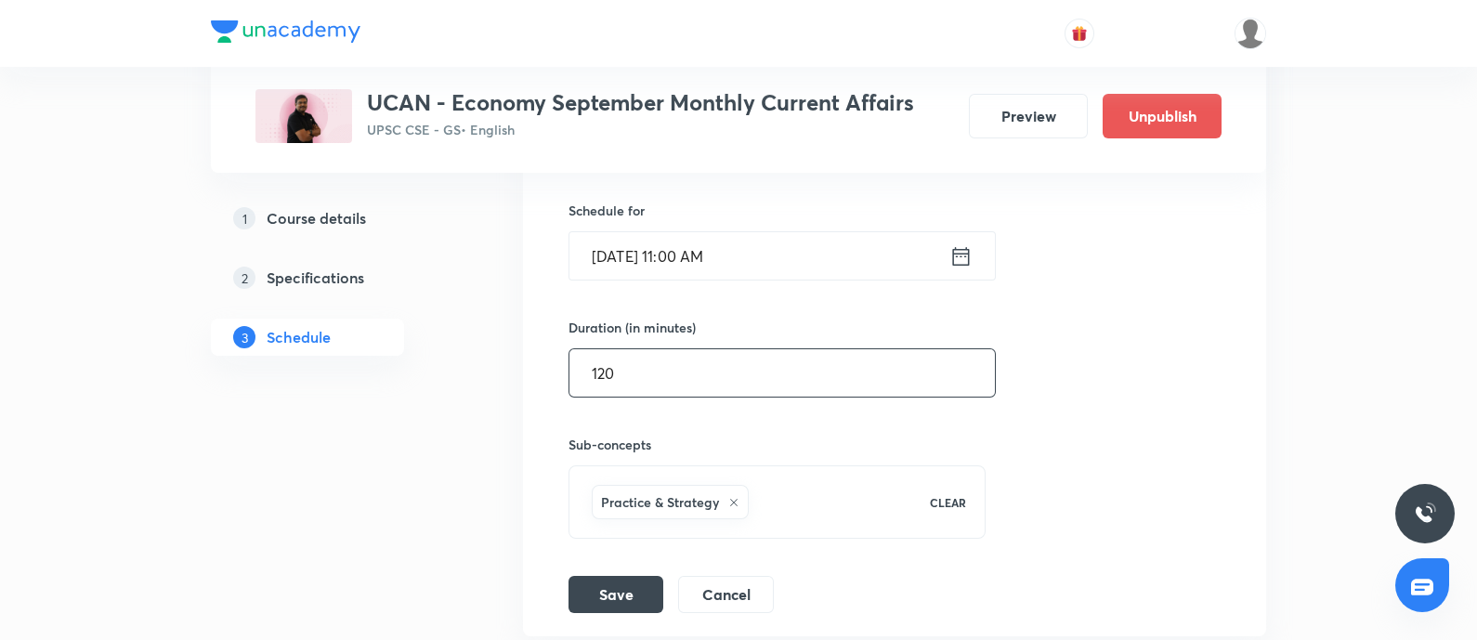
scroll to position [784, 0]
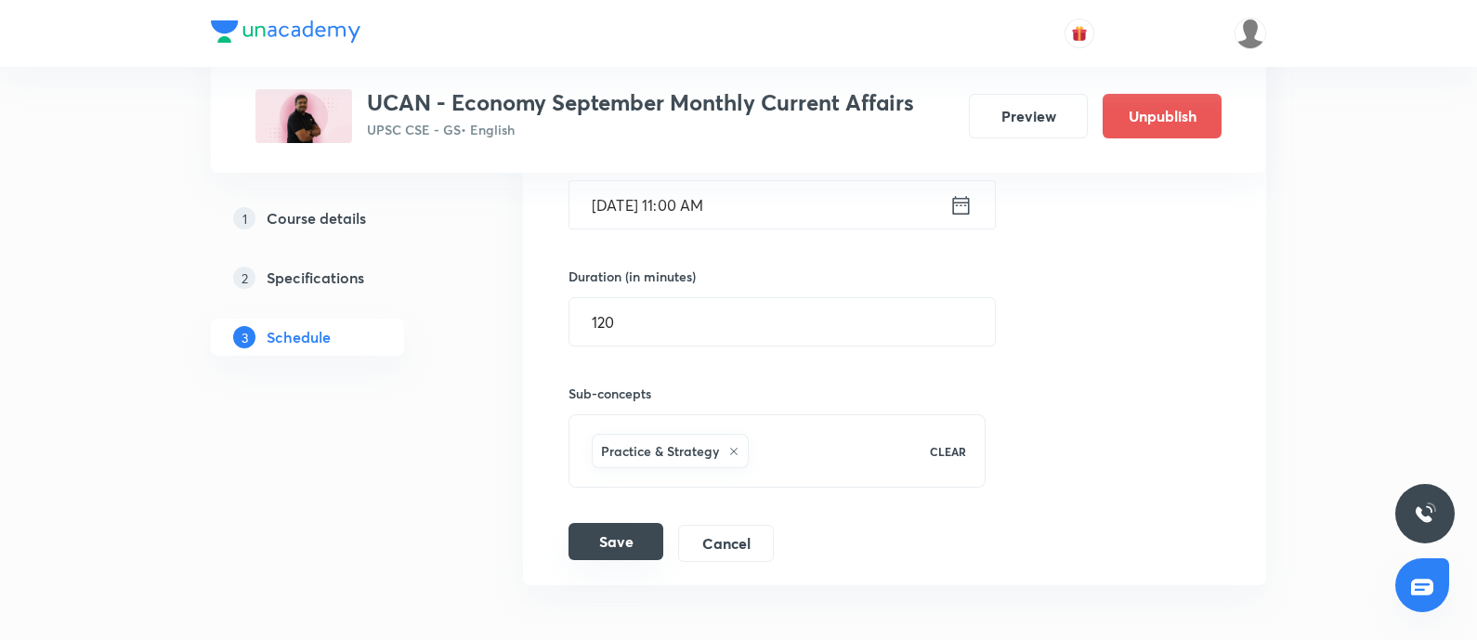
click at [600, 526] on button "Save" at bounding box center [616, 541] width 95 height 37
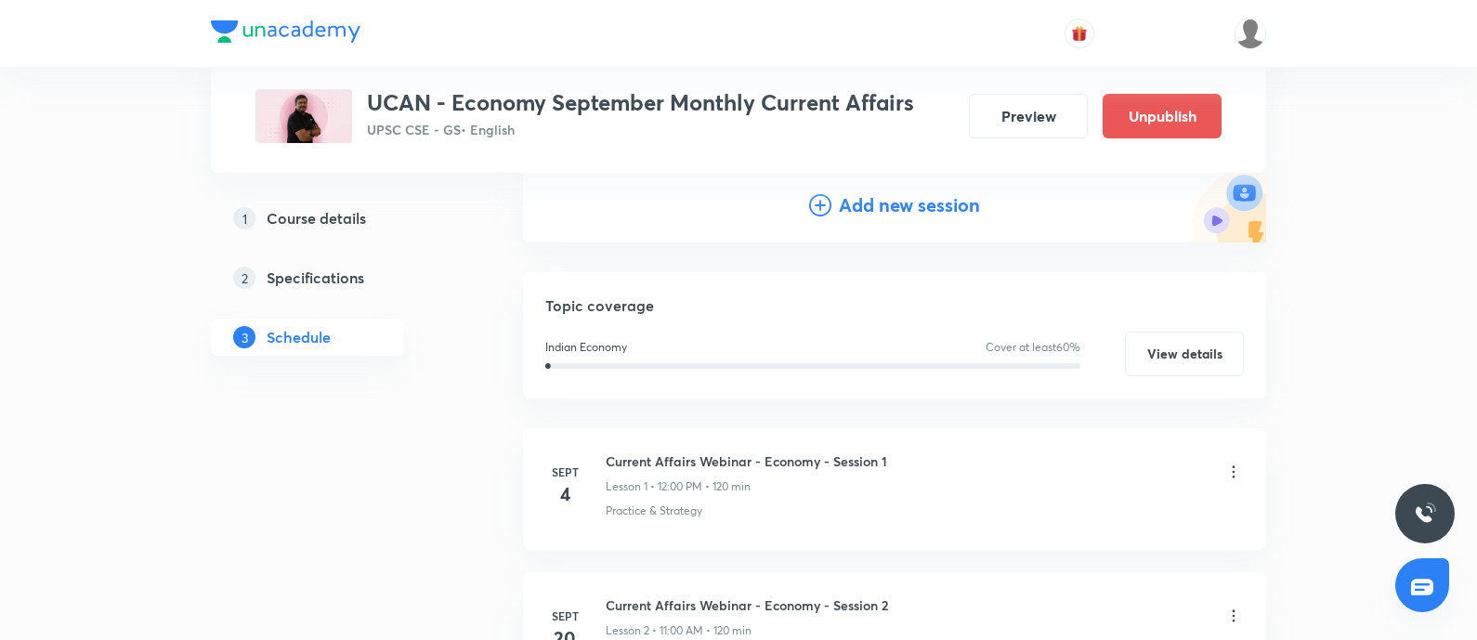
scroll to position [431, 0]
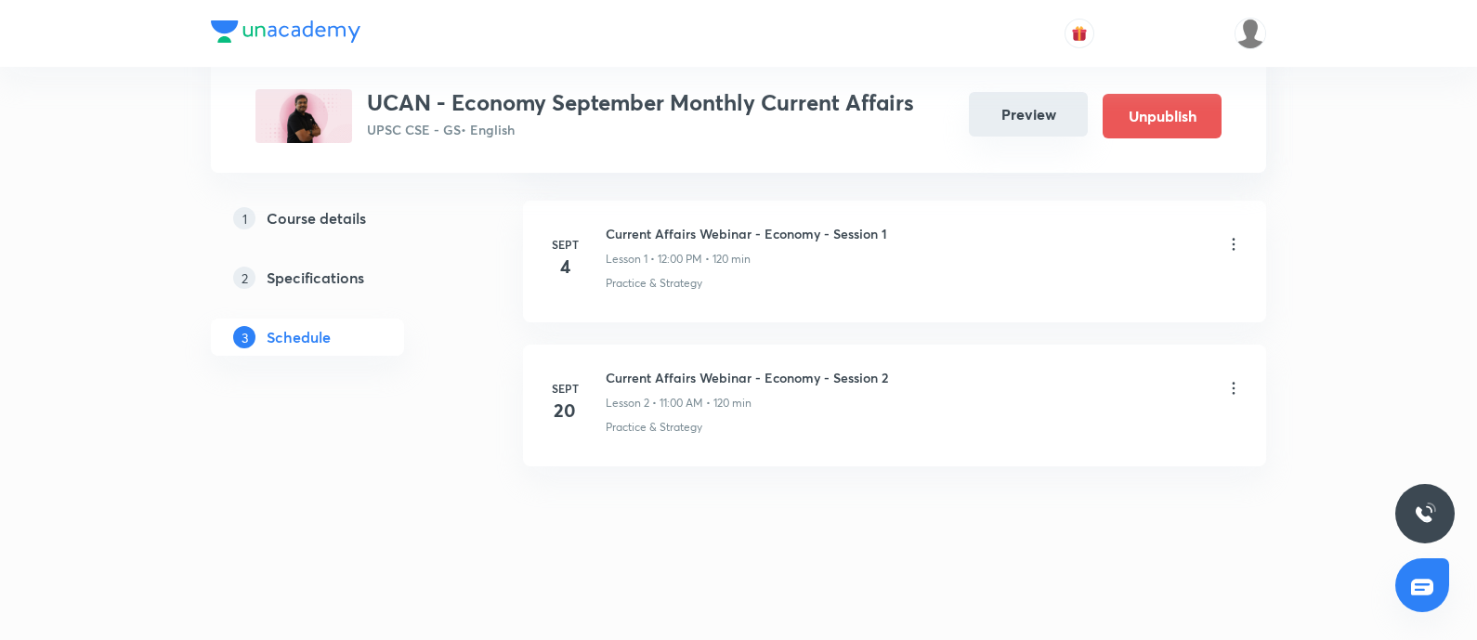
click at [1015, 113] on button "Preview" at bounding box center [1028, 114] width 119 height 45
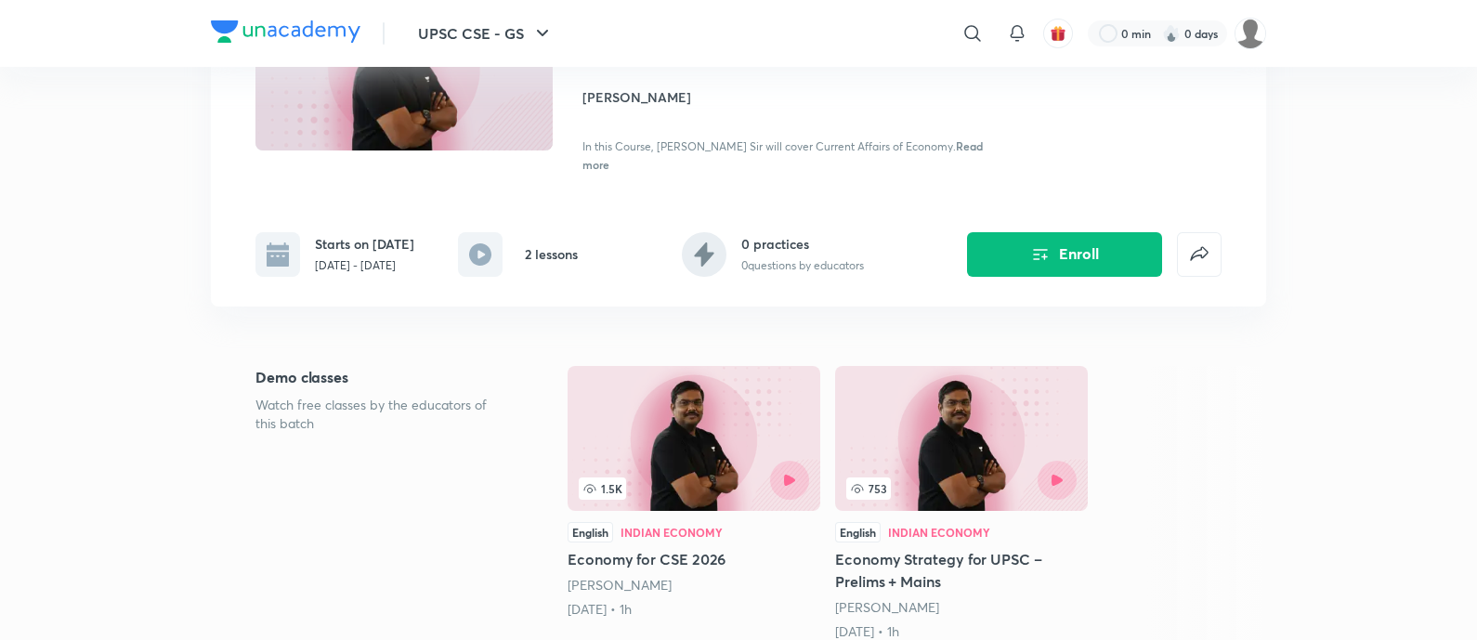
scroll to position [348, 0]
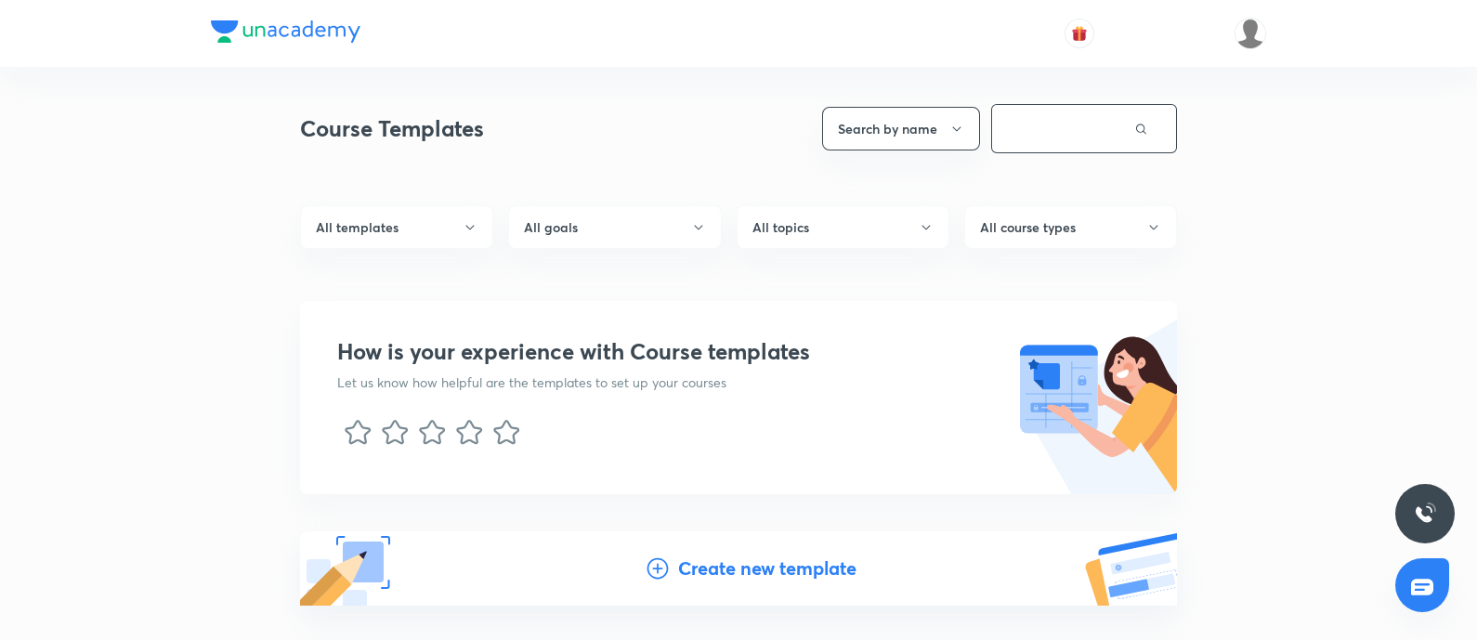
click at [1007, 118] on input "text" at bounding box center [1063, 128] width 142 height 47
type input "ucan"
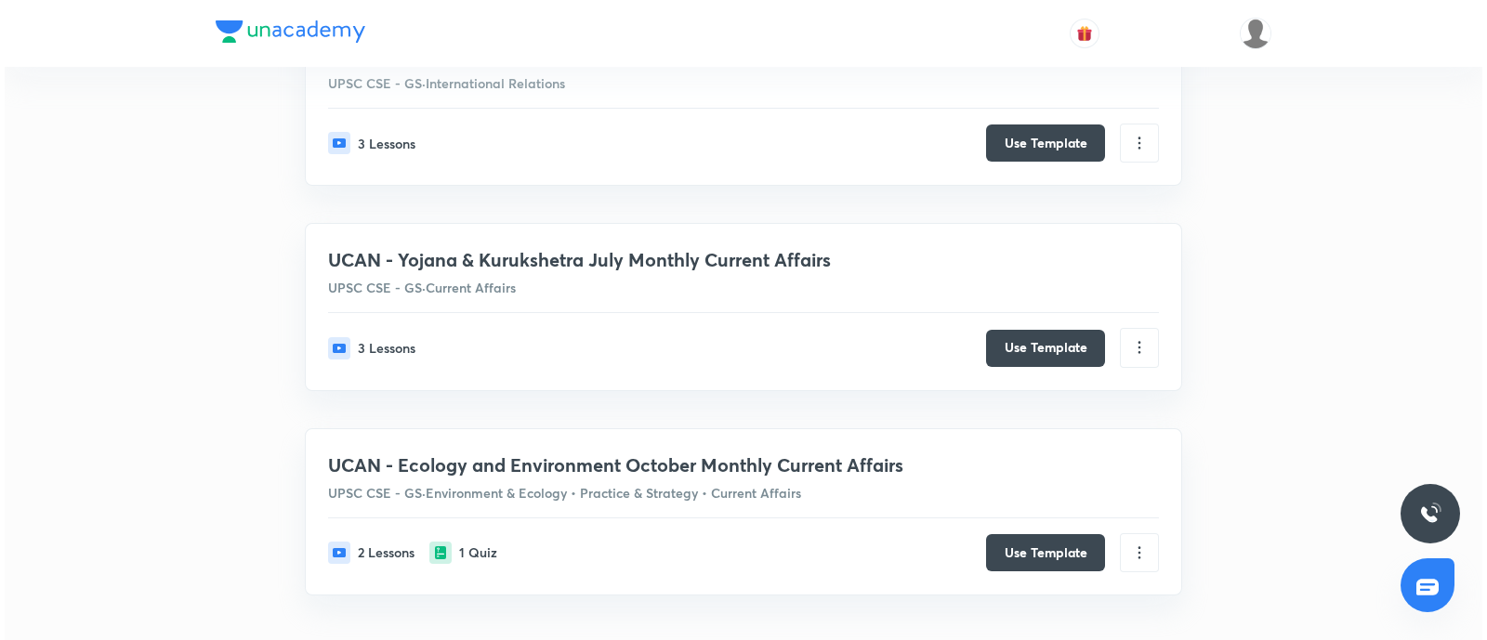
scroll to position [1653, 0]
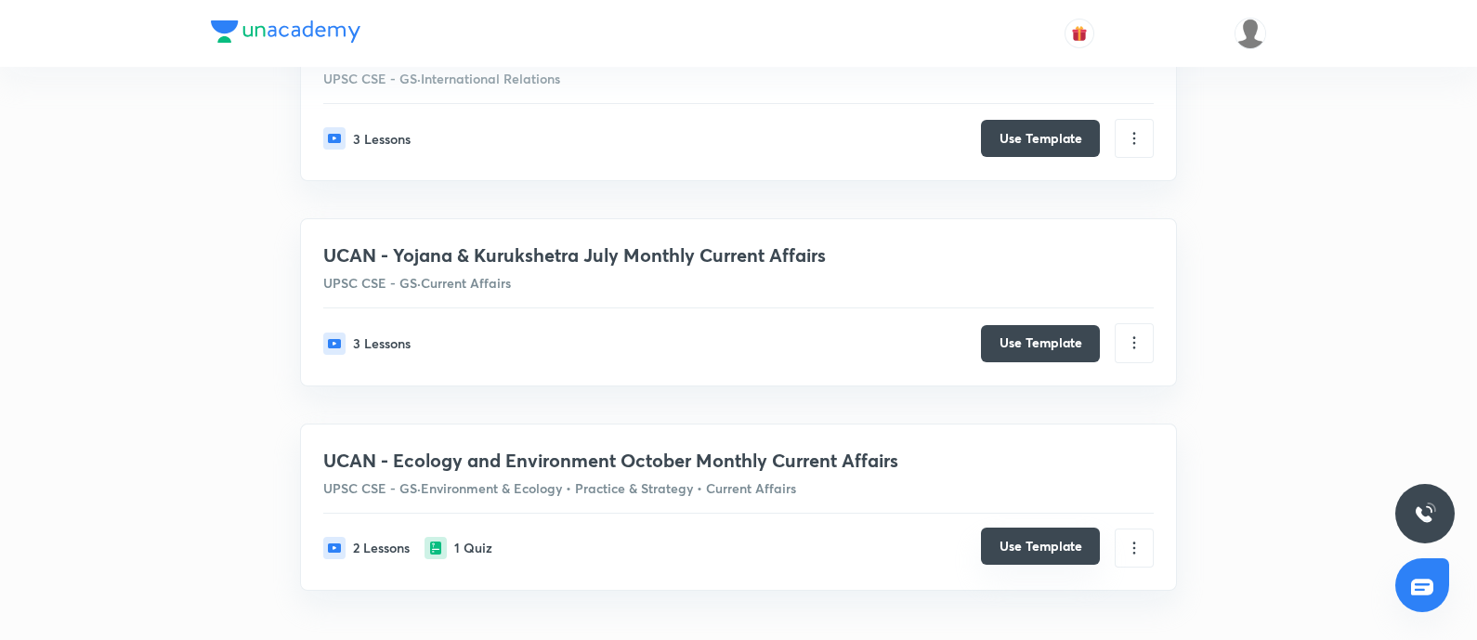
click at [1035, 511] on button "Use Template" at bounding box center [1040, 546] width 119 height 37
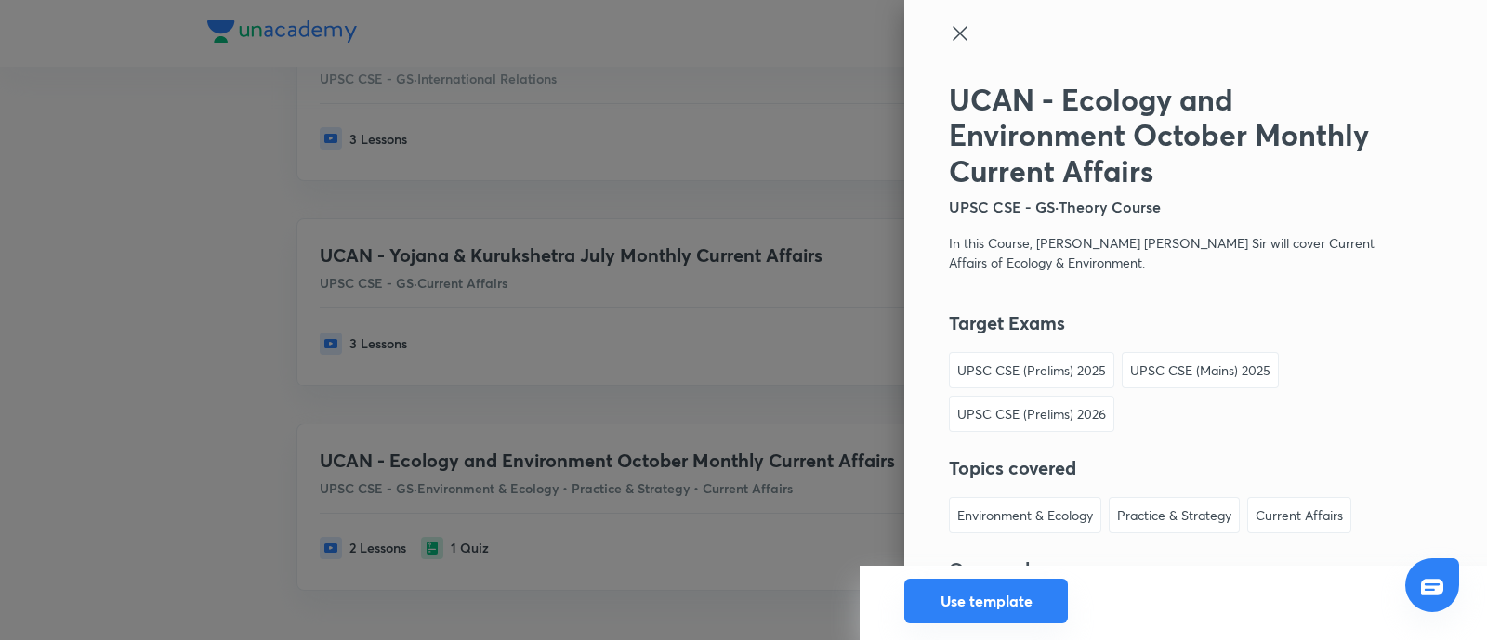
click at [951, 511] on button "Use template" at bounding box center [986, 601] width 164 height 45
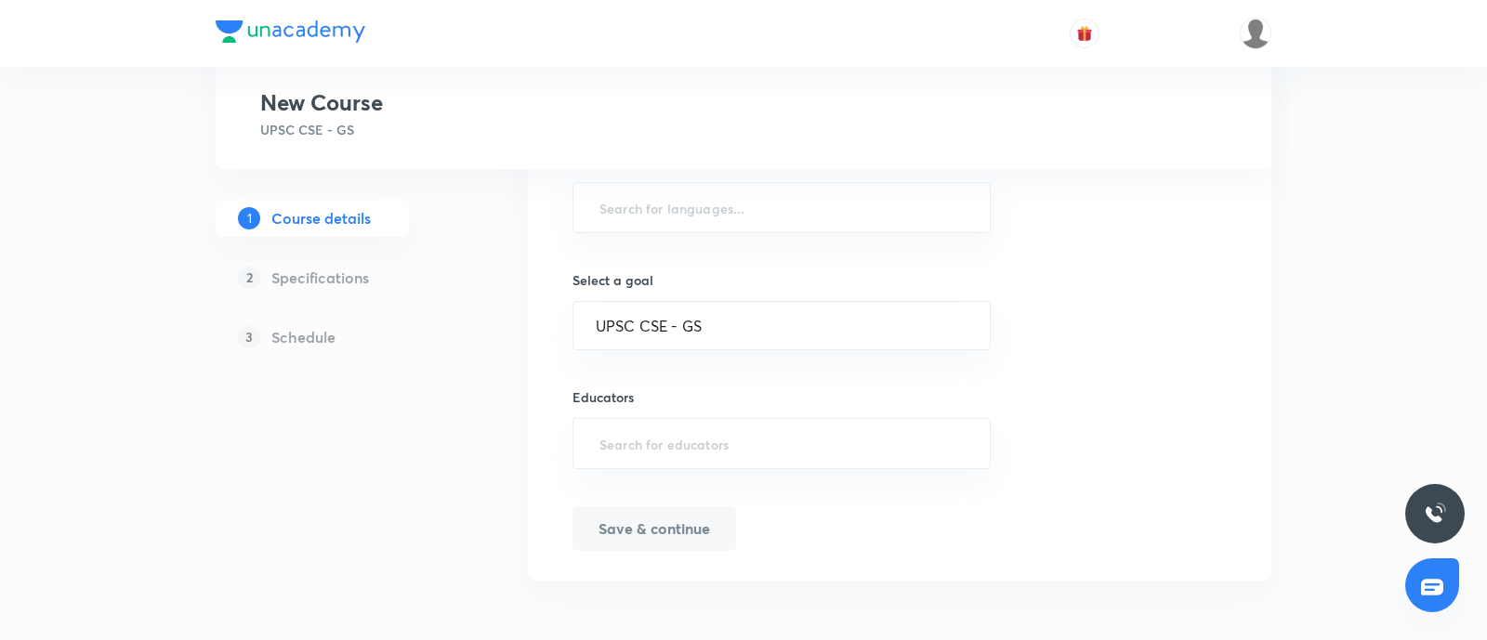
type input "UPSC CSE - GS"
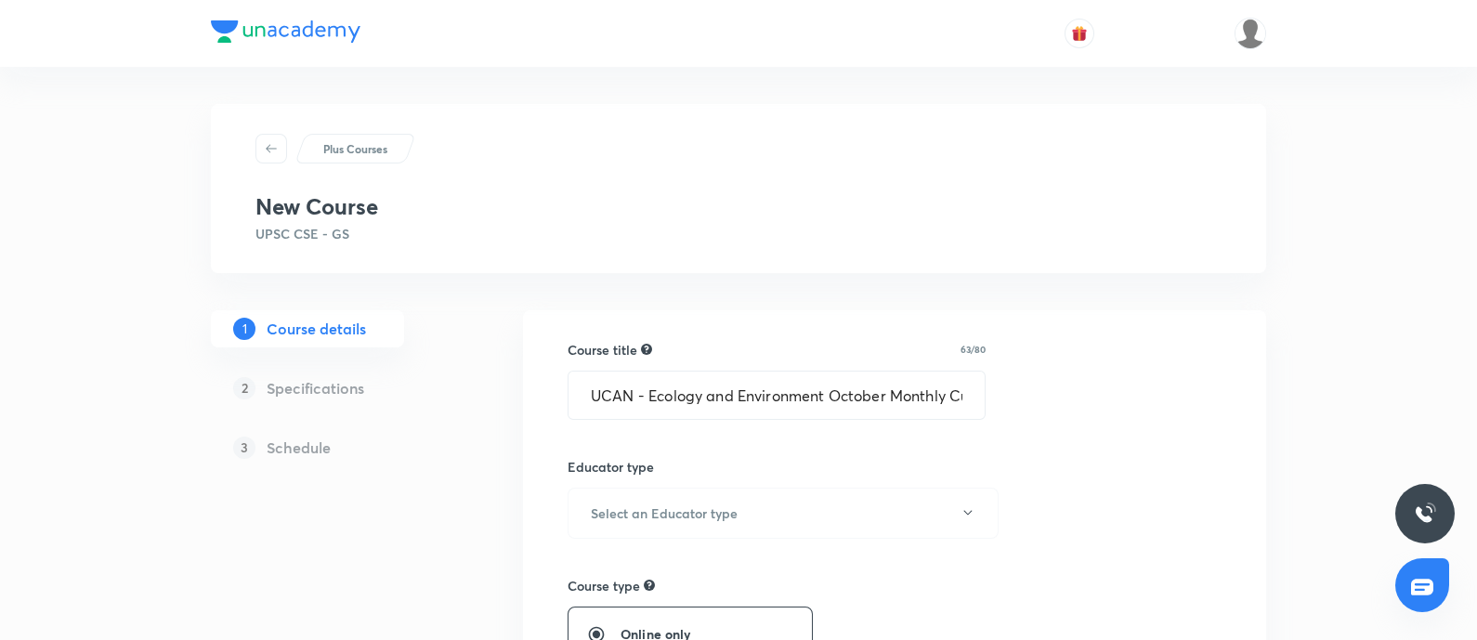
drag, startPoint x: 883, startPoint y: 397, endPoint x: 878, endPoint y: 429, distance: 32.8
click at [884, 397] on input "UCAN - Ecology and Environment October Monthly Current Affairs" at bounding box center [777, 395] width 416 height 47
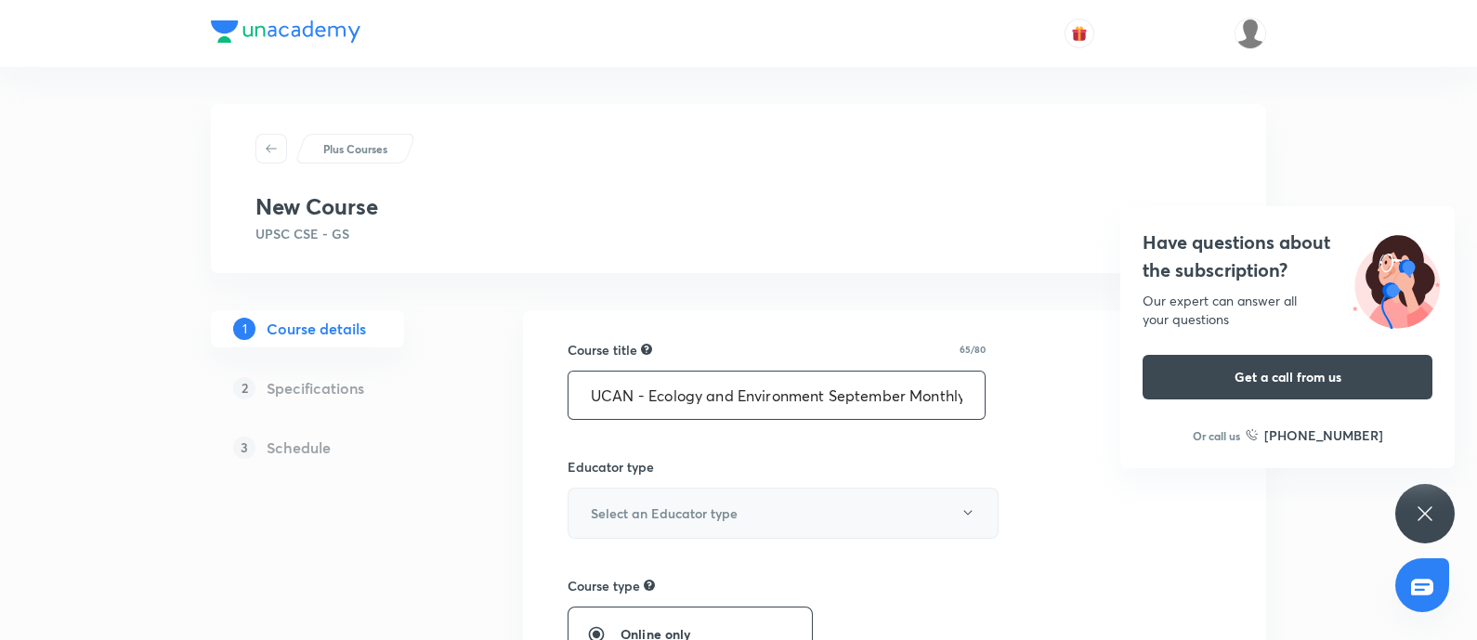
type input "UCAN - Ecology and Environment September Monthly Current Affairs"
click at [721, 511] on button "Select an Educator type" at bounding box center [783, 513] width 431 height 51
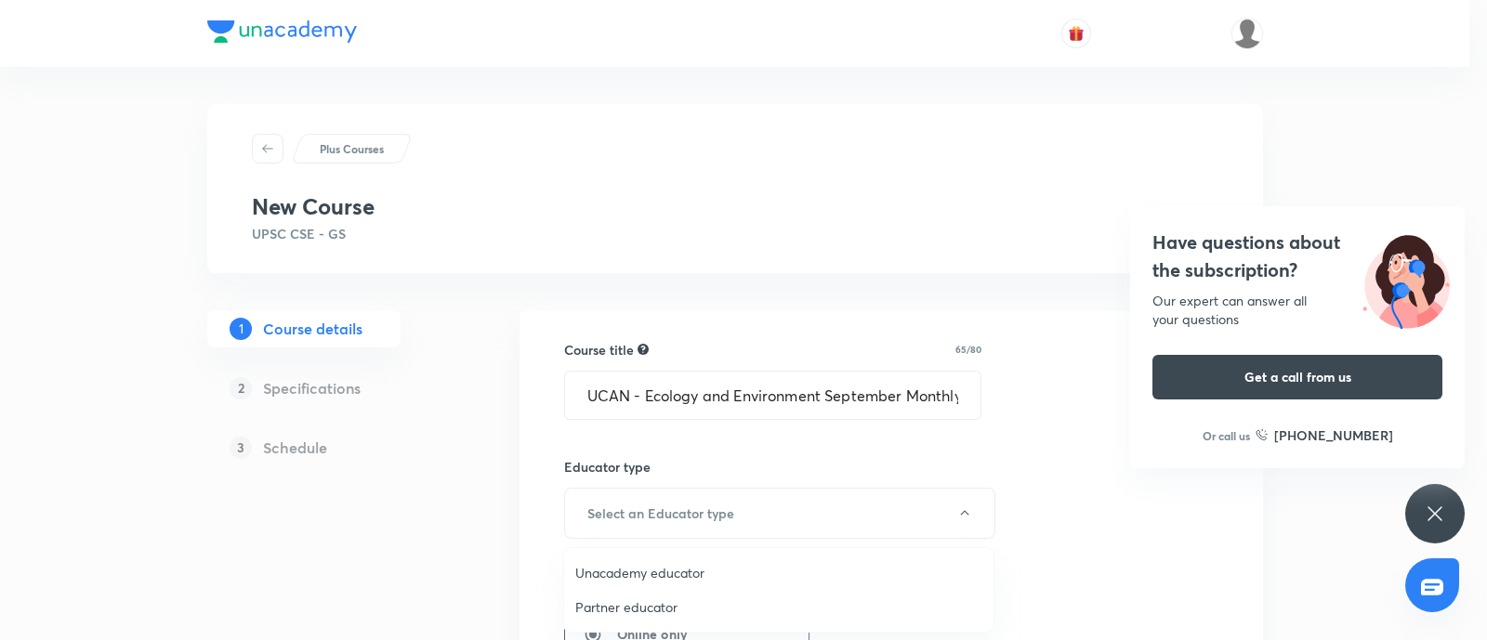
click at [674, 511] on span "Unacademy educator" at bounding box center [778, 573] width 407 height 20
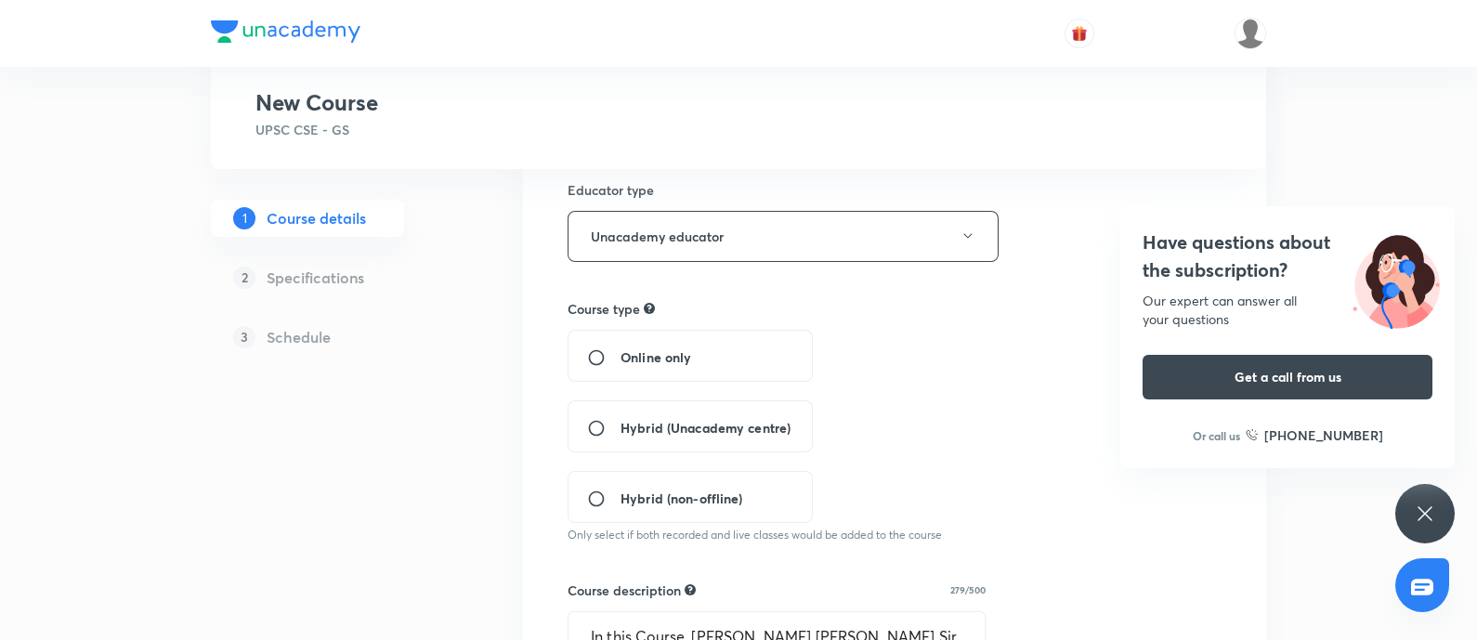
scroll to position [348, 0]
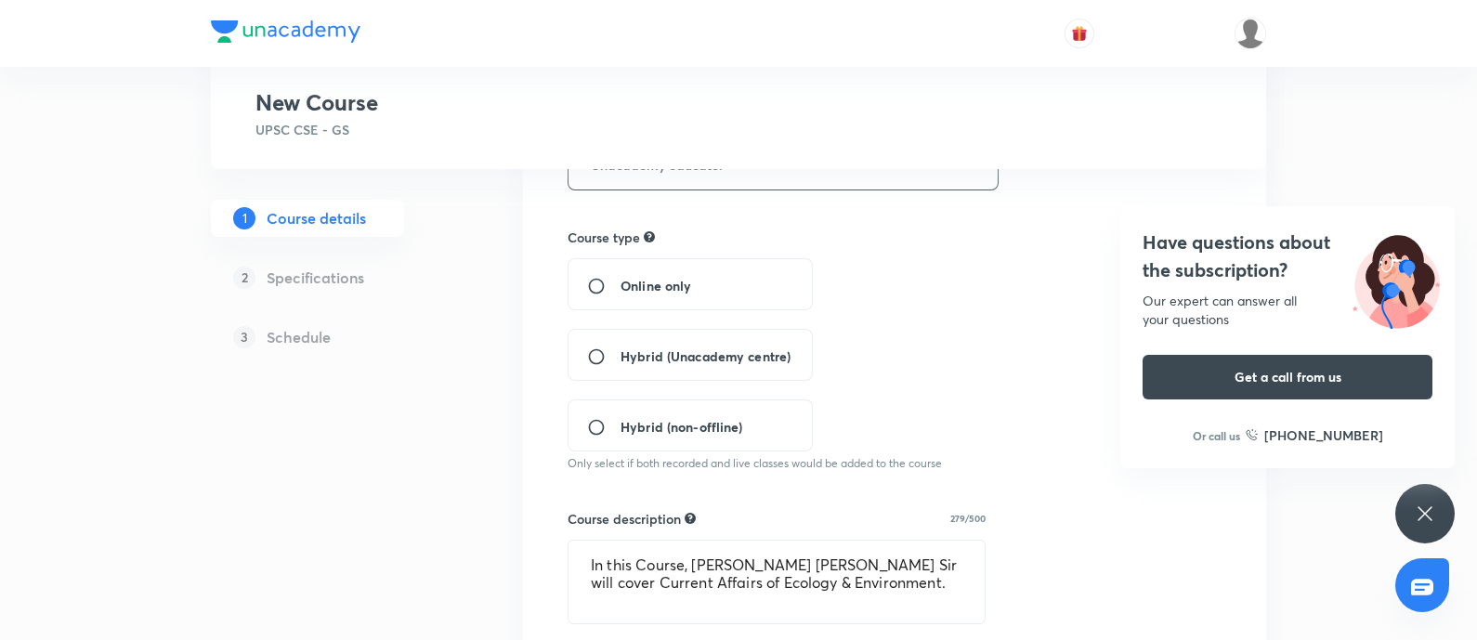
click at [596, 283] on input "Online only" at bounding box center [603, 286] width 33 height 19
radio input "true"
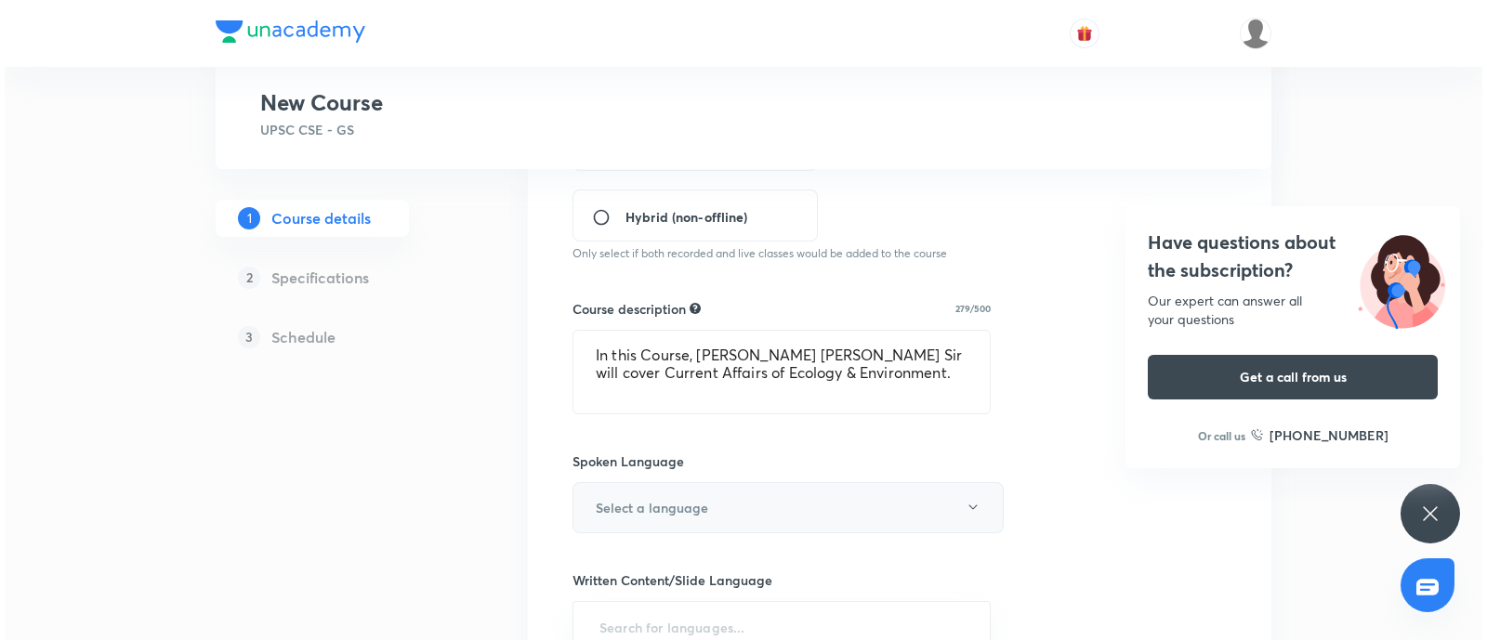
scroll to position [581, 0]
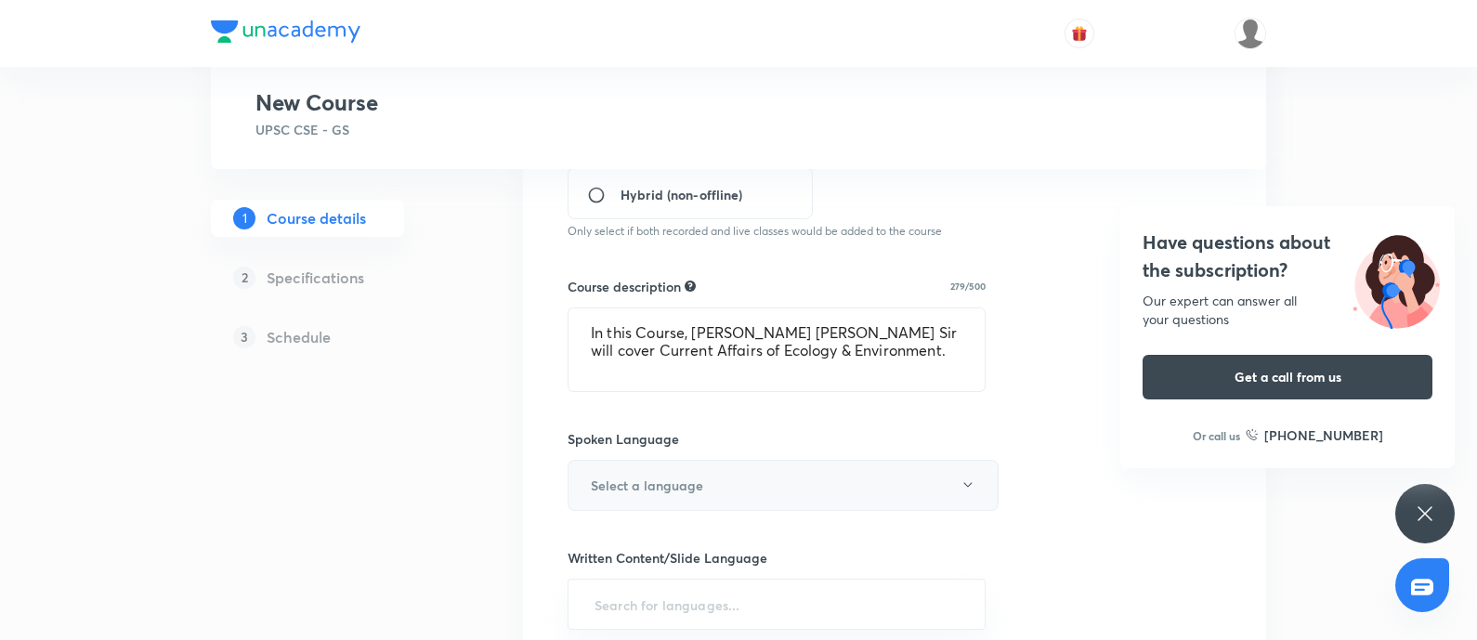
click at [731, 466] on button "Select a language" at bounding box center [783, 485] width 431 height 51
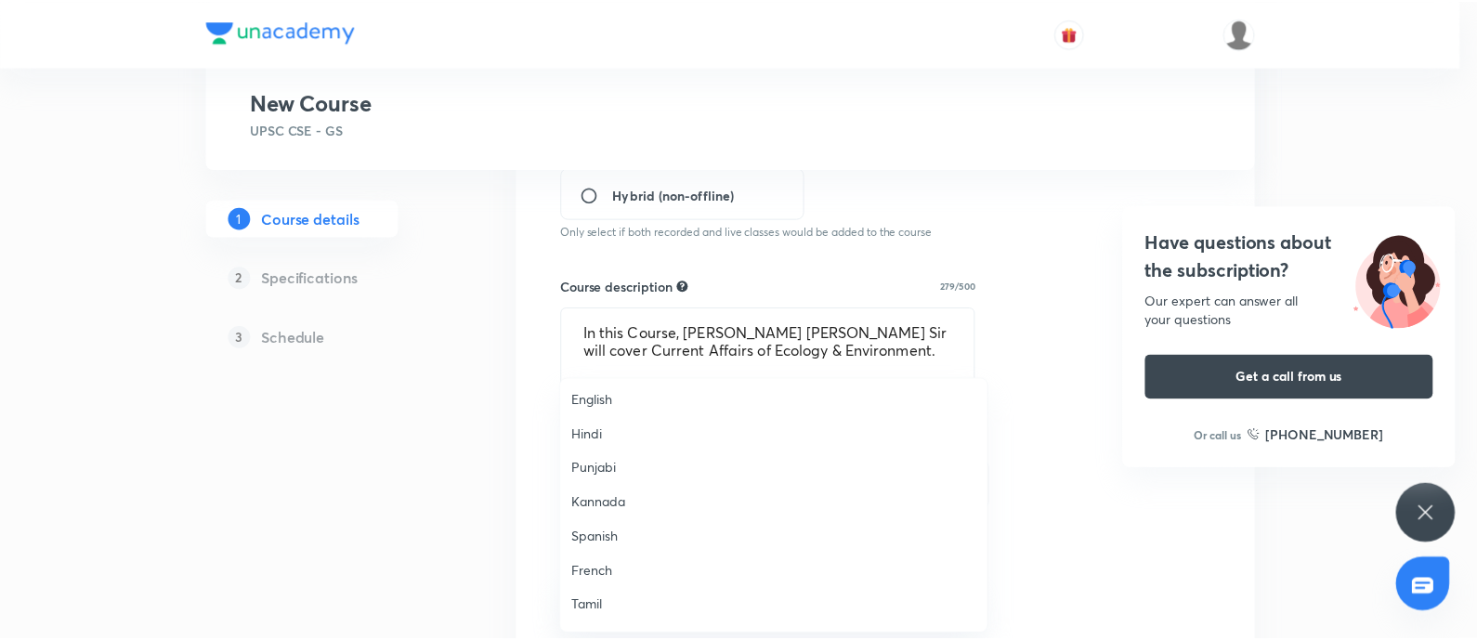
scroll to position [0, 0]
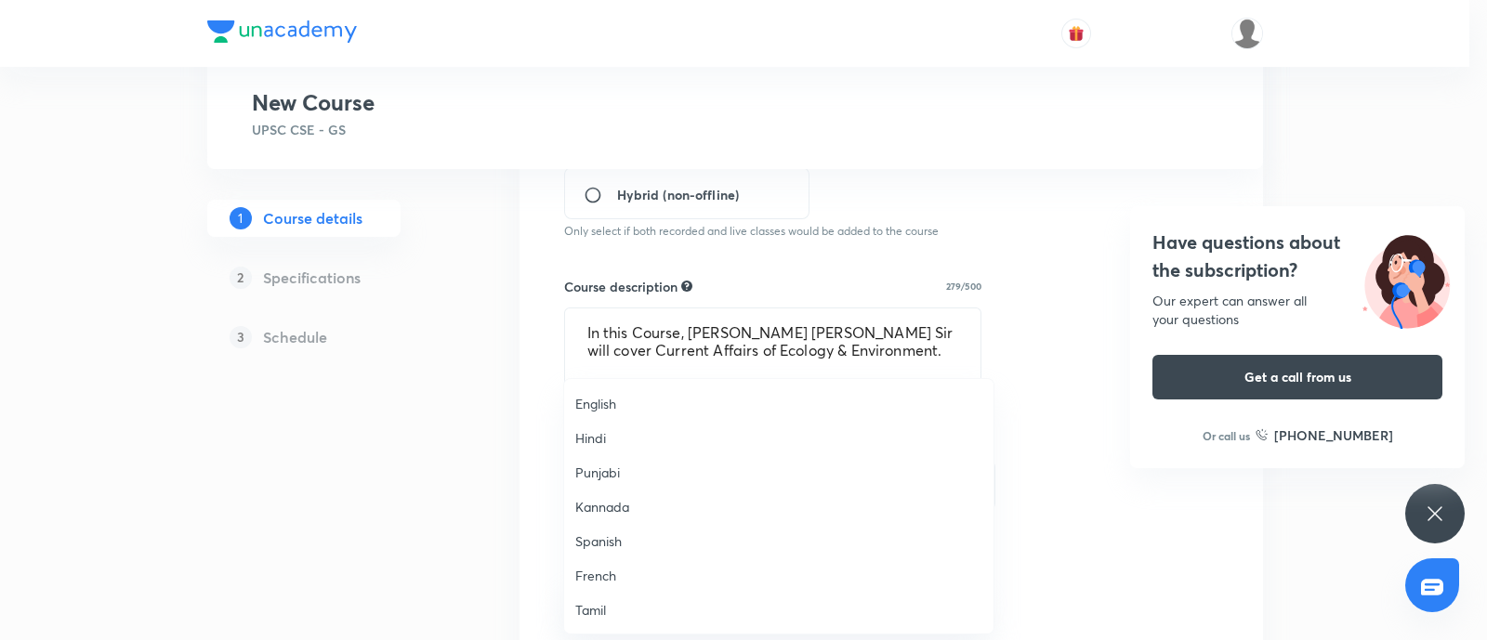
click at [622, 395] on span "English" at bounding box center [778, 404] width 407 height 20
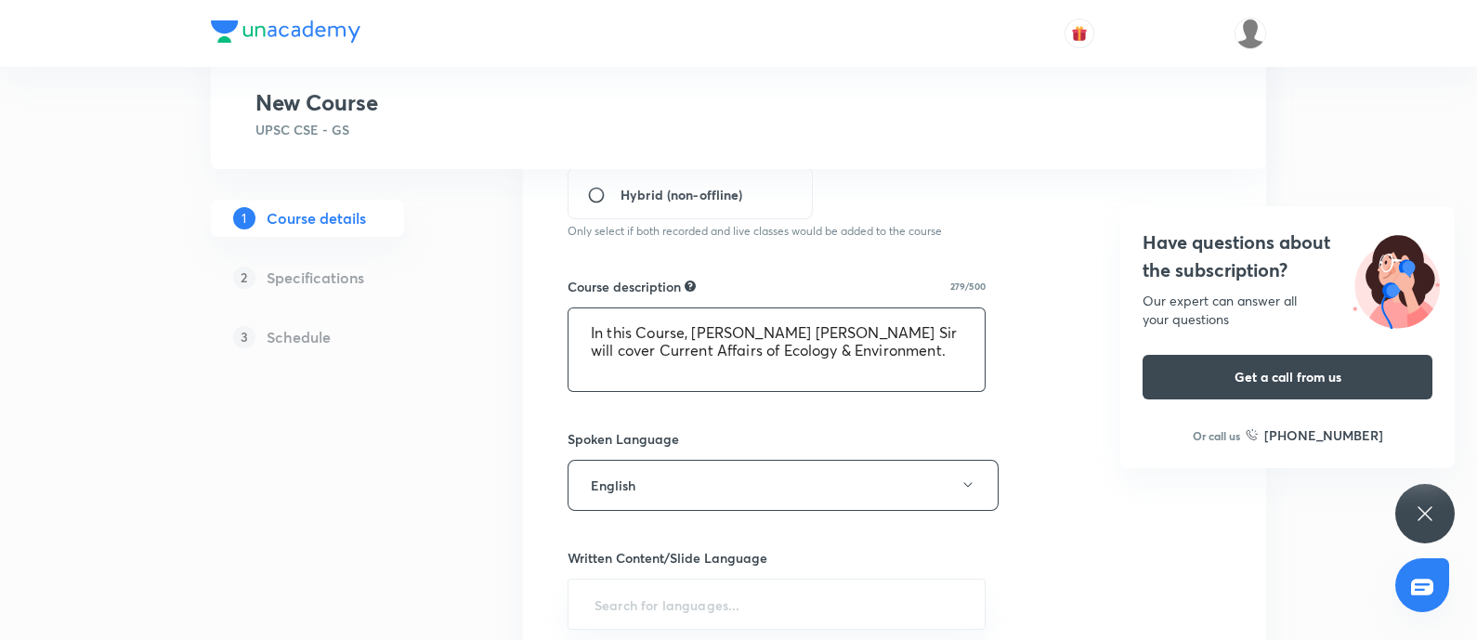
click at [964, 346] on textarea "In this Course, Mukesh Kumar Jha Sir will cover Current Affairs of Ecology & En…" at bounding box center [777, 349] width 416 height 83
click at [898, 353] on textarea "In this Course, Mukesh Kumar Jha Sir will cover Current Affairs of Ecology & En…" at bounding box center [777, 349] width 416 height 83
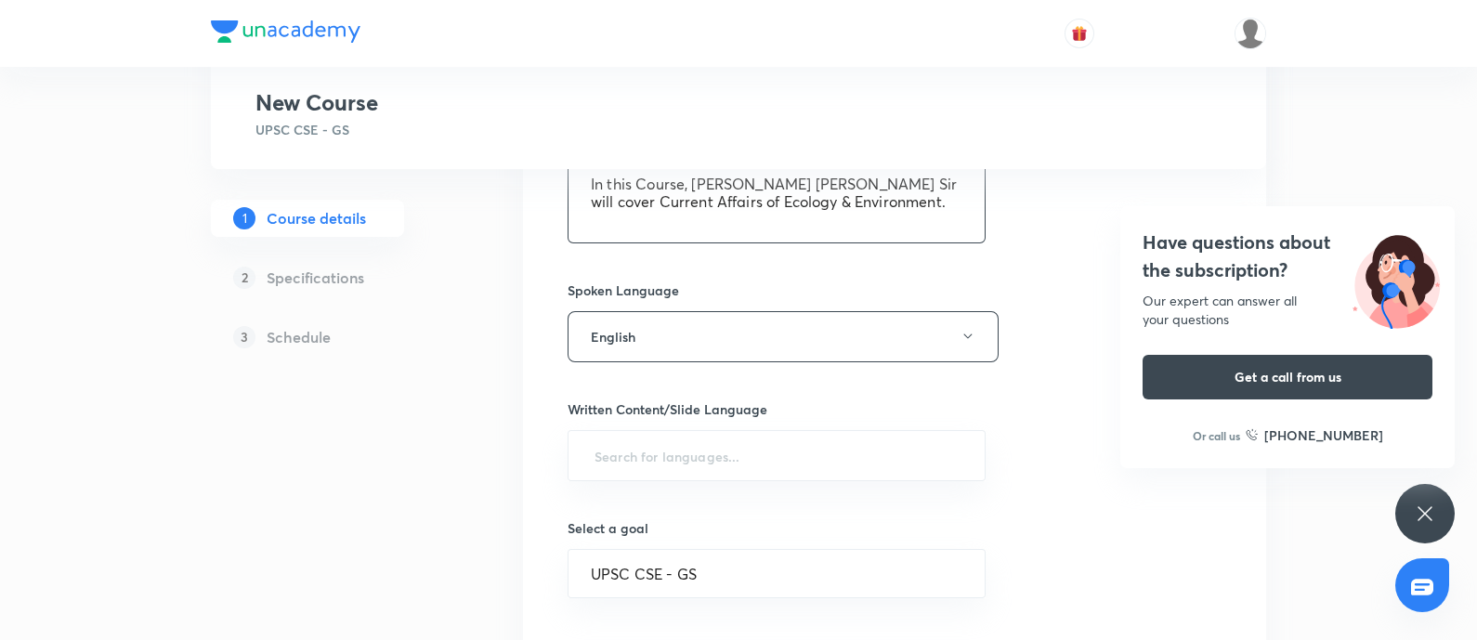
scroll to position [812, 0]
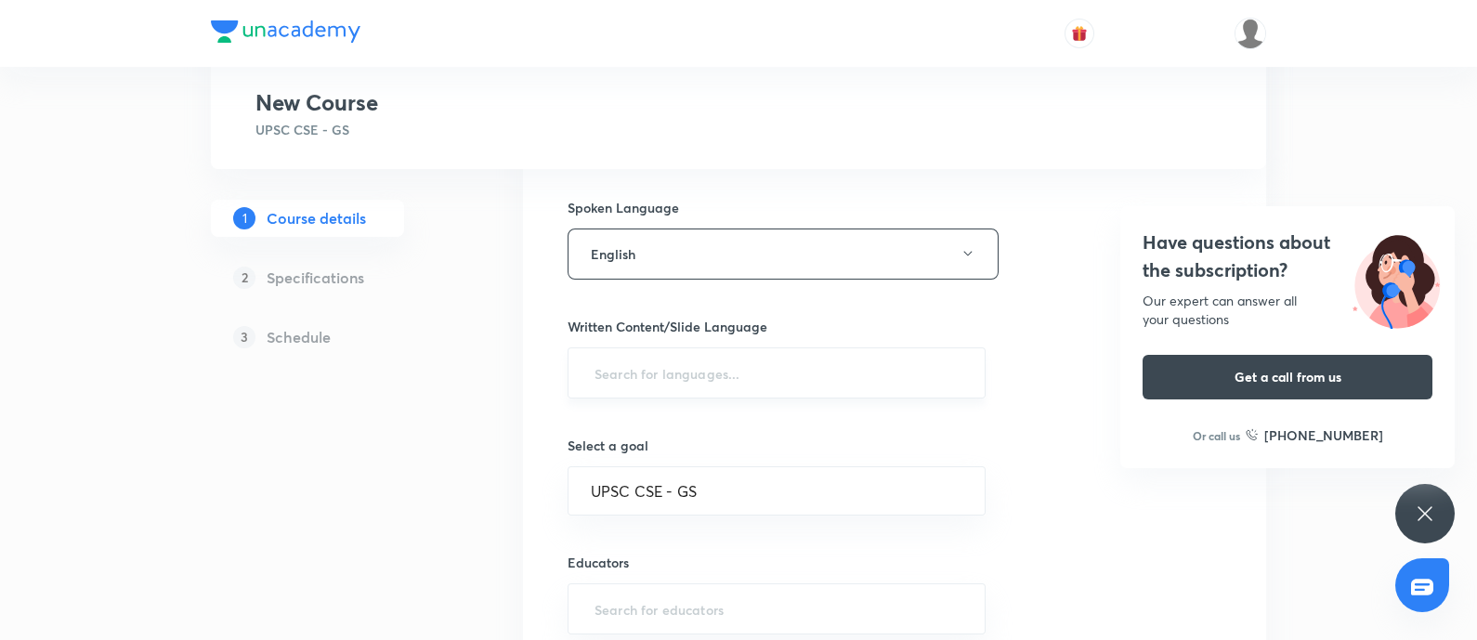
type textarea "In this Course, Mukesh Kumar Jha Sir will cover Current Affairs of Ecology & En…"
click at [670, 383] on input "text" at bounding box center [777, 373] width 372 height 34
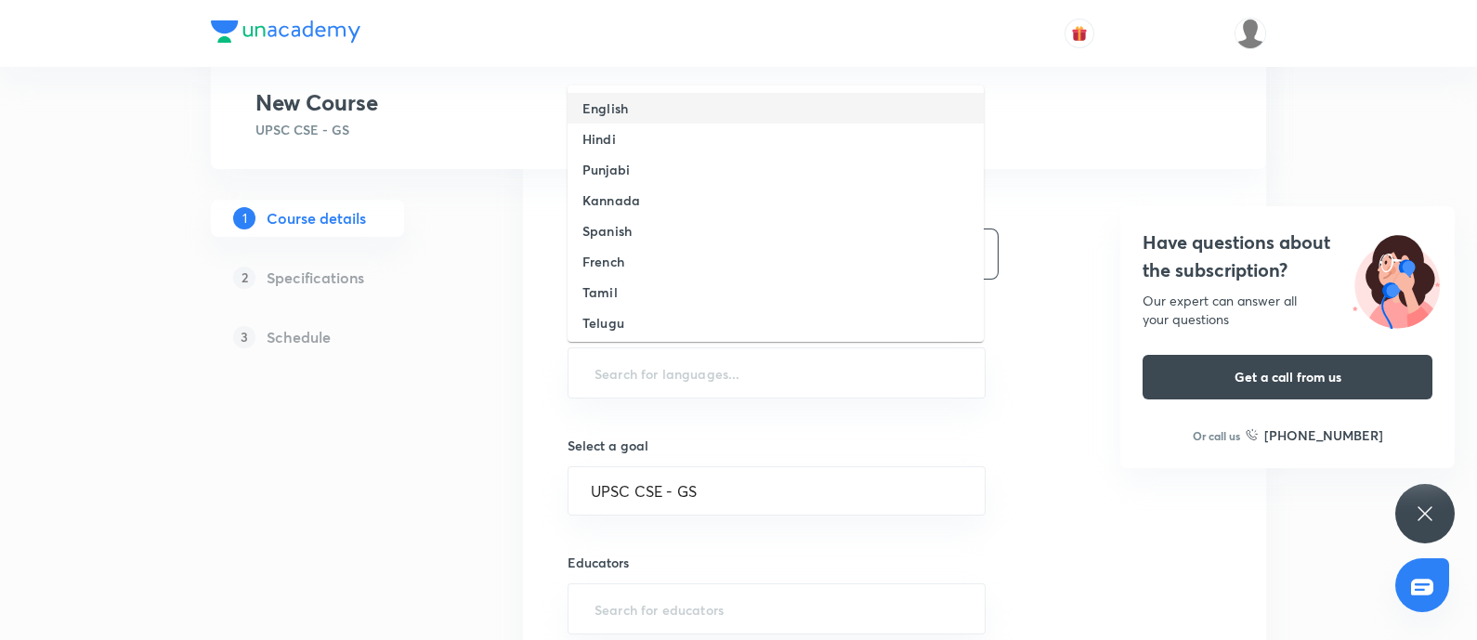
click at [595, 113] on h6 "English" at bounding box center [606, 108] width 46 height 20
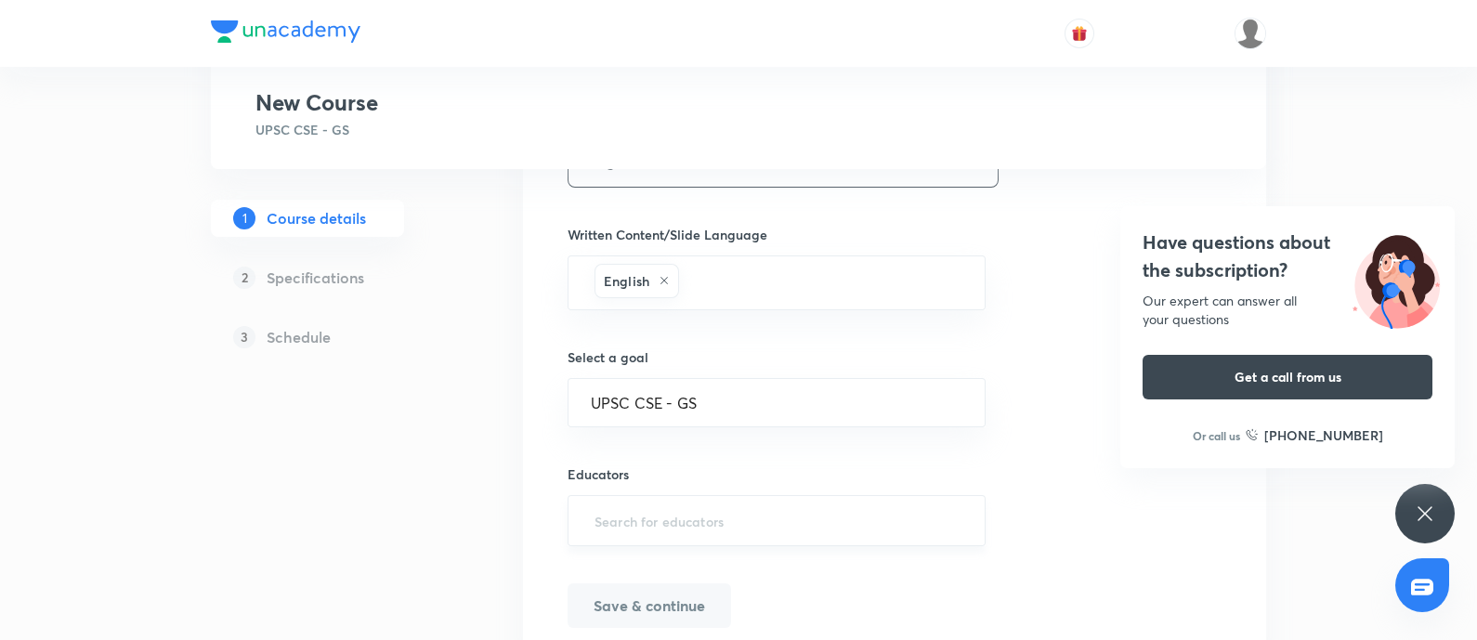
scroll to position [977, 0]
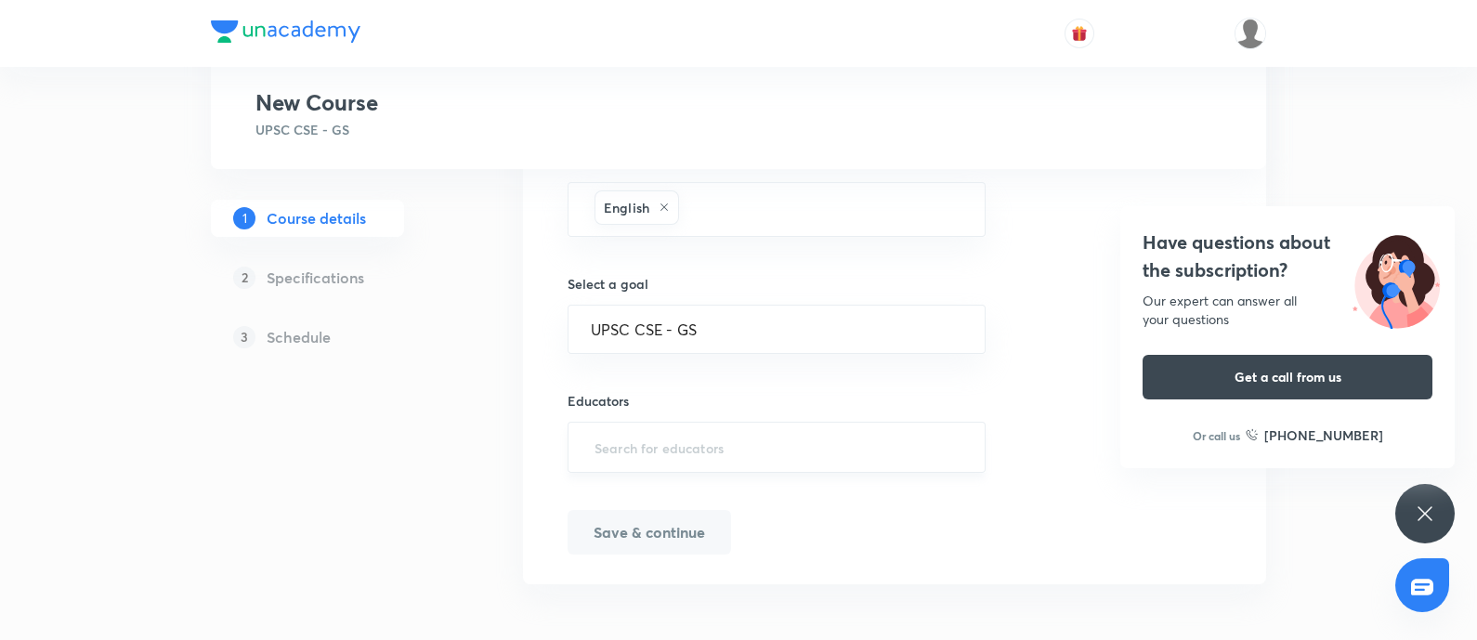
click at [663, 422] on div "​" at bounding box center [777, 447] width 418 height 51
click at [679, 430] on input "text" at bounding box center [777, 447] width 372 height 34
paste input "unacademy-user-TZ5H22DLVEYH"
type input "unacademy-user-TZ5H22DLVEYH"
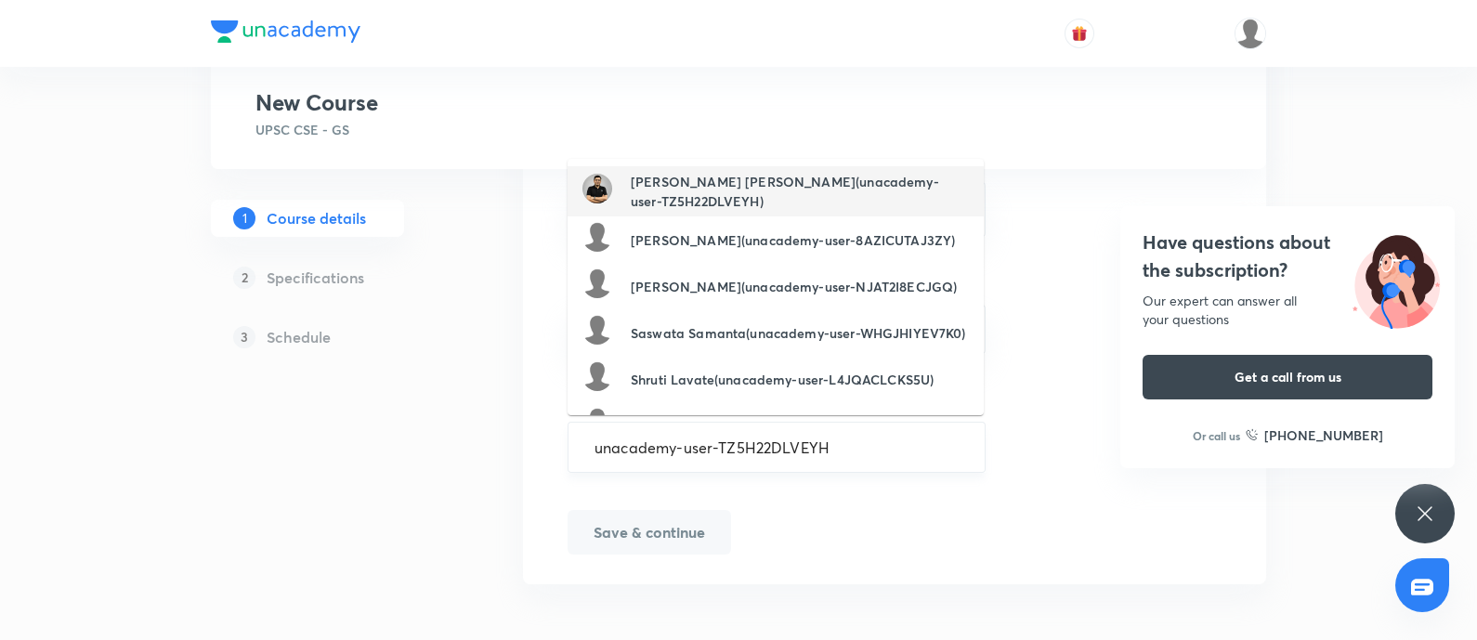
drag, startPoint x: 740, startPoint y: 169, endPoint x: 701, endPoint y: 465, distance: 298.1
click at [740, 169] on li "Mukesh Kumar Jha(unacademy-user-TZ5H22DLVEYH)" at bounding box center [776, 191] width 416 height 50
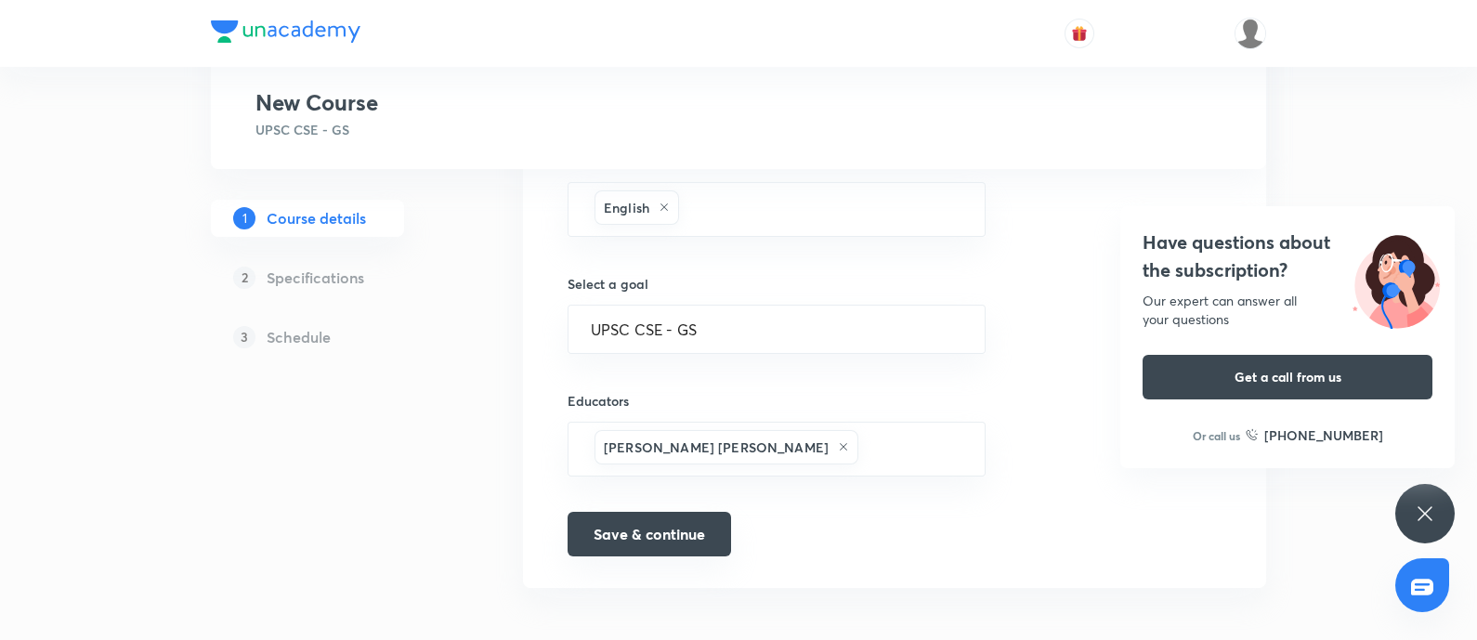
click at [652, 511] on button "Save & continue" at bounding box center [650, 534] width 164 height 45
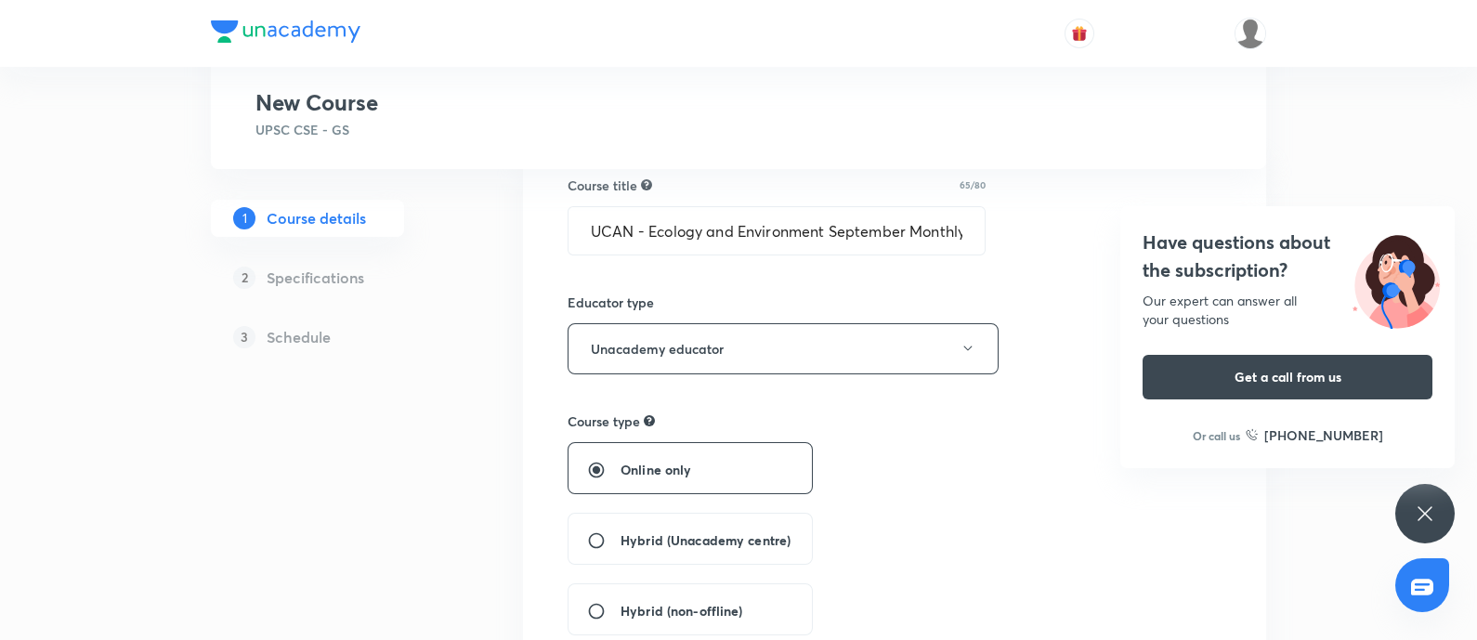
click at [1170, 256] on h4 "Have questions about the subscription?" at bounding box center [1288, 257] width 290 height 56
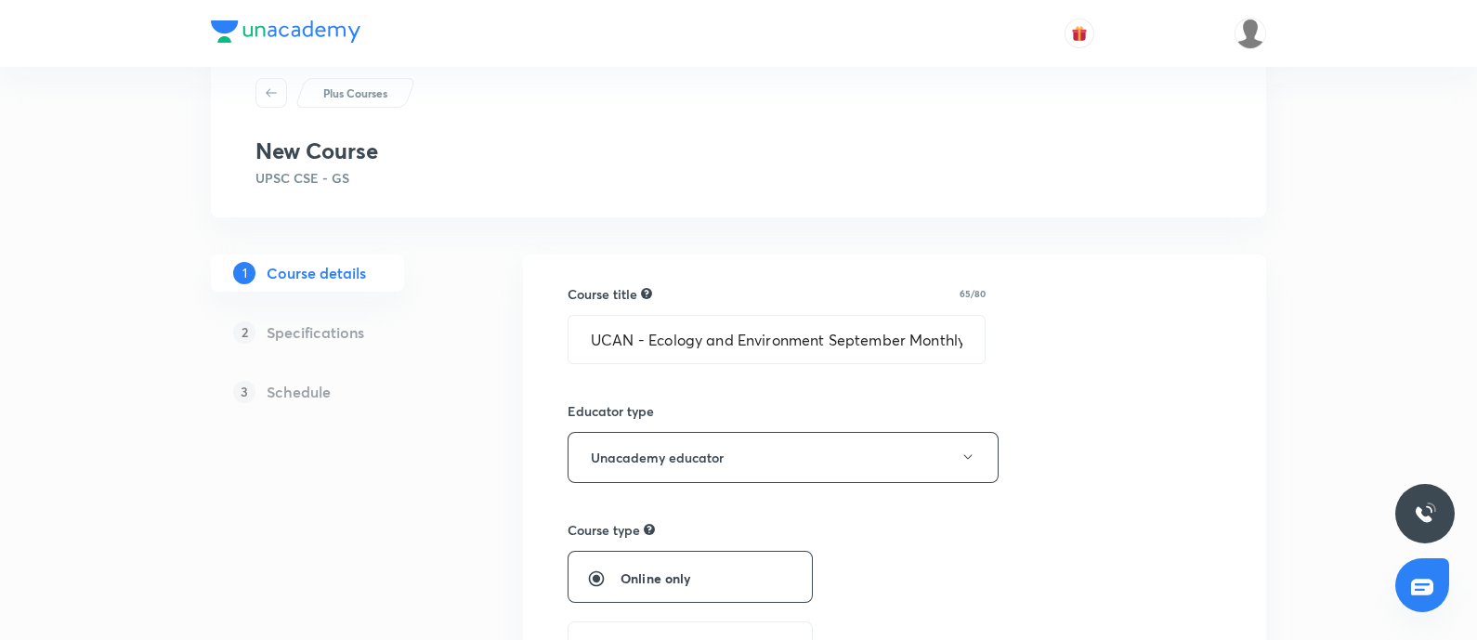
scroll to position [0, 0]
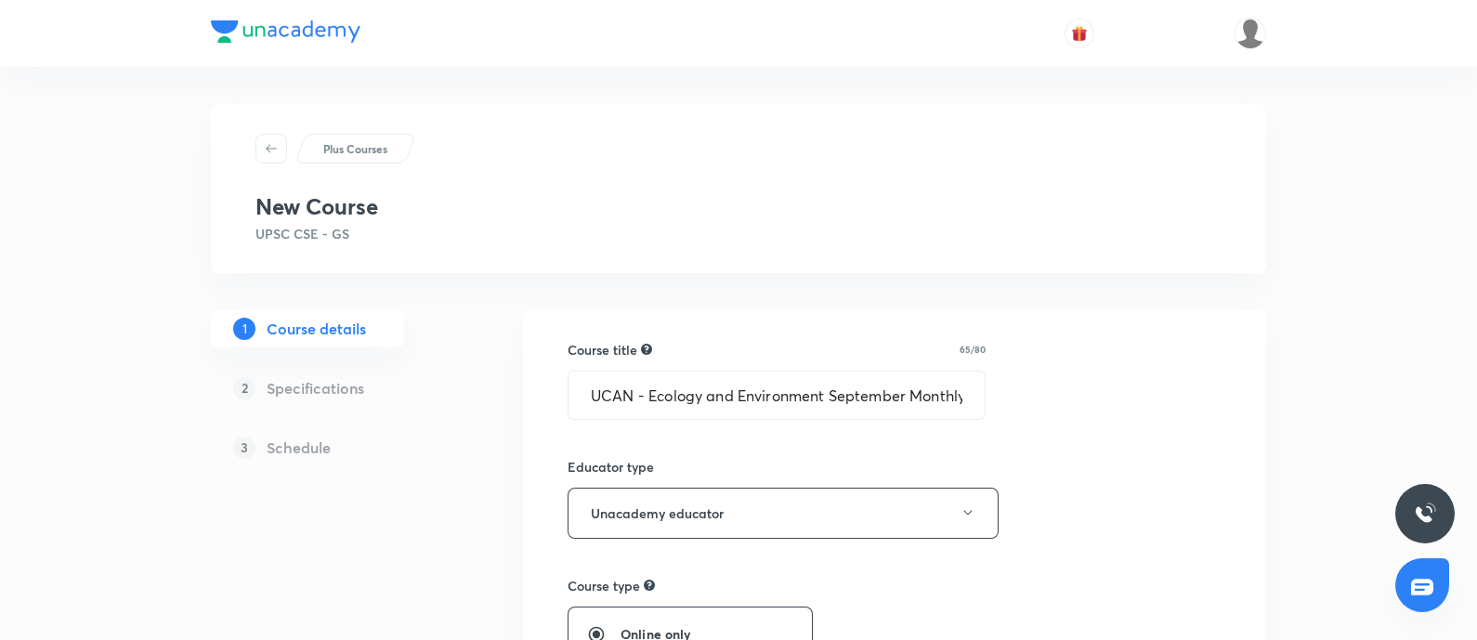
type input "UCAN - Ecology and Environment September Monthly Current Affairs"
type textarea "In this Course, Mukesh Kumar Jha Sir will cover Current Affairs of Ecology & En…"
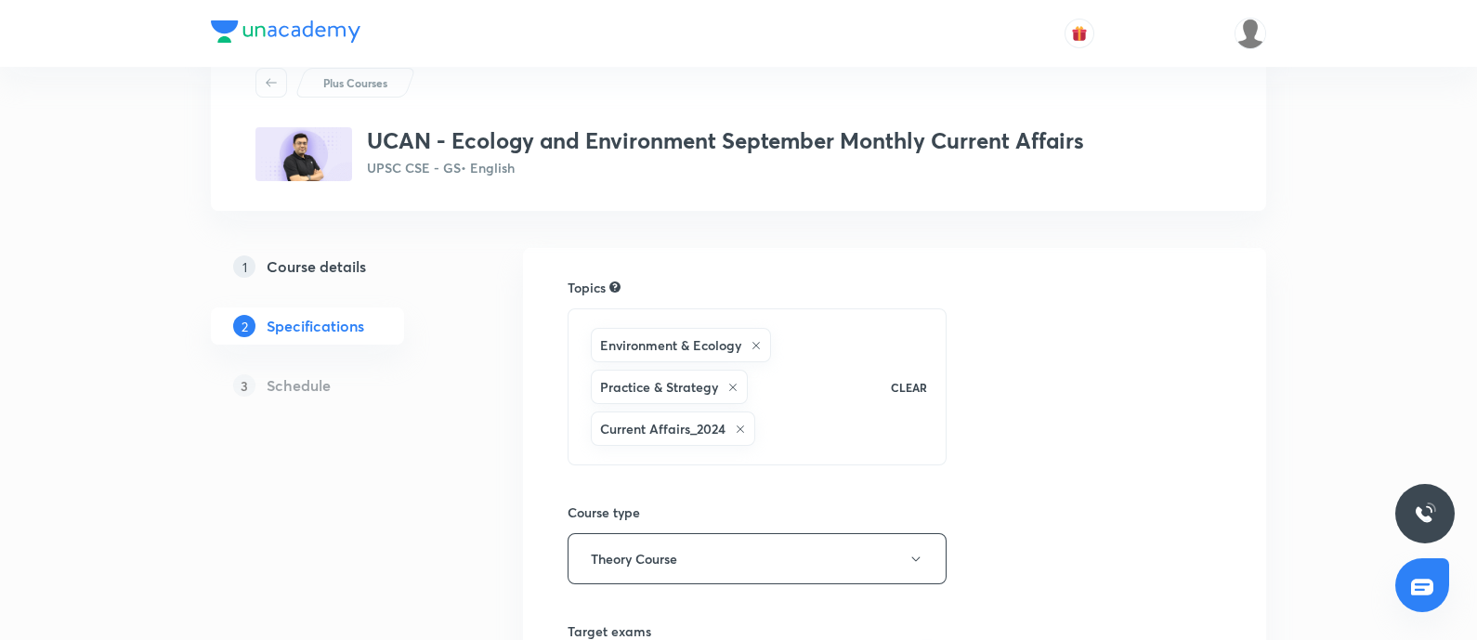
scroll to position [115, 0]
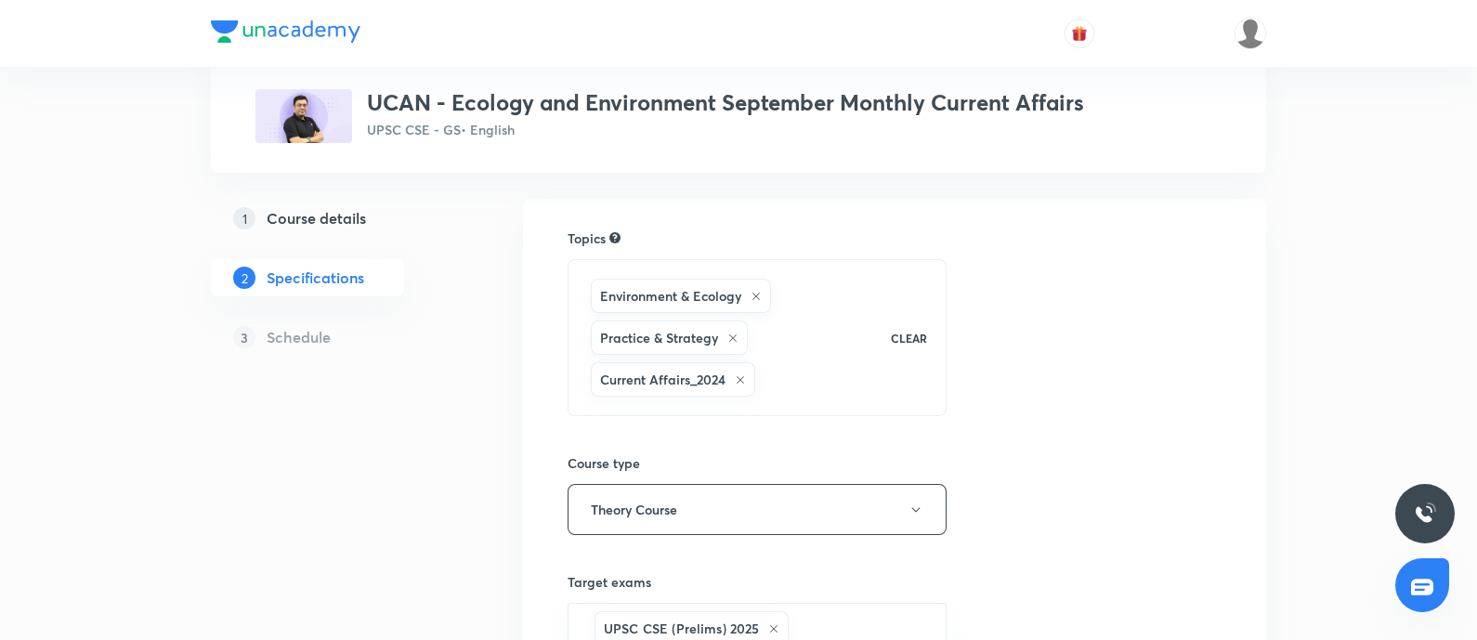
click at [736, 377] on icon at bounding box center [740, 379] width 11 height 11
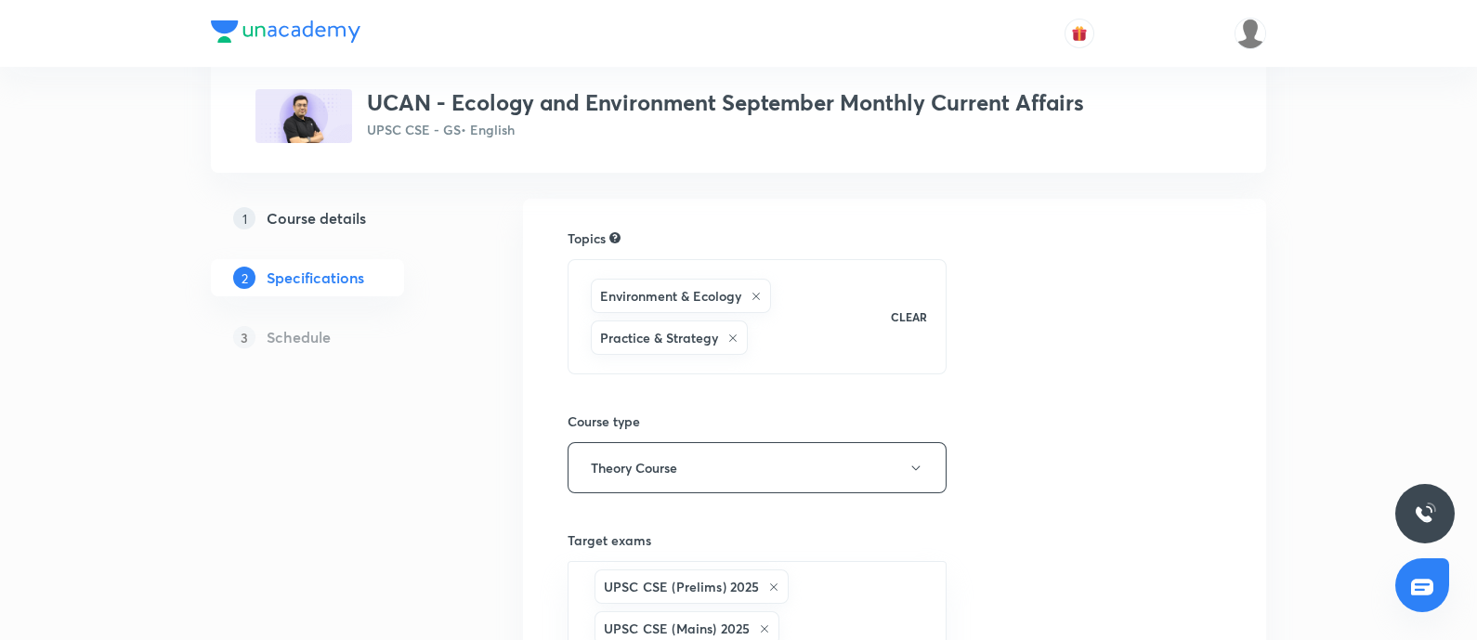
click at [727, 333] on icon at bounding box center [732, 338] width 11 height 11
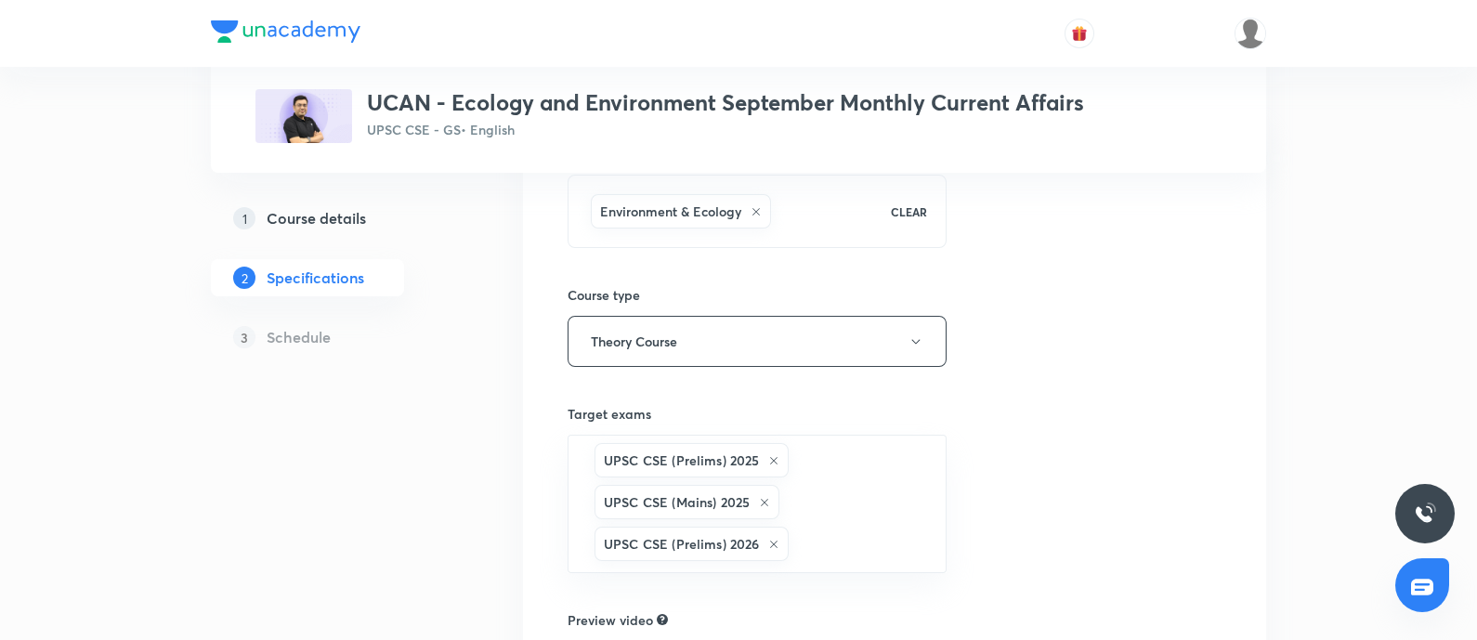
scroll to position [231, 0]
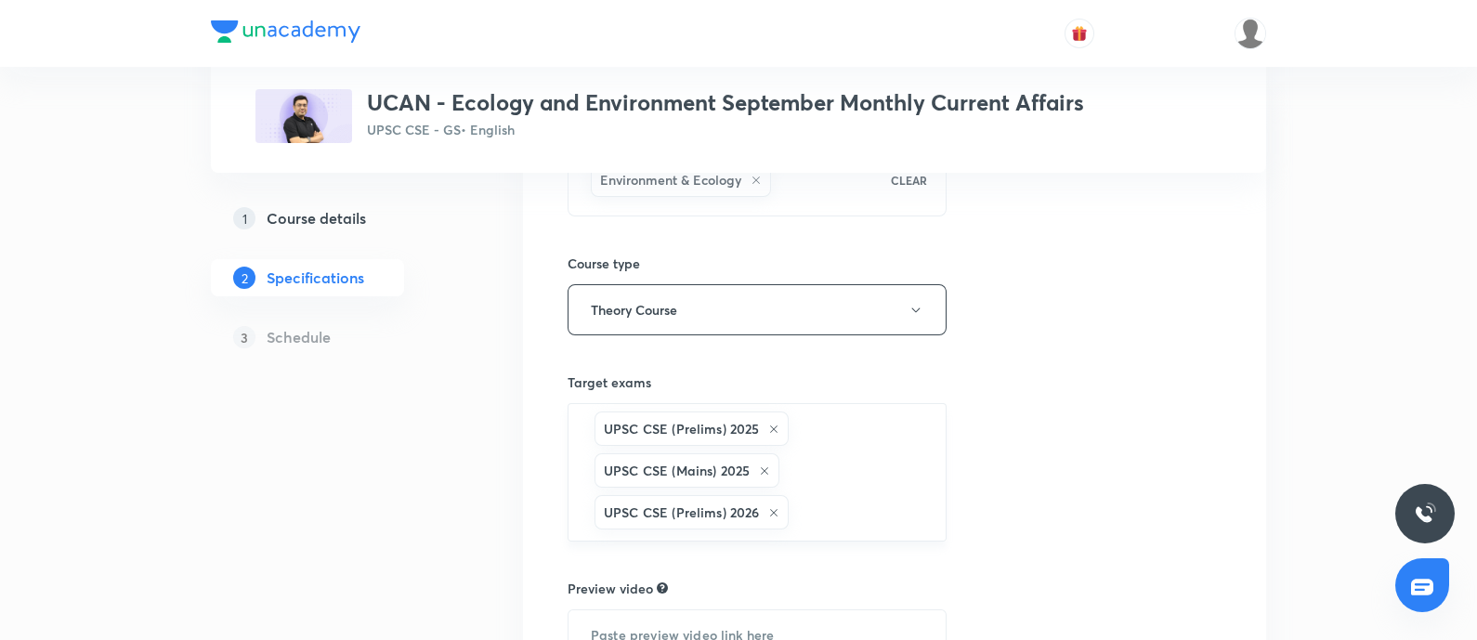
click at [772, 426] on icon at bounding box center [773, 429] width 11 height 11
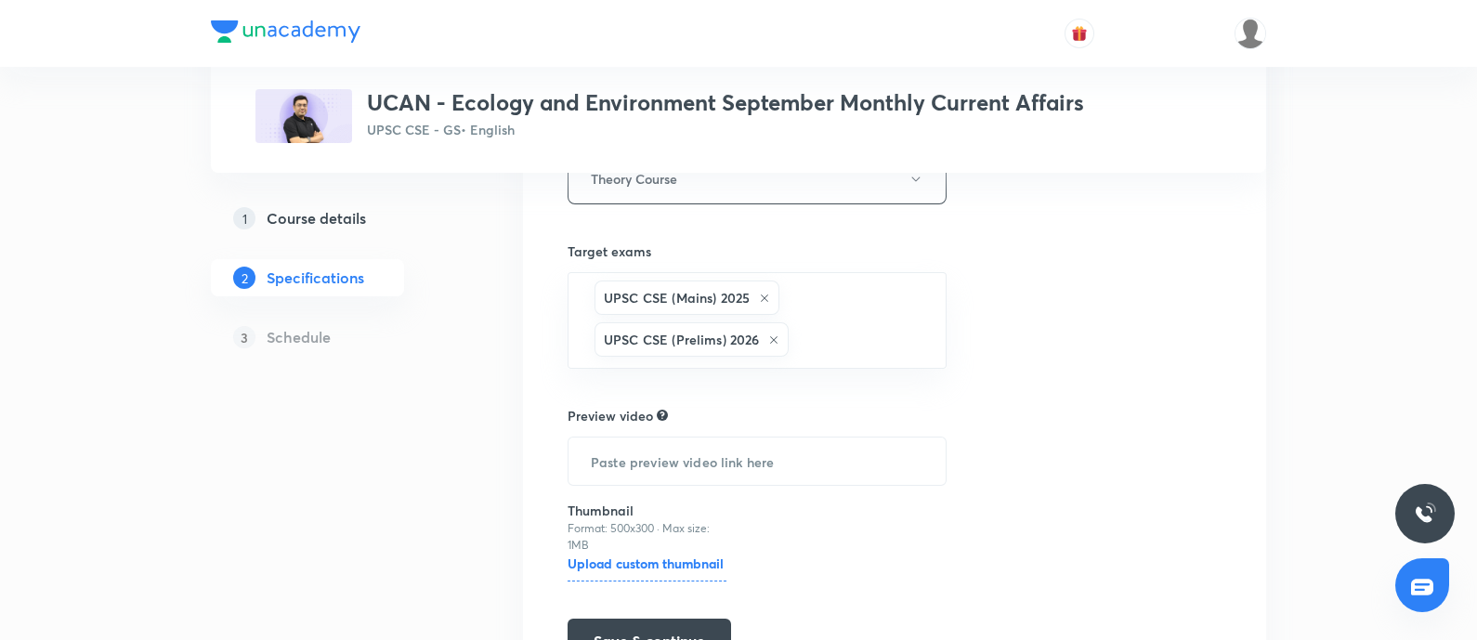
scroll to position [464, 0]
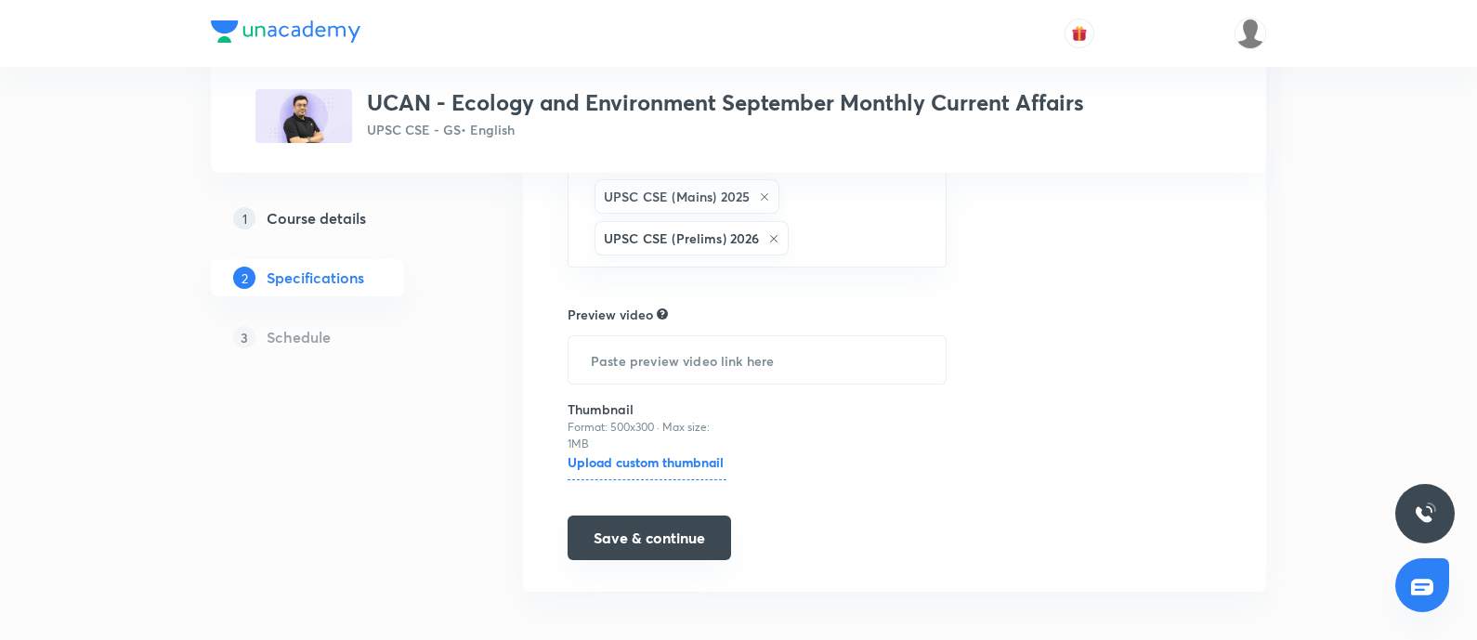
click at [669, 511] on button "Save & continue" at bounding box center [650, 538] width 164 height 45
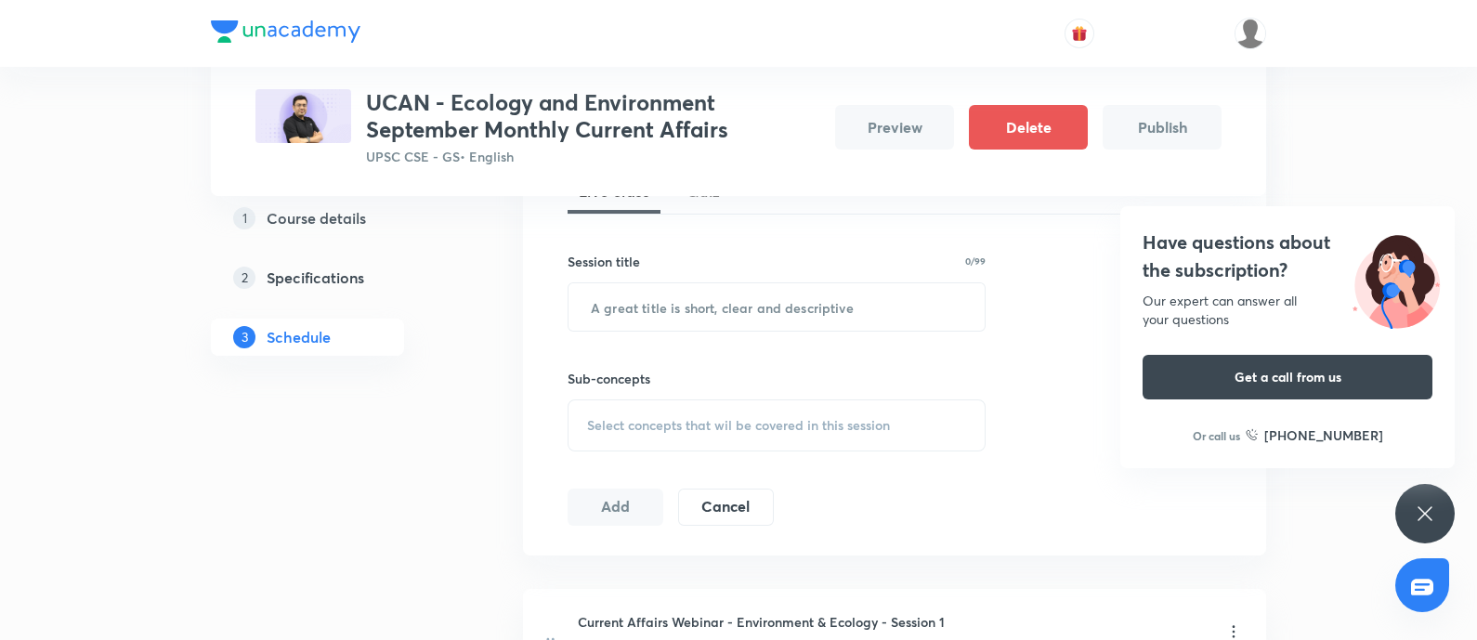
scroll to position [812, 0]
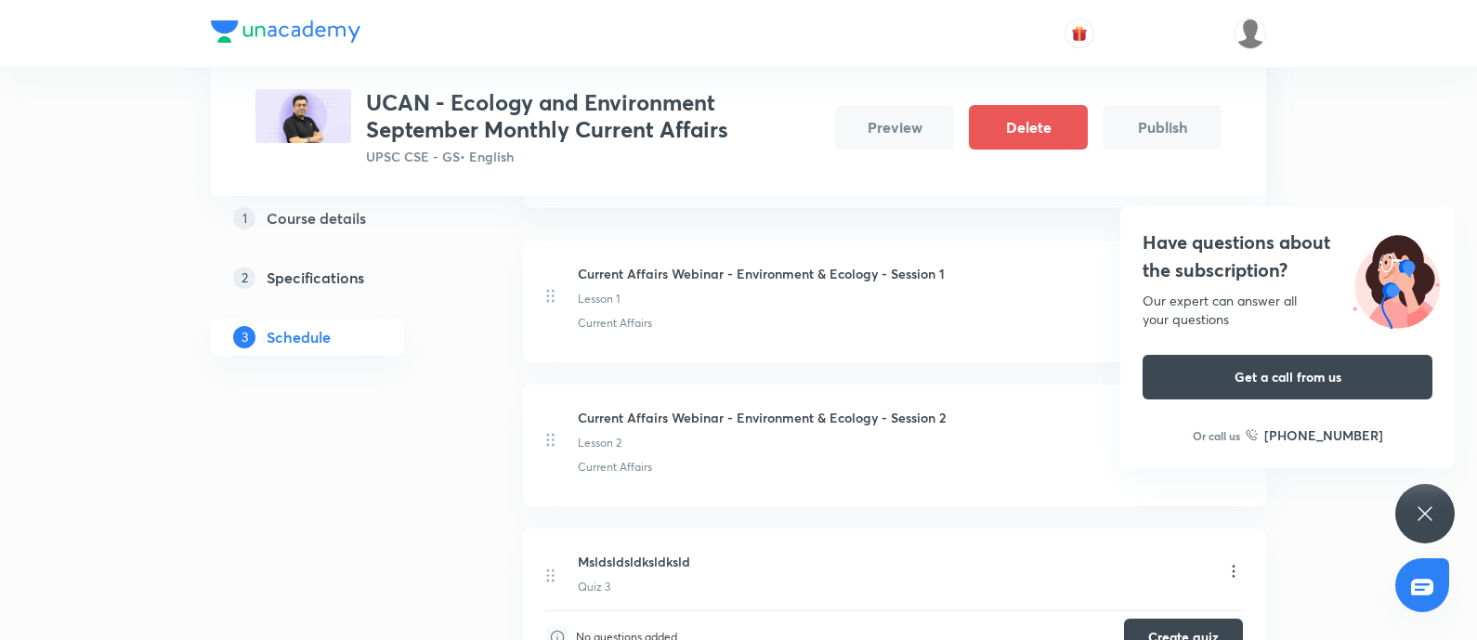
click at [1170, 245] on h4 "Have questions about the subscription?" at bounding box center [1288, 257] width 290 height 56
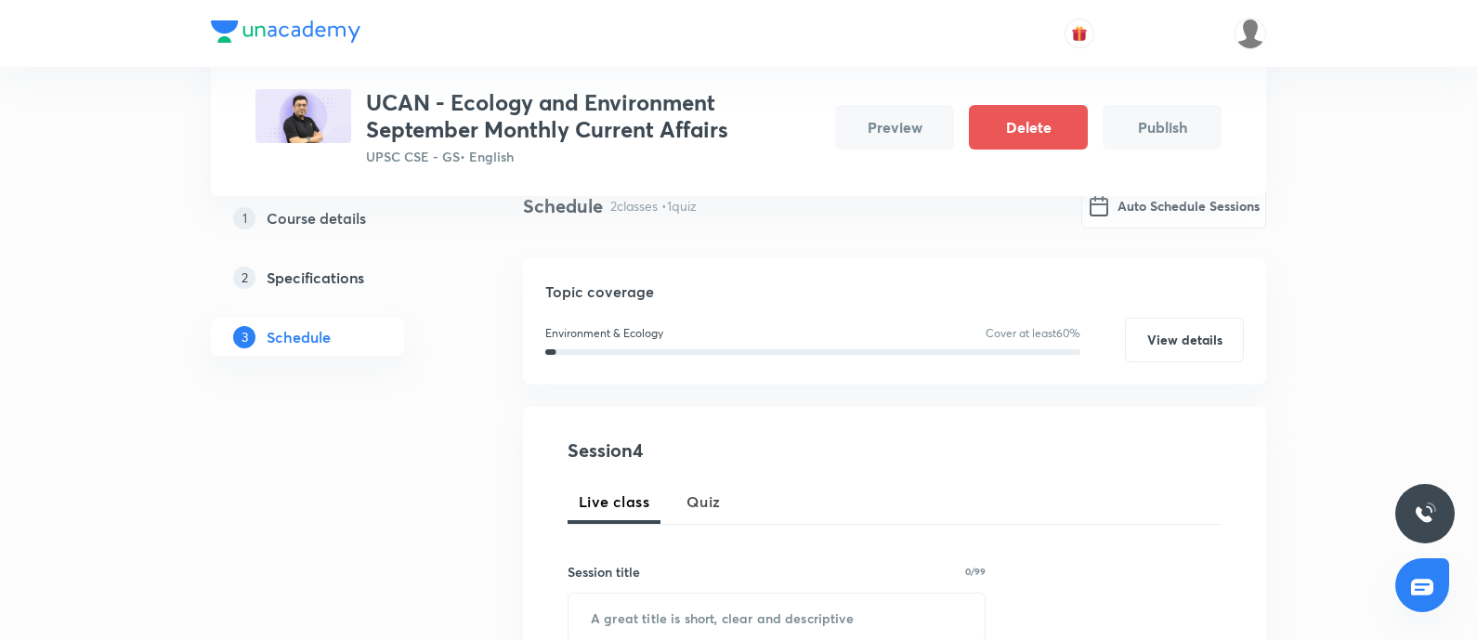
scroll to position [0, 0]
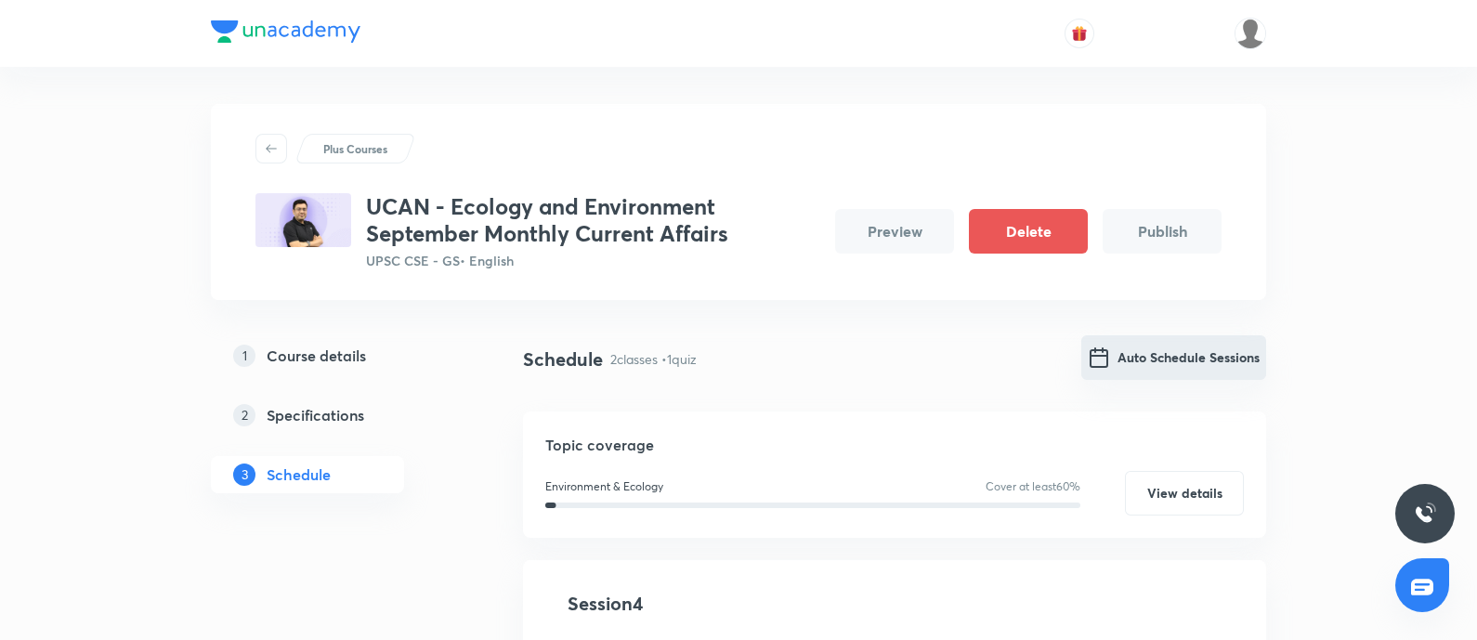
click at [1132, 344] on button "Auto Schedule Sessions" at bounding box center [1173, 357] width 185 height 45
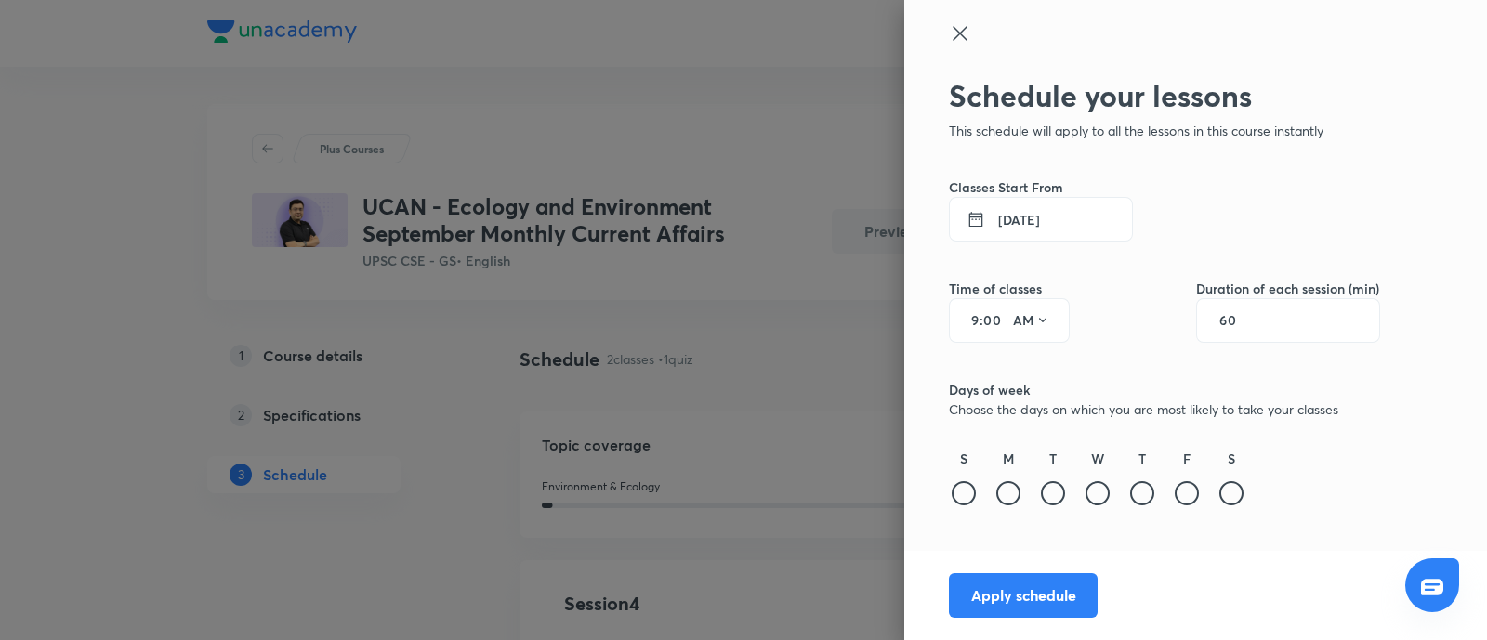
click at [1046, 214] on button "1 Sept 2025" at bounding box center [1041, 219] width 184 height 45
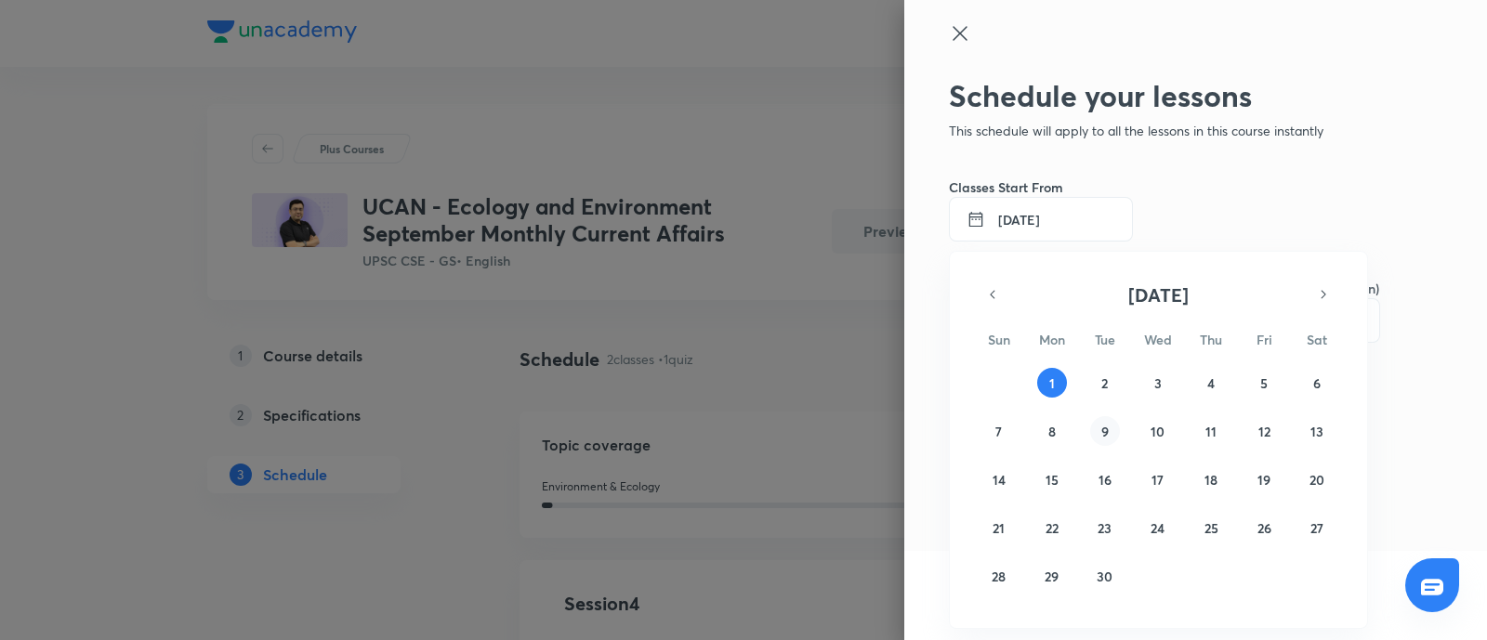
click at [1099, 425] on button "9" at bounding box center [1105, 431] width 30 height 30
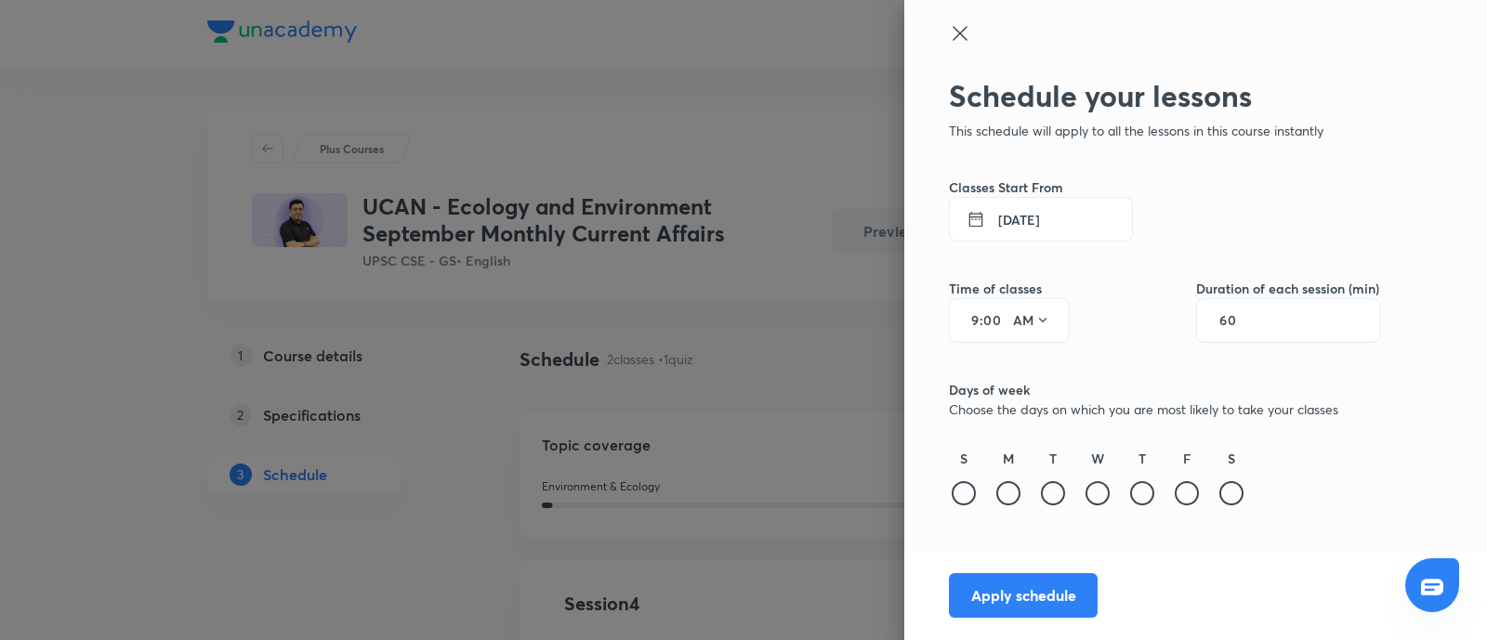
click at [966, 319] on input "9" at bounding box center [968, 320] width 22 height 15
type input "11"
click at [1179, 315] on input "60" at bounding box center [1236, 320] width 35 height 15
type input "120"
click at [1037, 239] on button "9 Sept 2025" at bounding box center [1041, 219] width 184 height 45
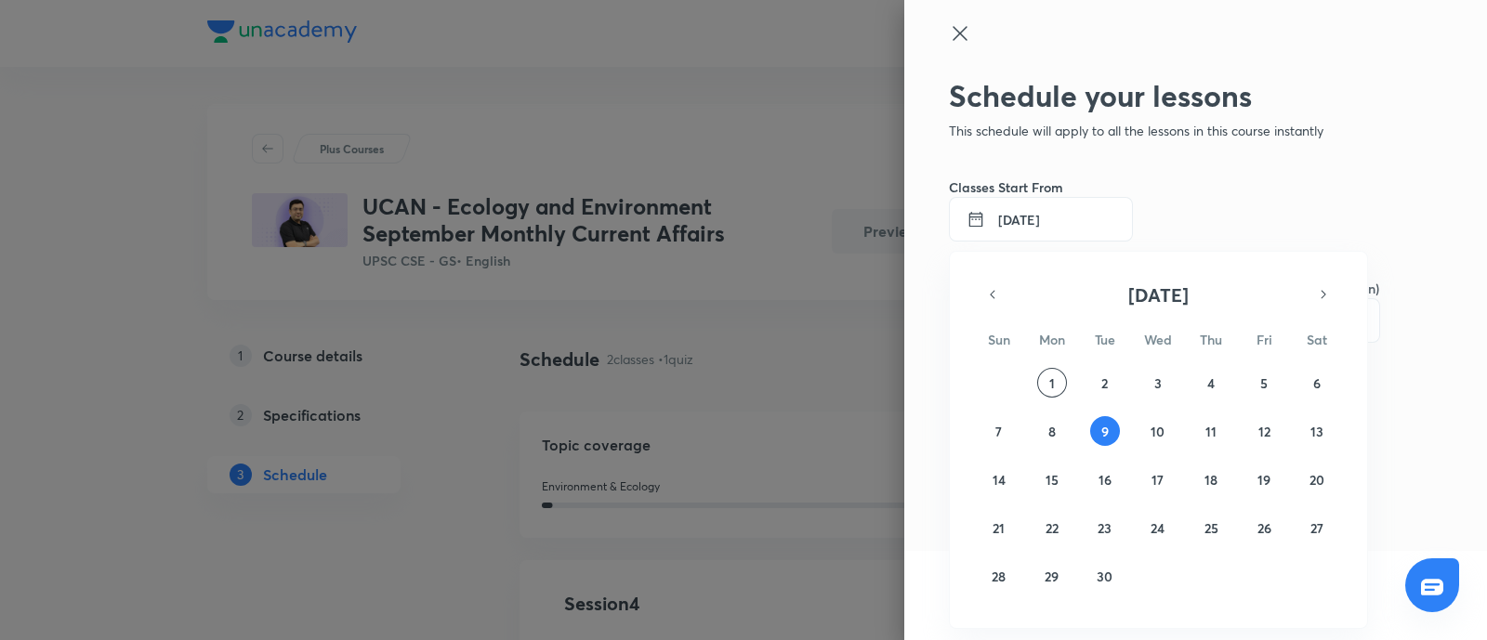
click at [1033, 239] on div at bounding box center [743, 320] width 1487 height 640
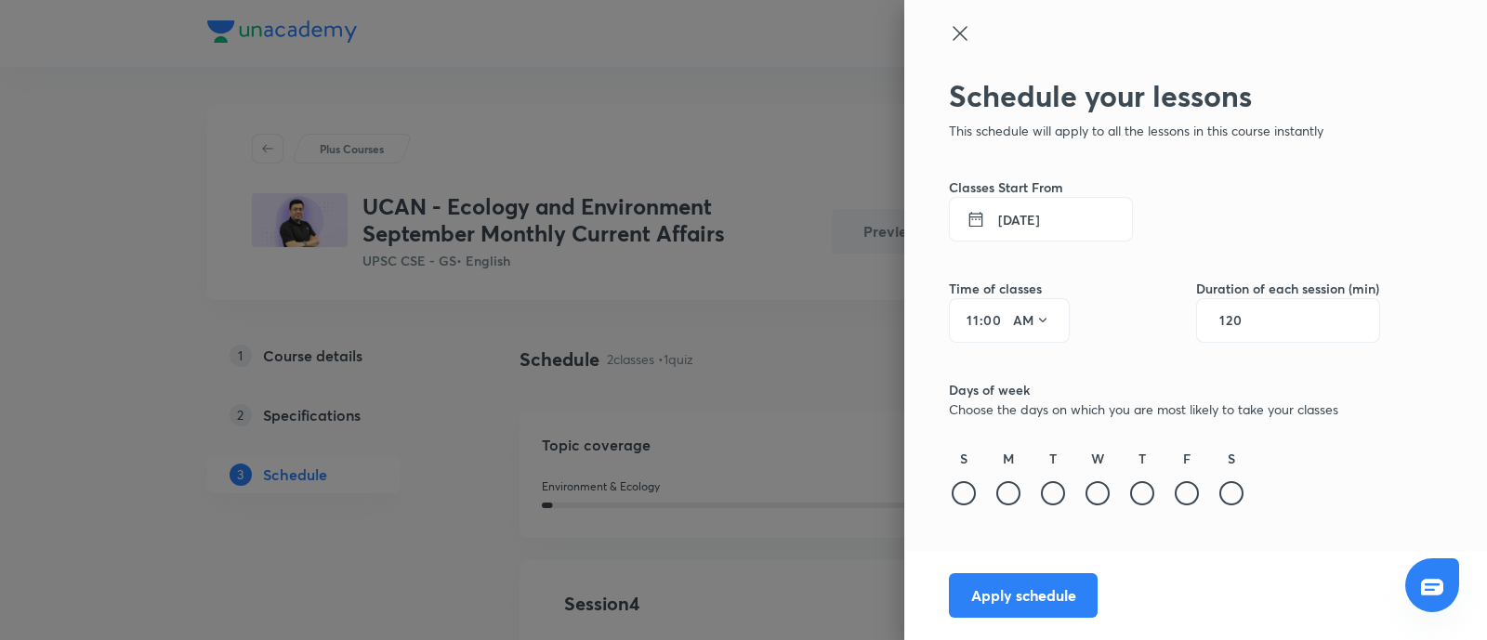
click at [1038, 494] on div "T" at bounding box center [1053, 479] width 30 height 60
click at [1046, 499] on div at bounding box center [1053, 493] width 24 height 24
click at [1043, 511] on button "Apply schedule" at bounding box center [1023, 595] width 149 height 45
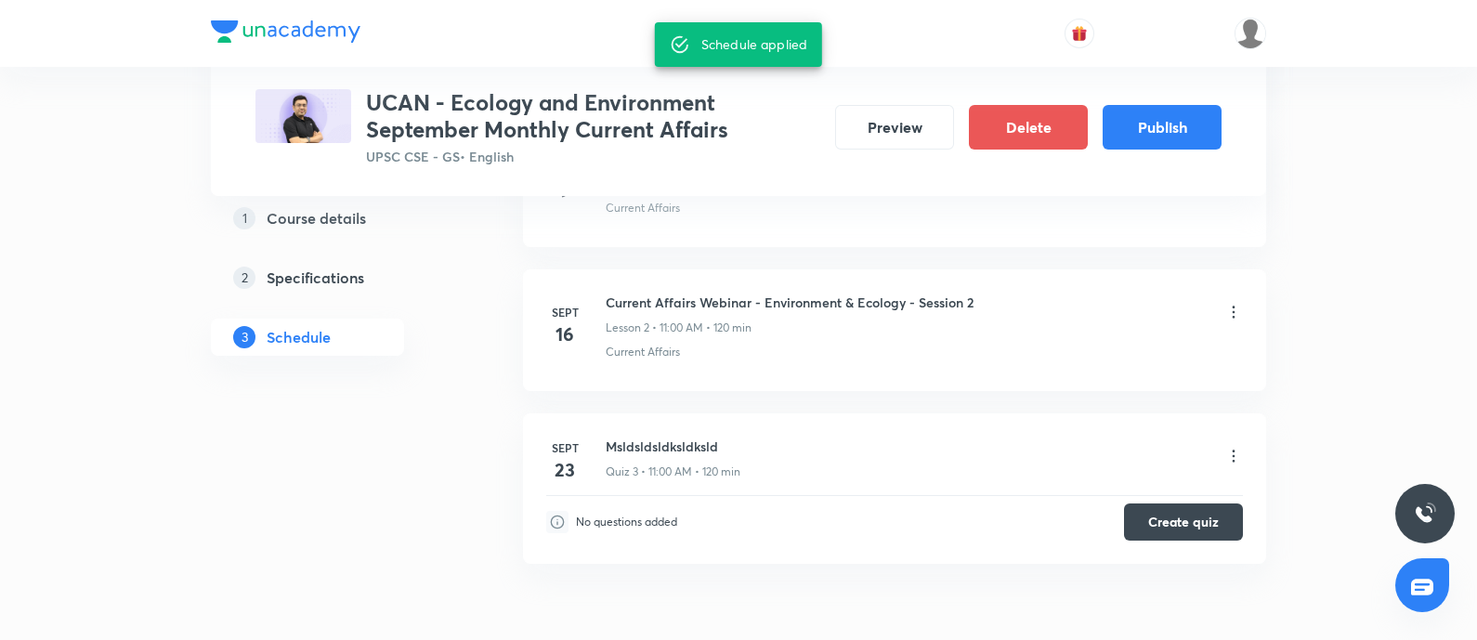
scroll to position [1045, 0]
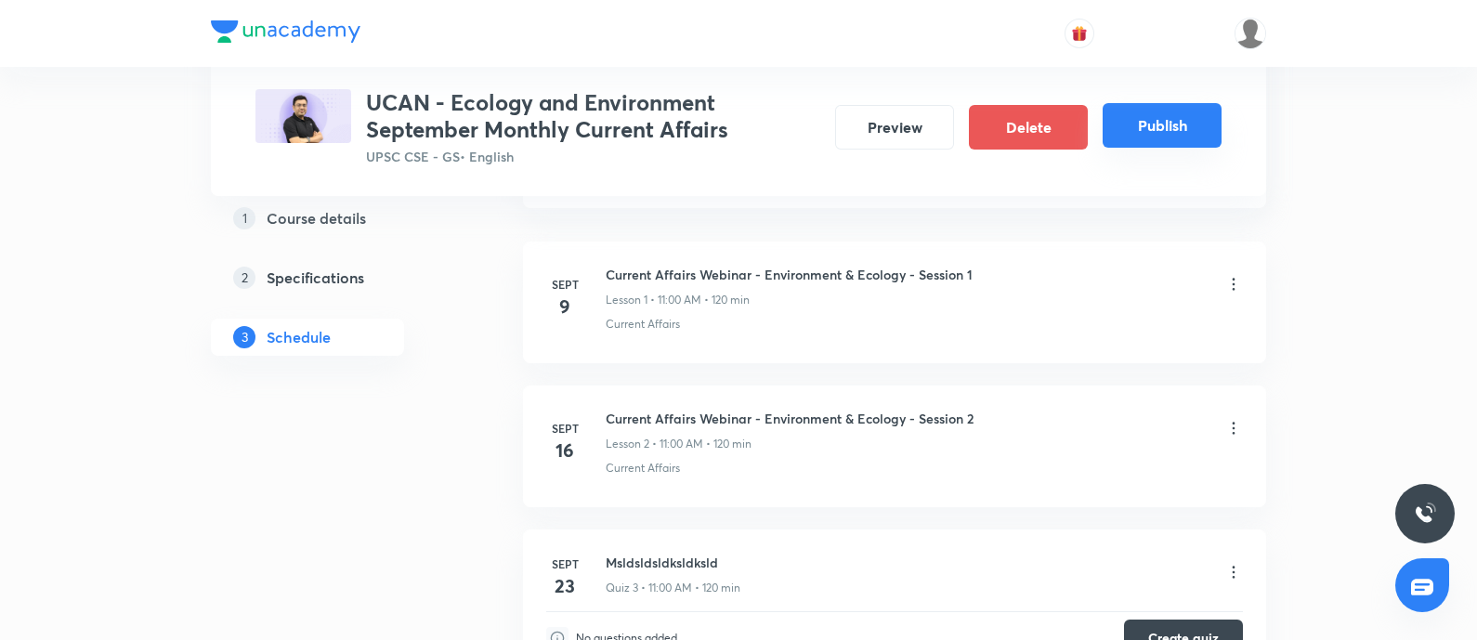
click at [1134, 124] on button "Publish" at bounding box center [1162, 125] width 119 height 45
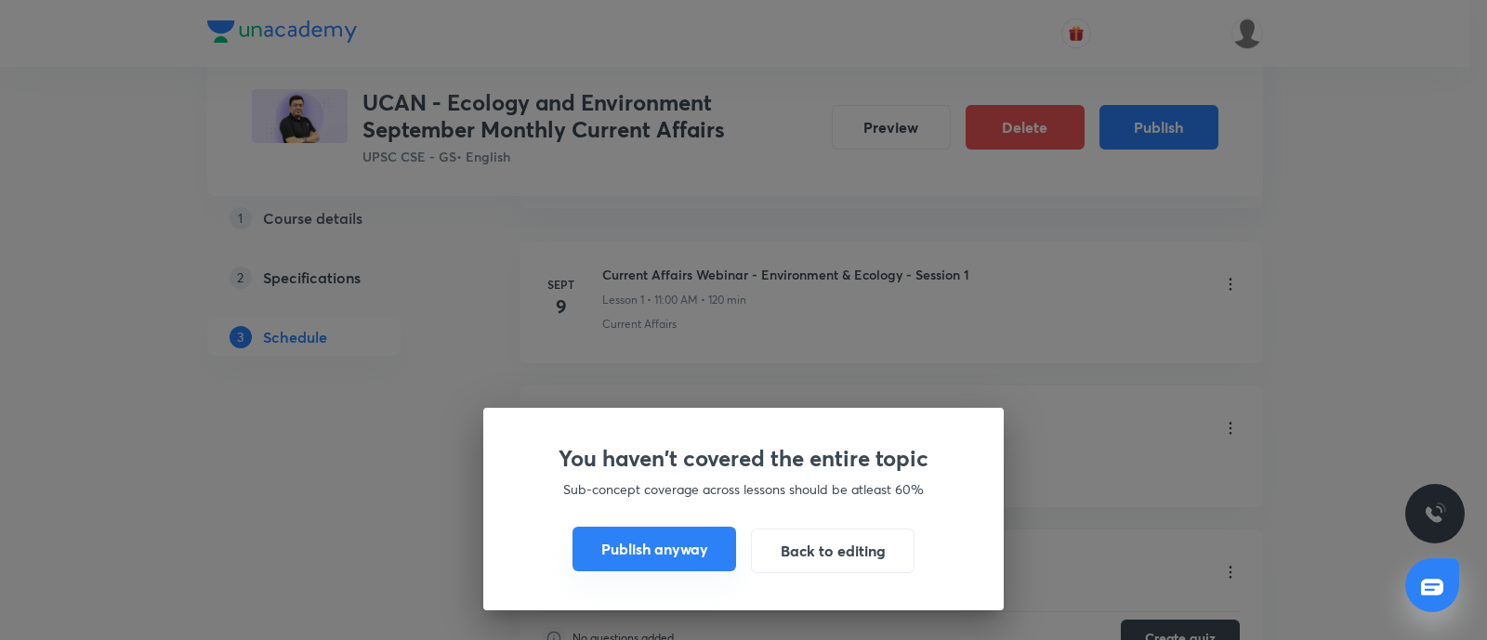
click at [663, 511] on button "Publish anyway" at bounding box center [654, 549] width 164 height 45
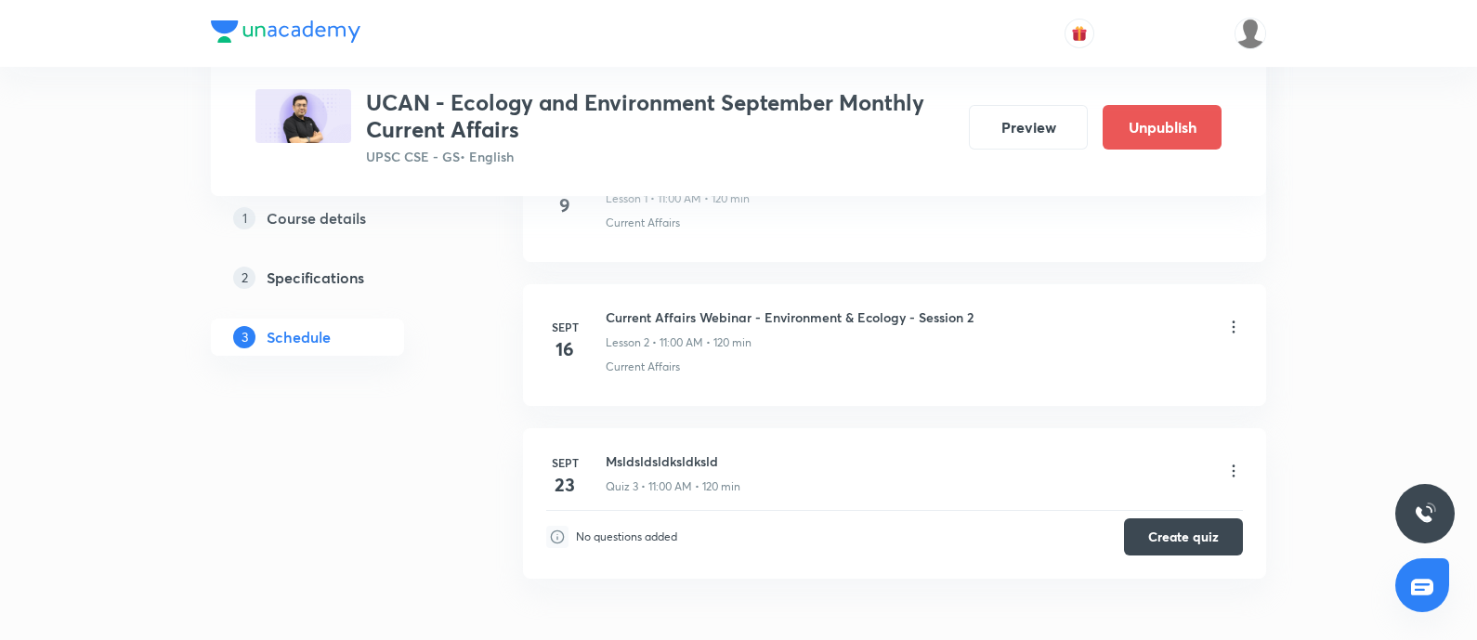
scroll to position [1161, 0]
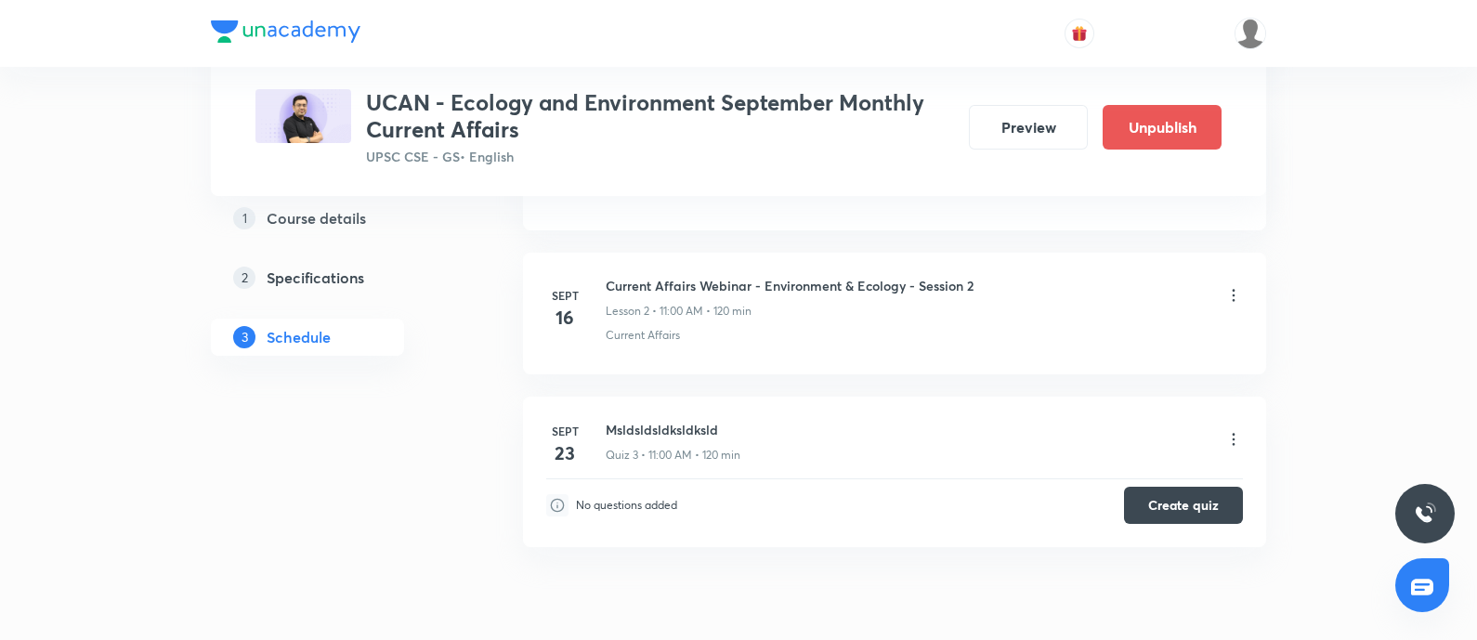
click at [1179, 435] on icon at bounding box center [1234, 439] width 19 height 19
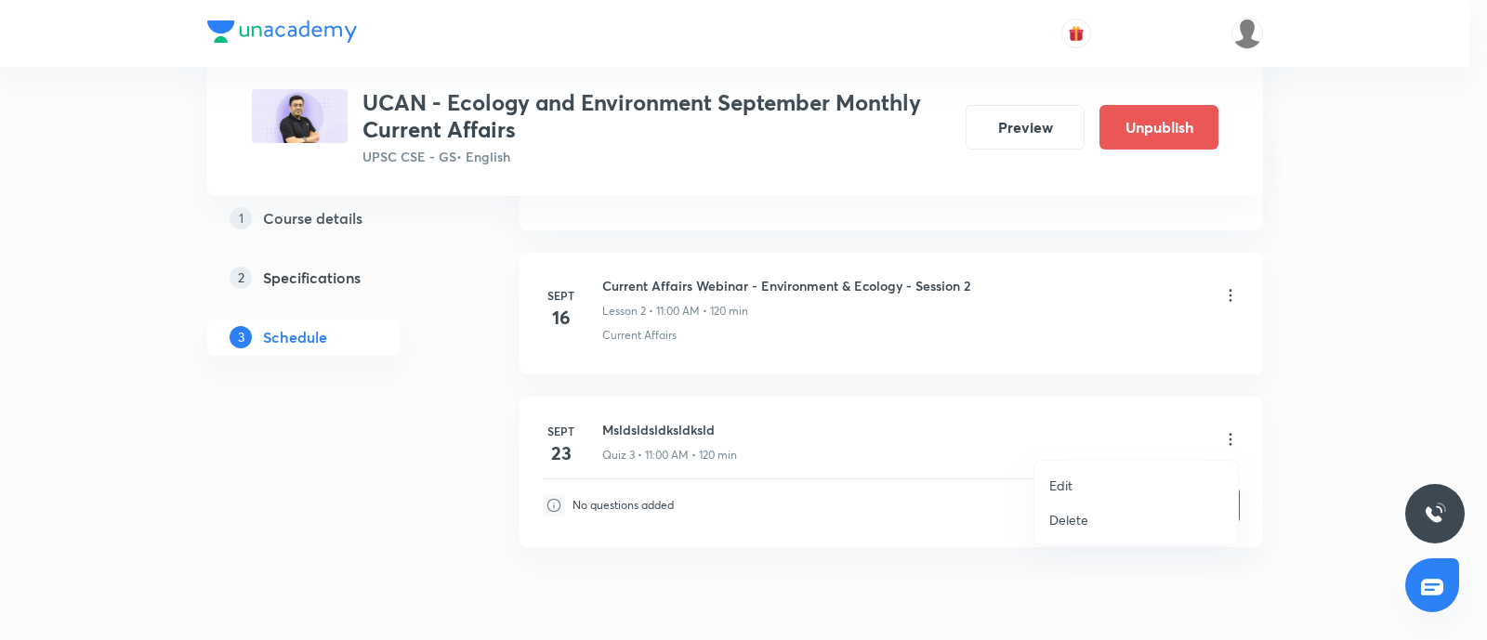
click at [1065, 511] on p "Delete" at bounding box center [1068, 520] width 39 height 20
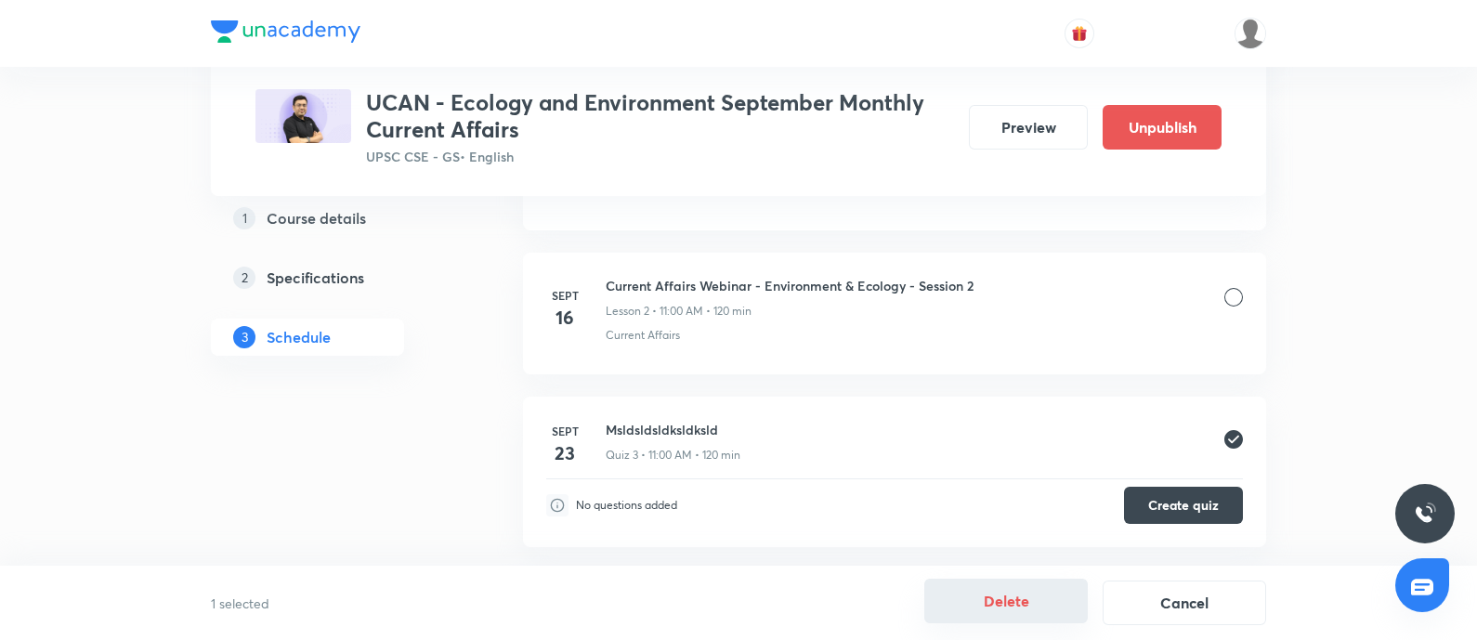
click at [1011, 511] on button "Delete" at bounding box center [1006, 601] width 164 height 45
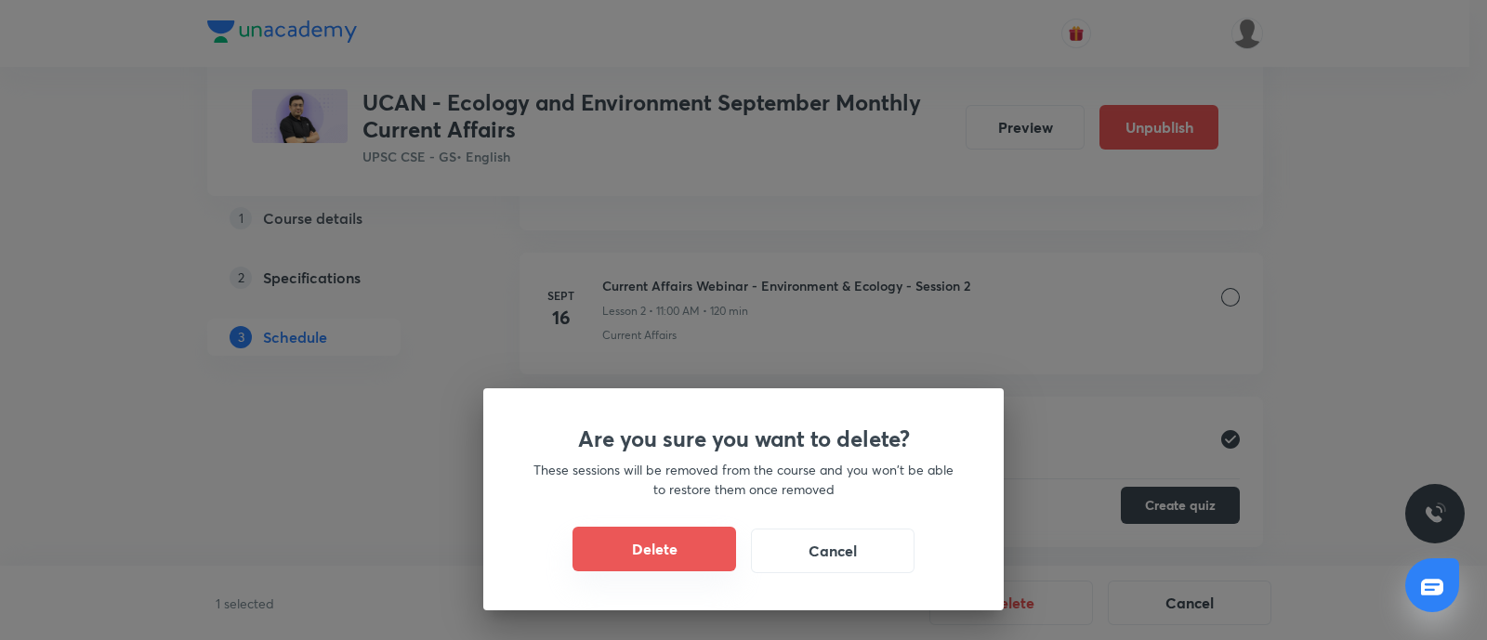
click at [693, 511] on button "Delete" at bounding box center [654, 549] width 164 height 45
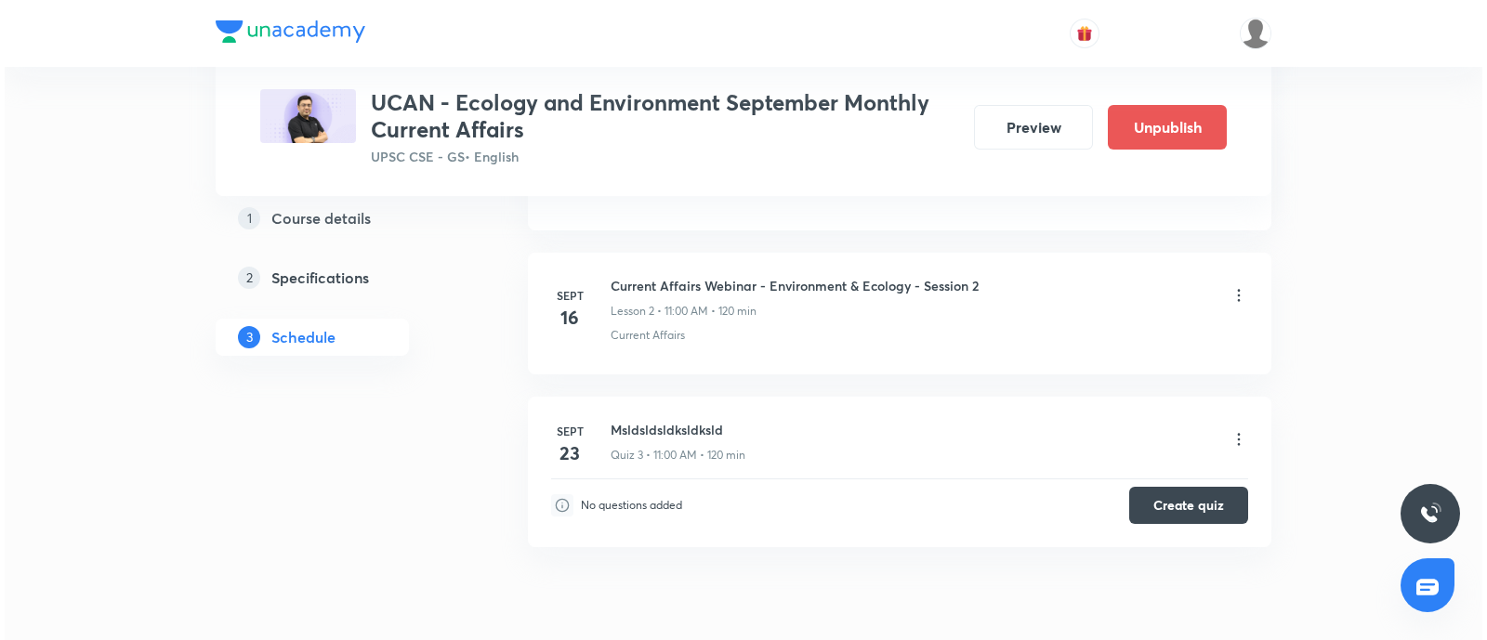
scroll to position [1068, 0]
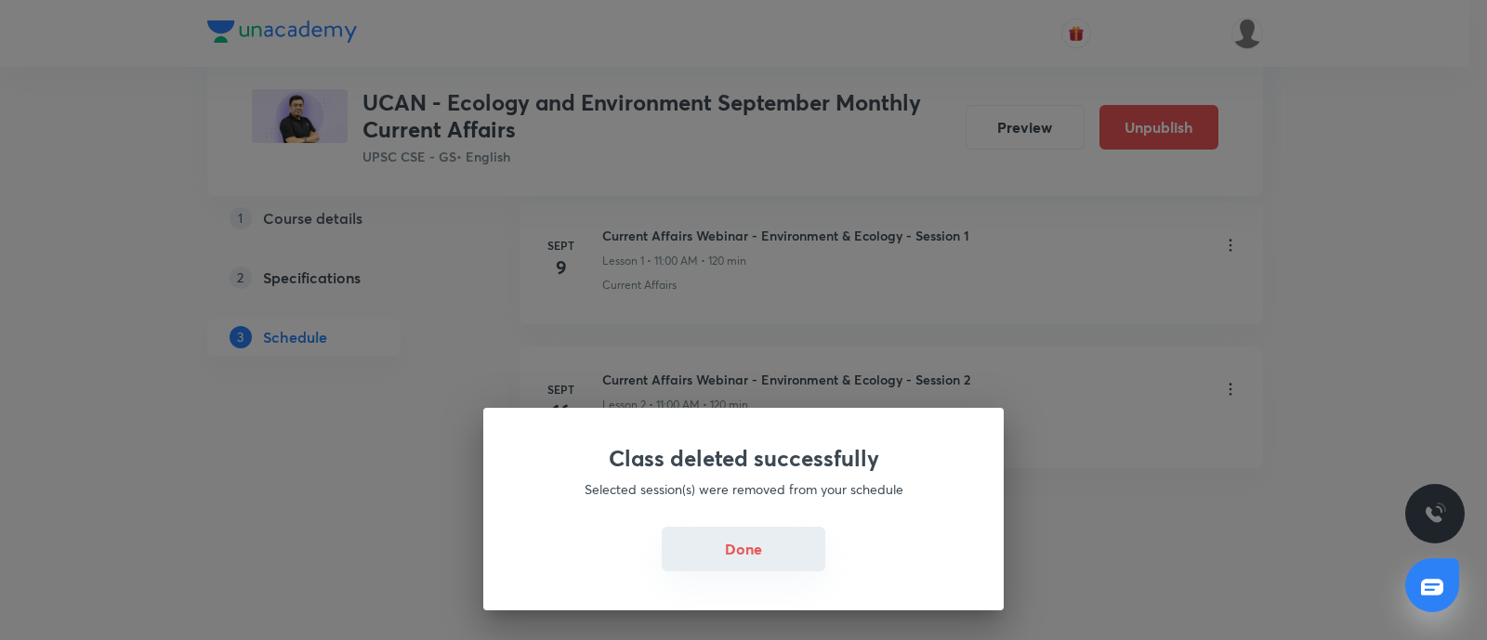
click at [773, 511] on button "Done" at bounding box center [744, 549] width 164 height 45
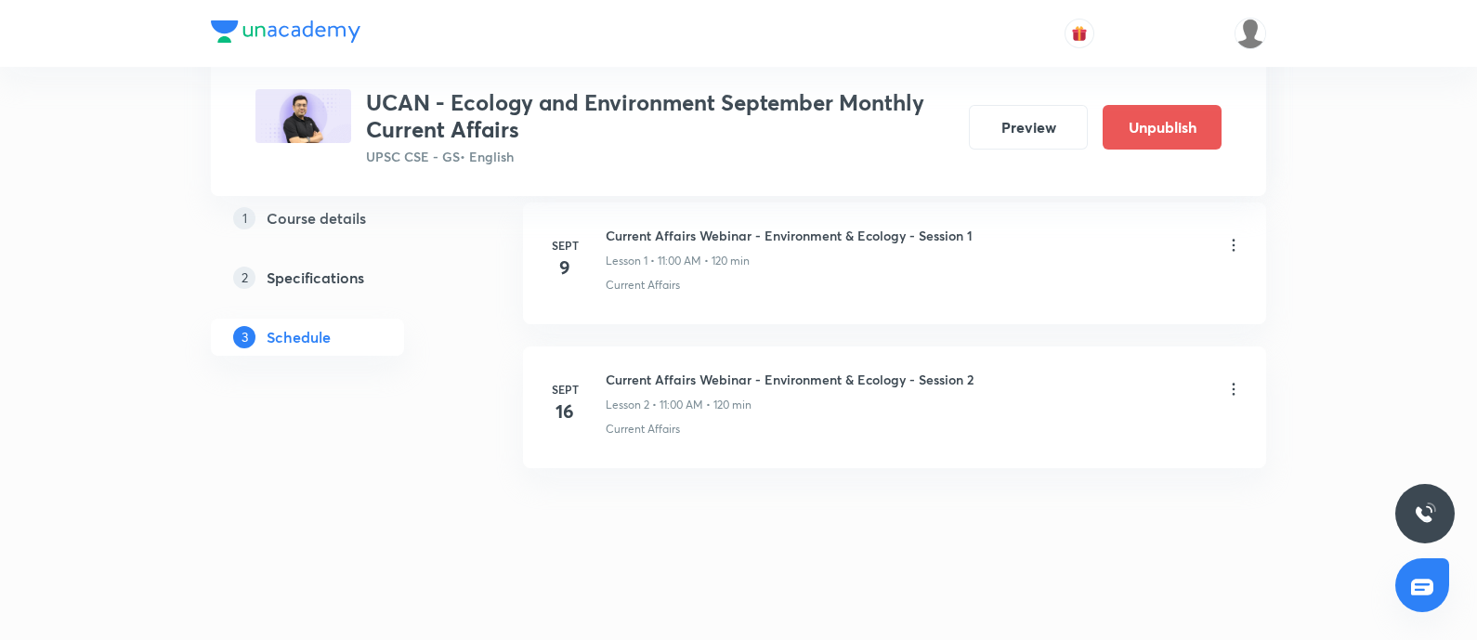
click at [1179, 390] on icon at bounding box center [1234, 389] width 19 height 19
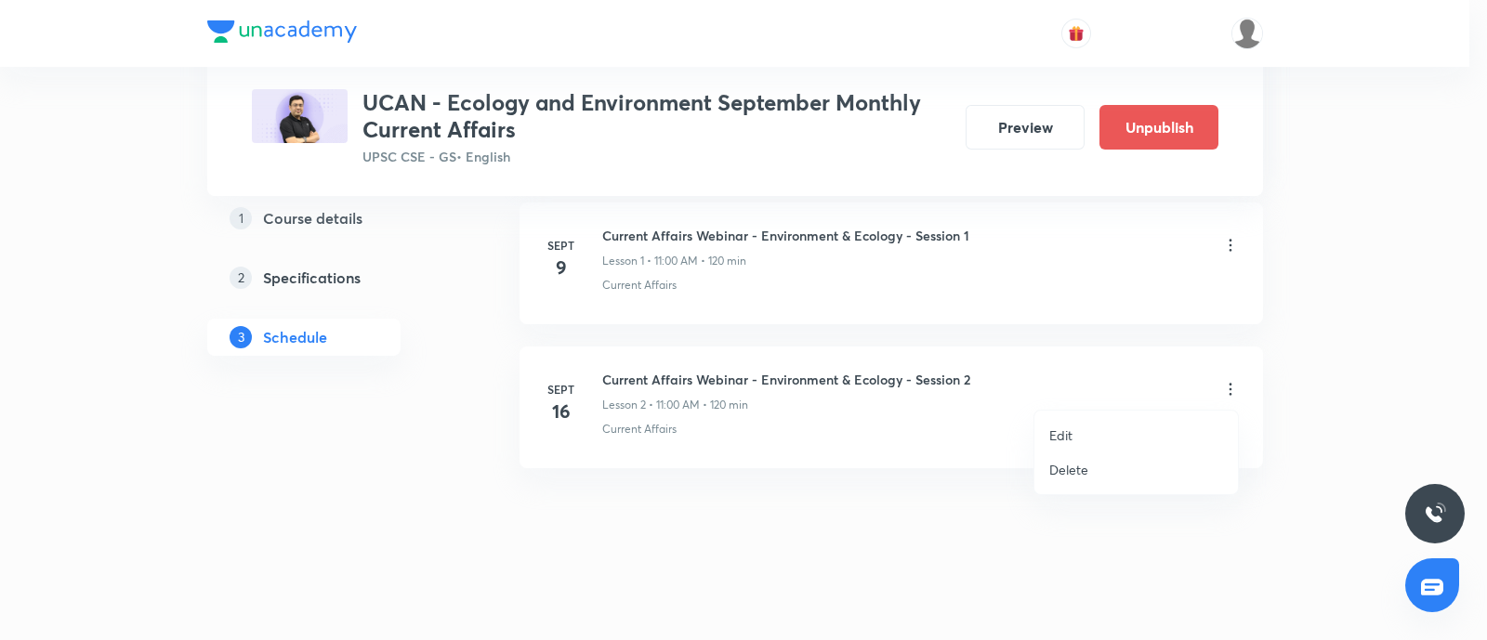
click at [1058, 439] on p "Edit" at bounding box center [1060, 436] width 23 height 20
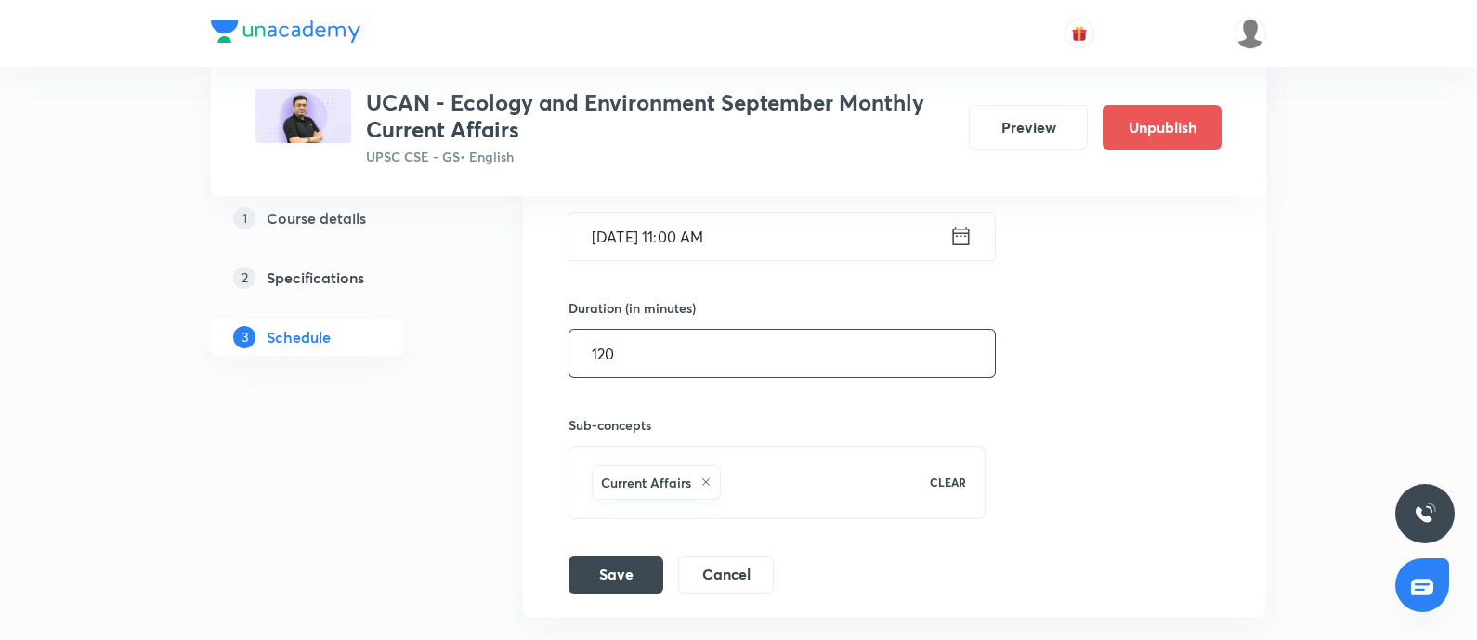
scroll to position [692, 0]
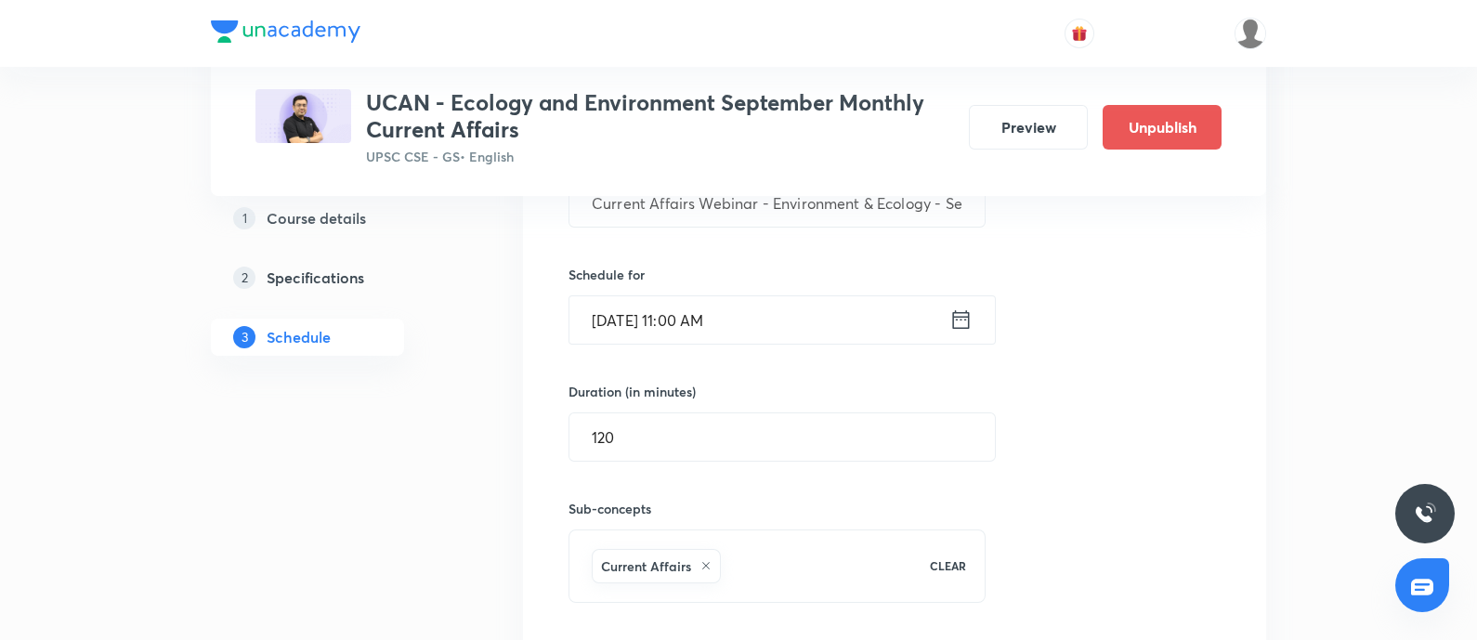
click at [966, 328] on icon at bounding box center [961, 320] width 23 height 26
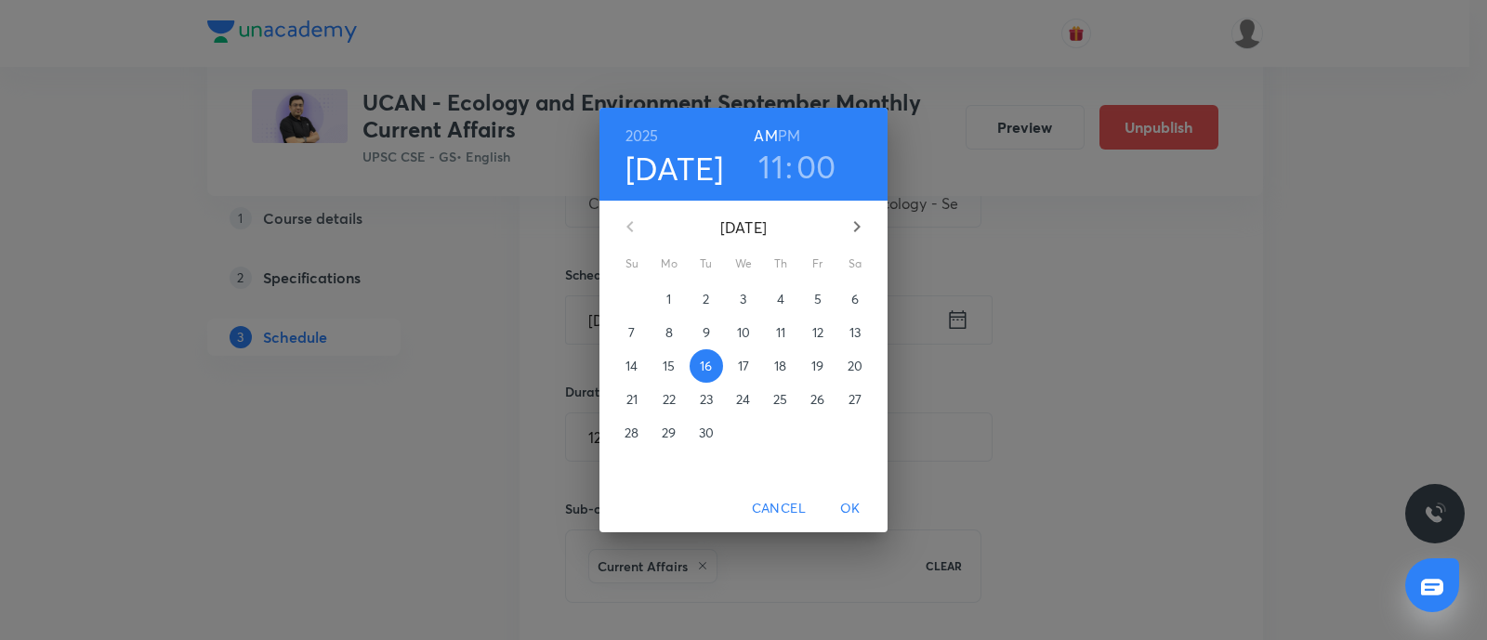
click at [736, 392] on p "24" at bounding box center [743, 399] width 14 height 19
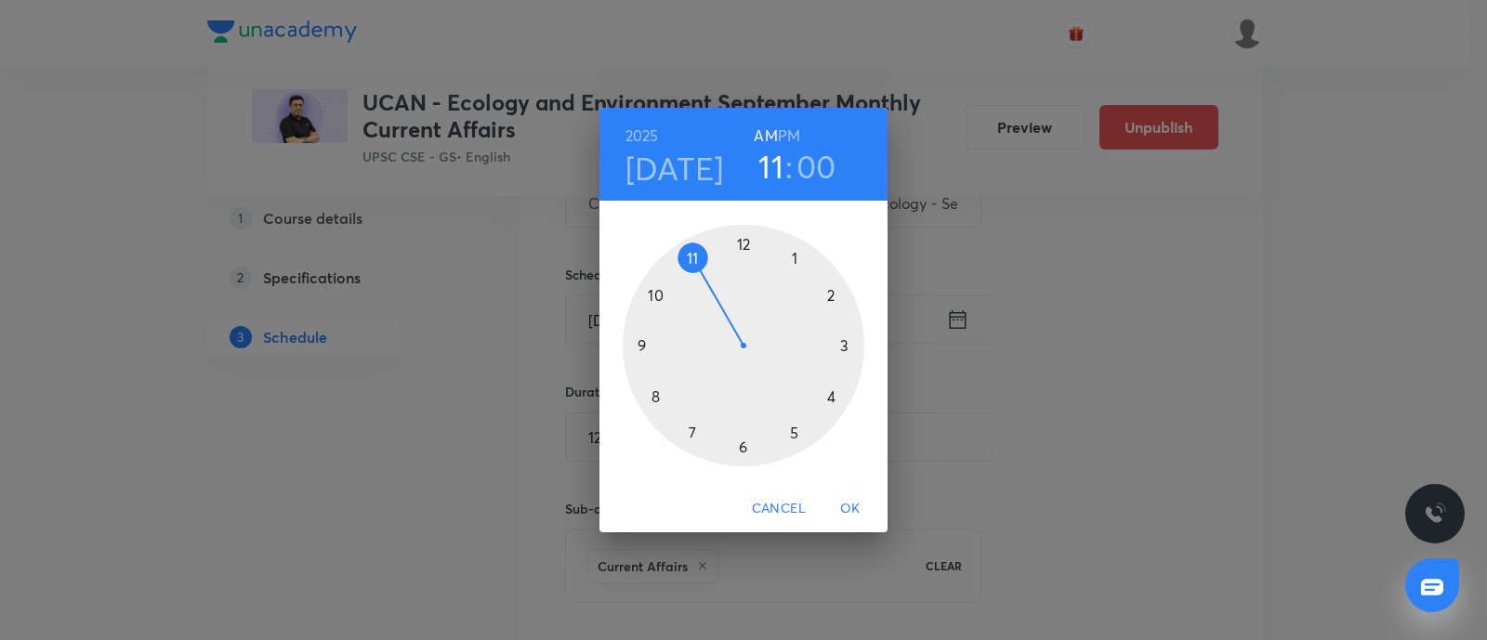
click at [851, 503] on span "OK" at bounding box center [850, 508] width 45 height 23
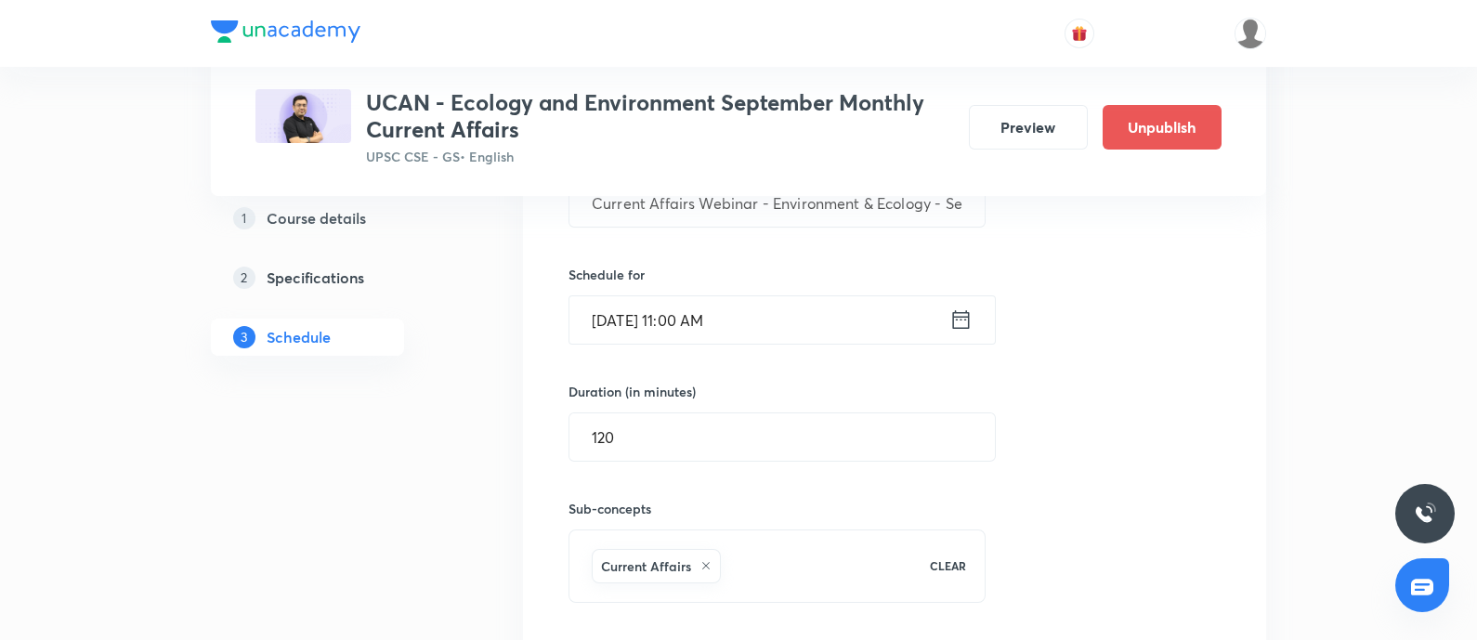
scroll to position [924, 0]
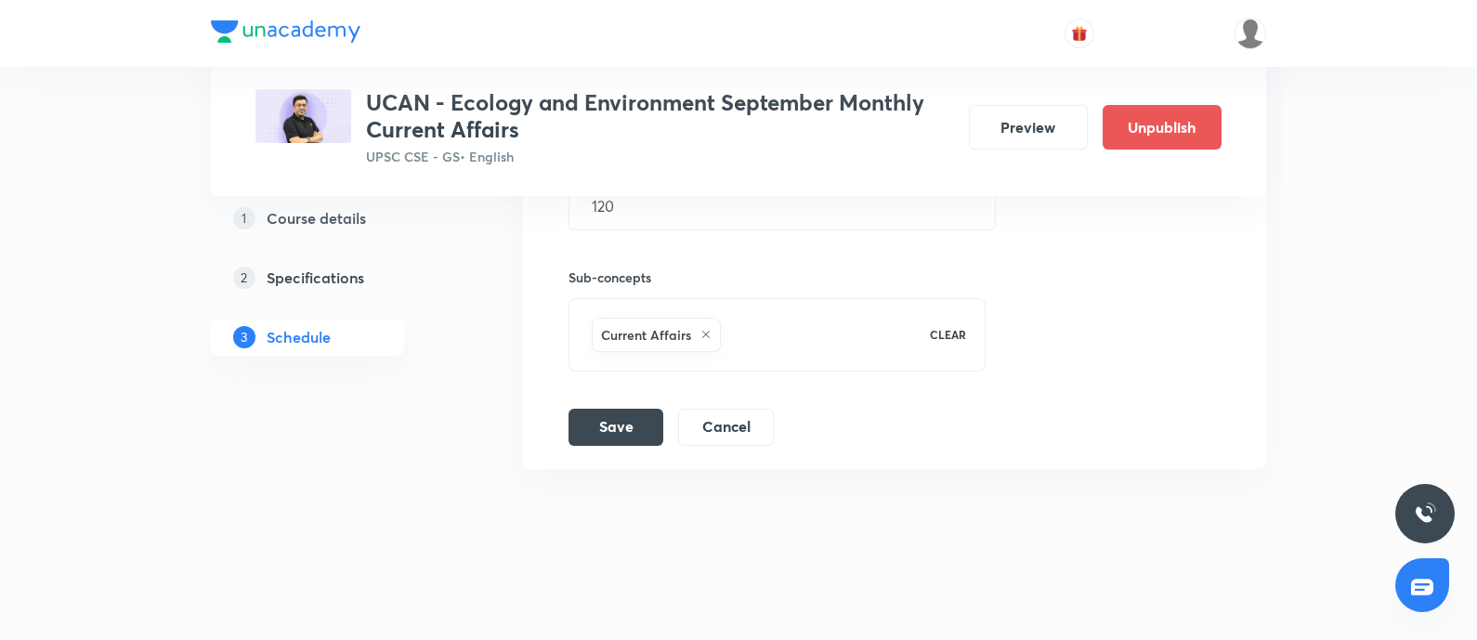
click at [618, 442] on li "Current Affairs Webinar - Environment & Ecology - Session 2 Lesson 2 Current Af…" at bounding box center [894, 120] width 743 height 698
drag, startPoint x: 584, startPoint y: 421, endPoint x: 1194, endPoint y: 471, distance: 611.5
click at [588, 420] on button "Save" at bounding box center [616, 427] width 95 height 37
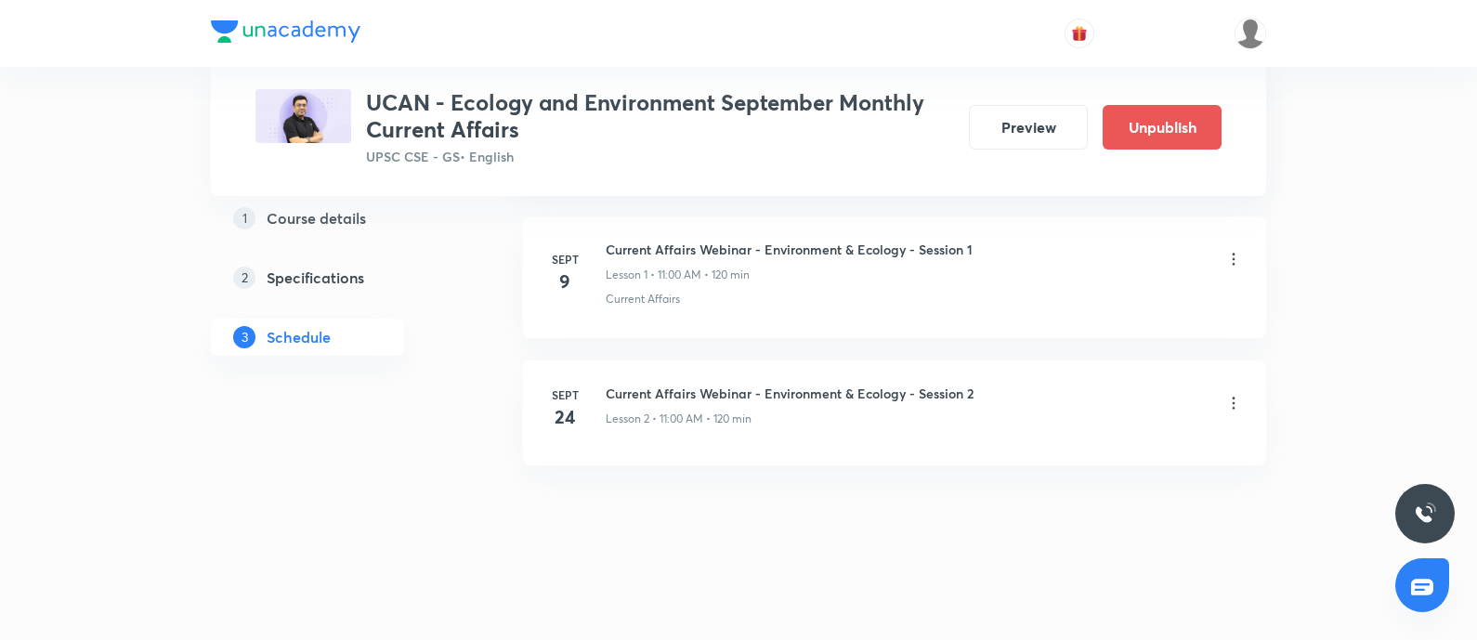
scroll to position [437, 0]
click at [1028, 111] on button "Preview" at bounding box center [1028, 125] width 119 height 45
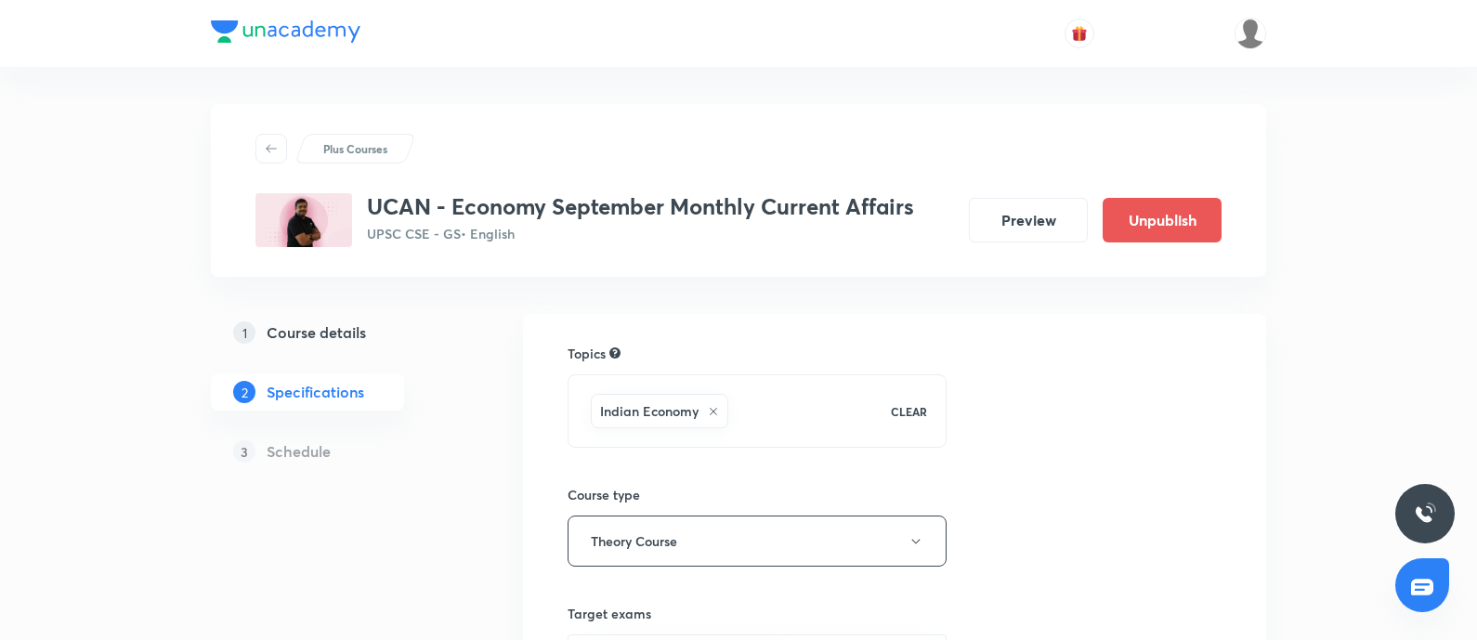
click at [1023, 208] on button "Preview" at bounding box center [1028, 220] width 119 height 45
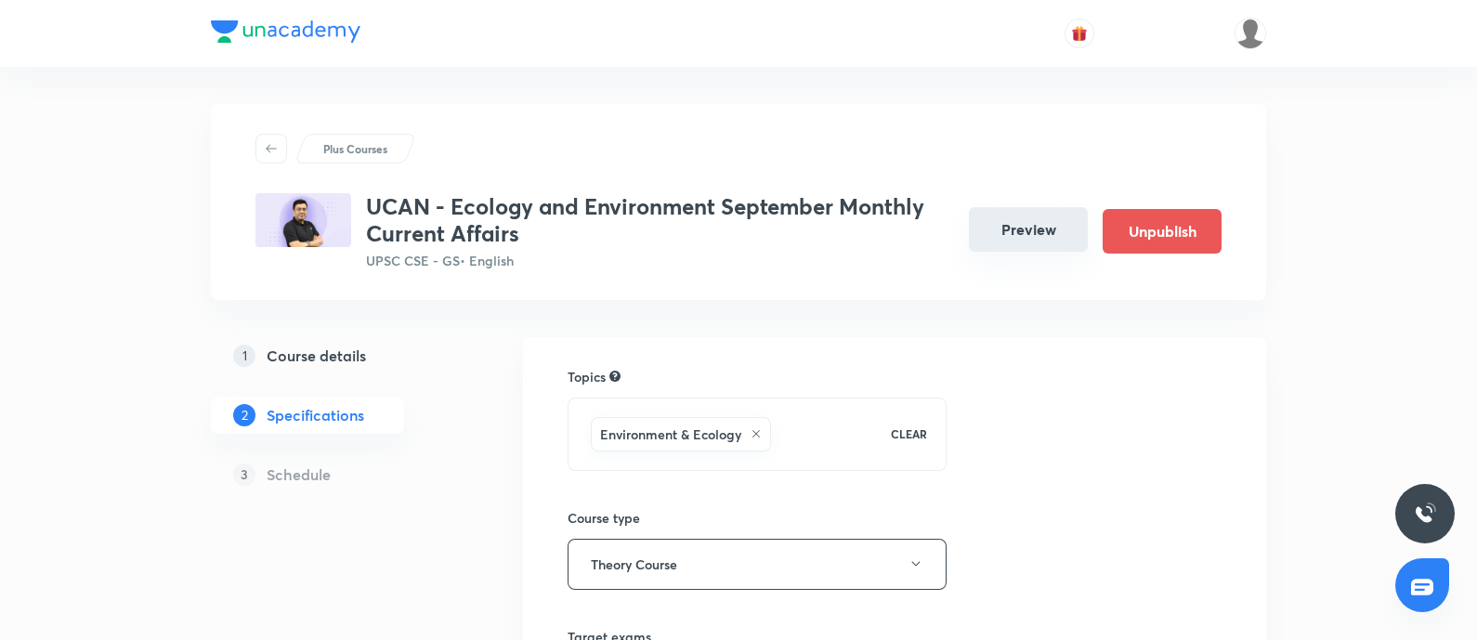
click at [1010, 231] on button "Preview" at bounding box center [1028, 229] width 119 height 45
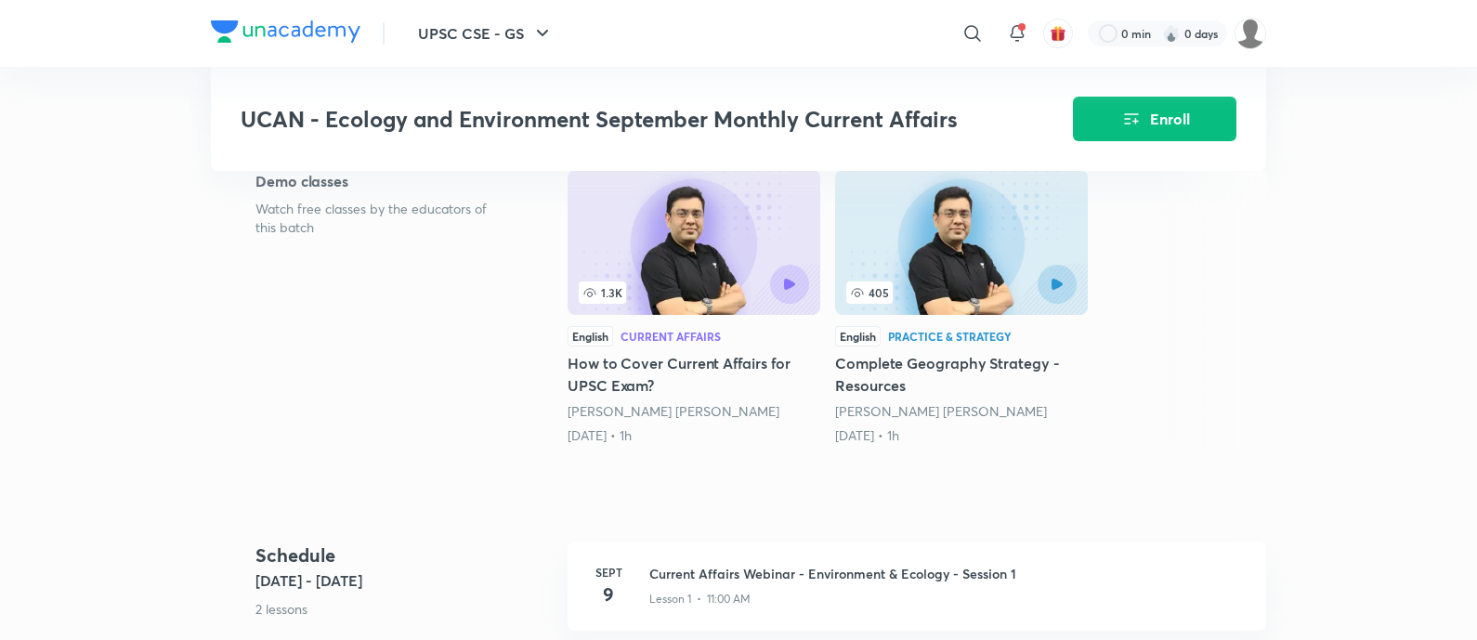
scroll to position [464, 0]
